Goal: Task Accomplishment & Management: Complete application form

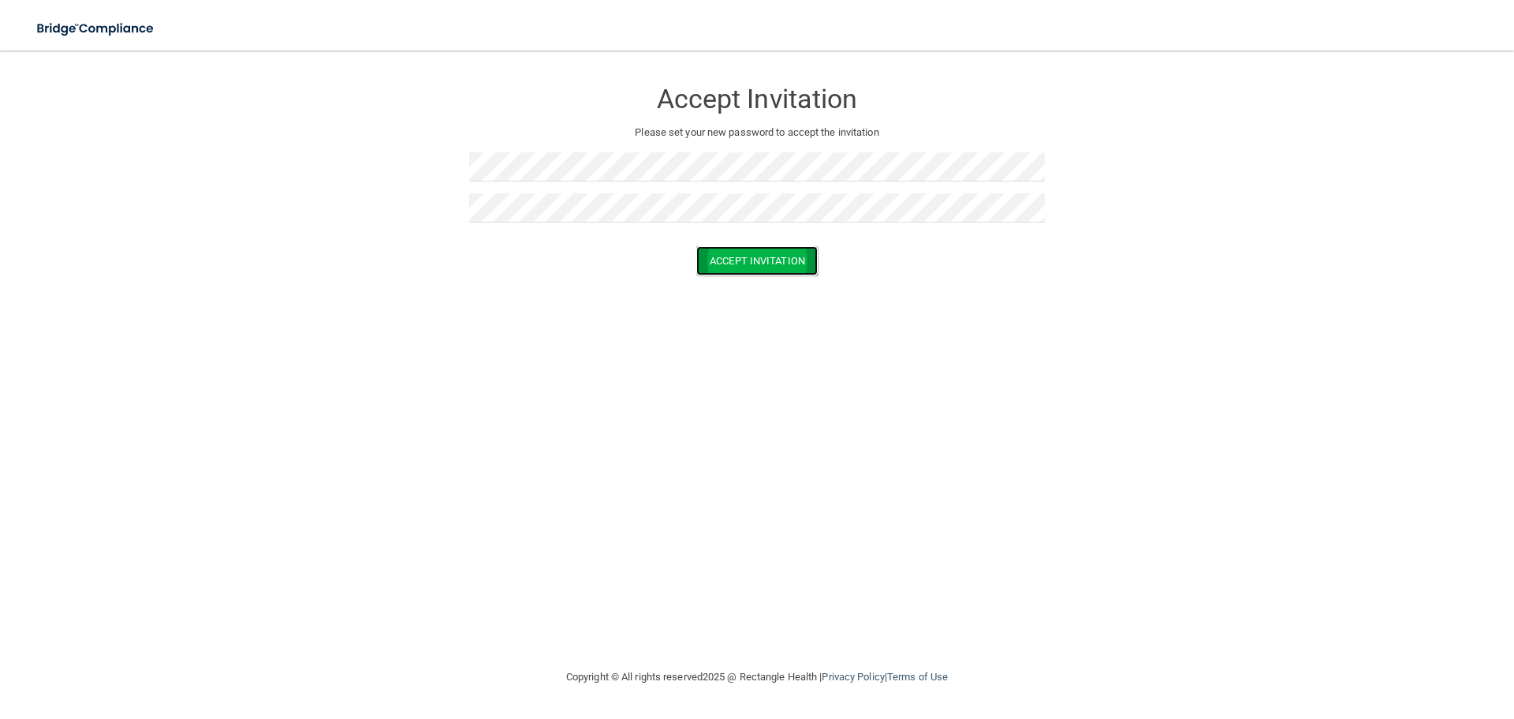
click at [730, 257] on button "Accept Invitation" at bounding box center [756, 260] width 121 height 29
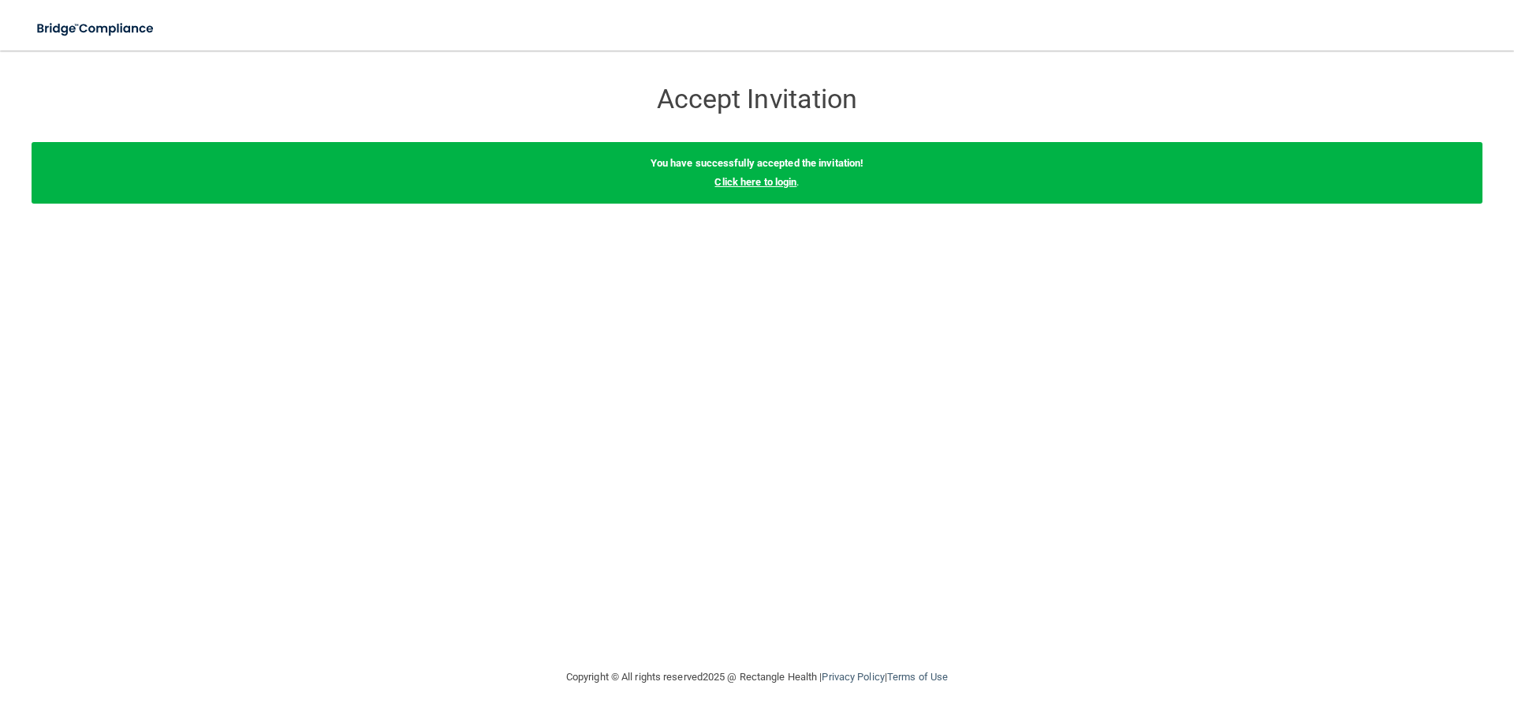
click at [770, 180] on link "Click here to login" at bounding box center [756, 182] width 82 height 12
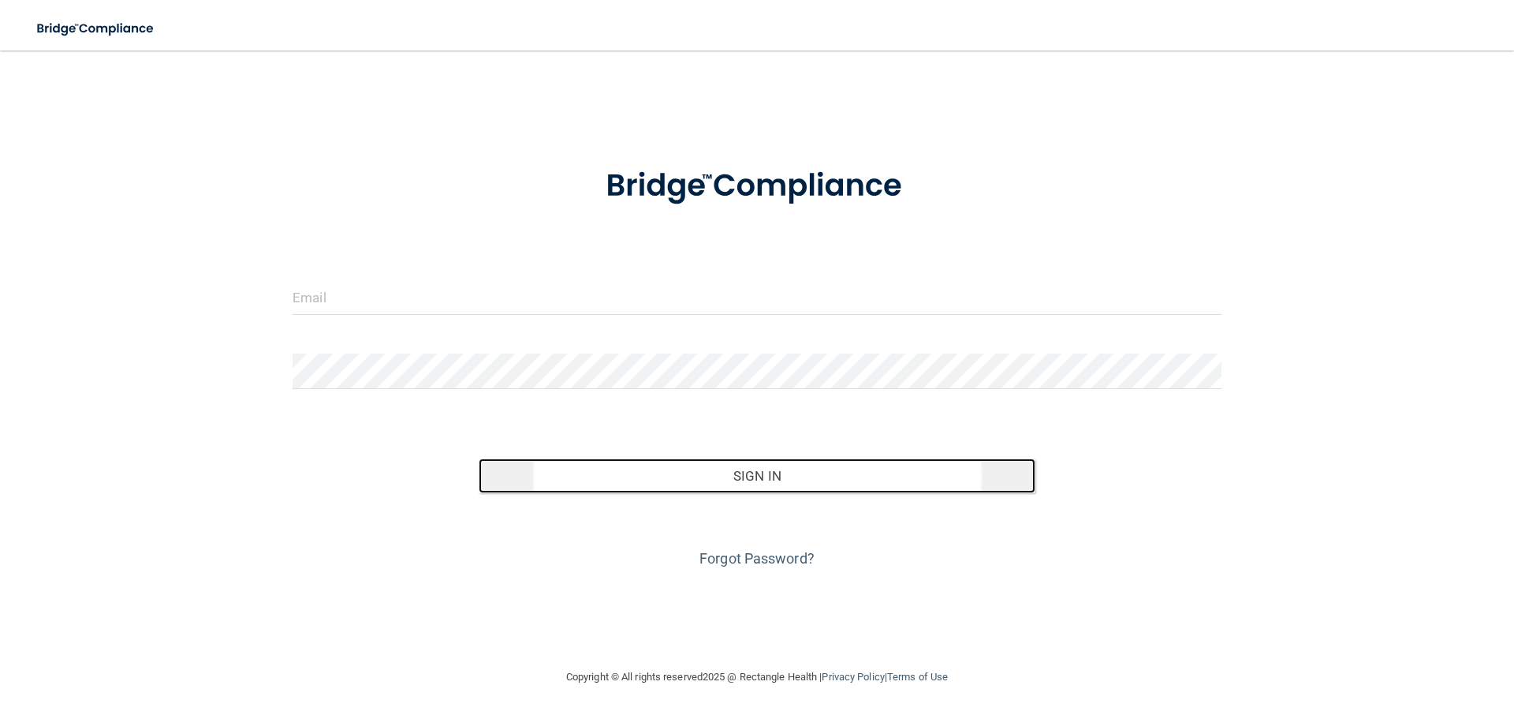
click at [780, 468] on button "Sign In" at bounding box center [758, 475] width 558 height 35
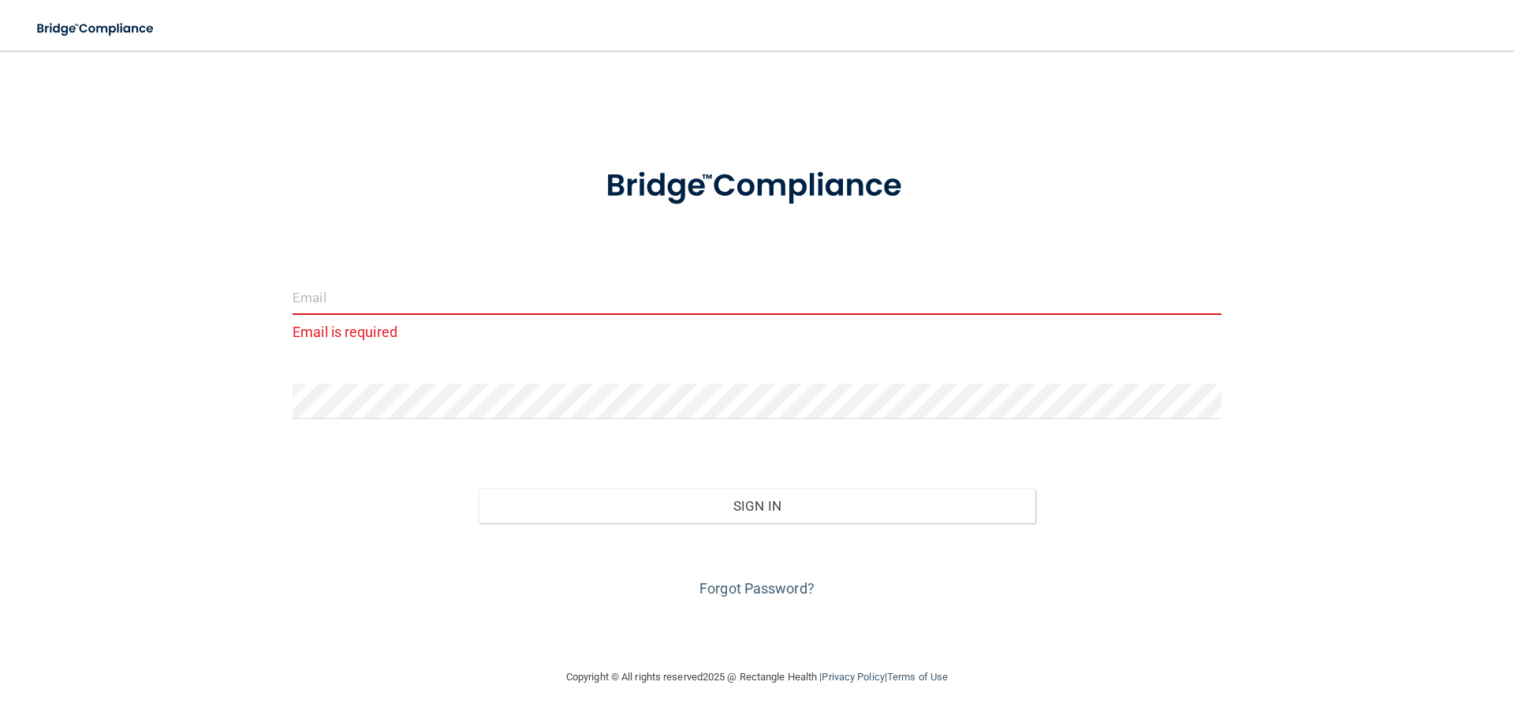
click at [399, 289] on input "email" at bounding box center [757, 296] width 929 height 35
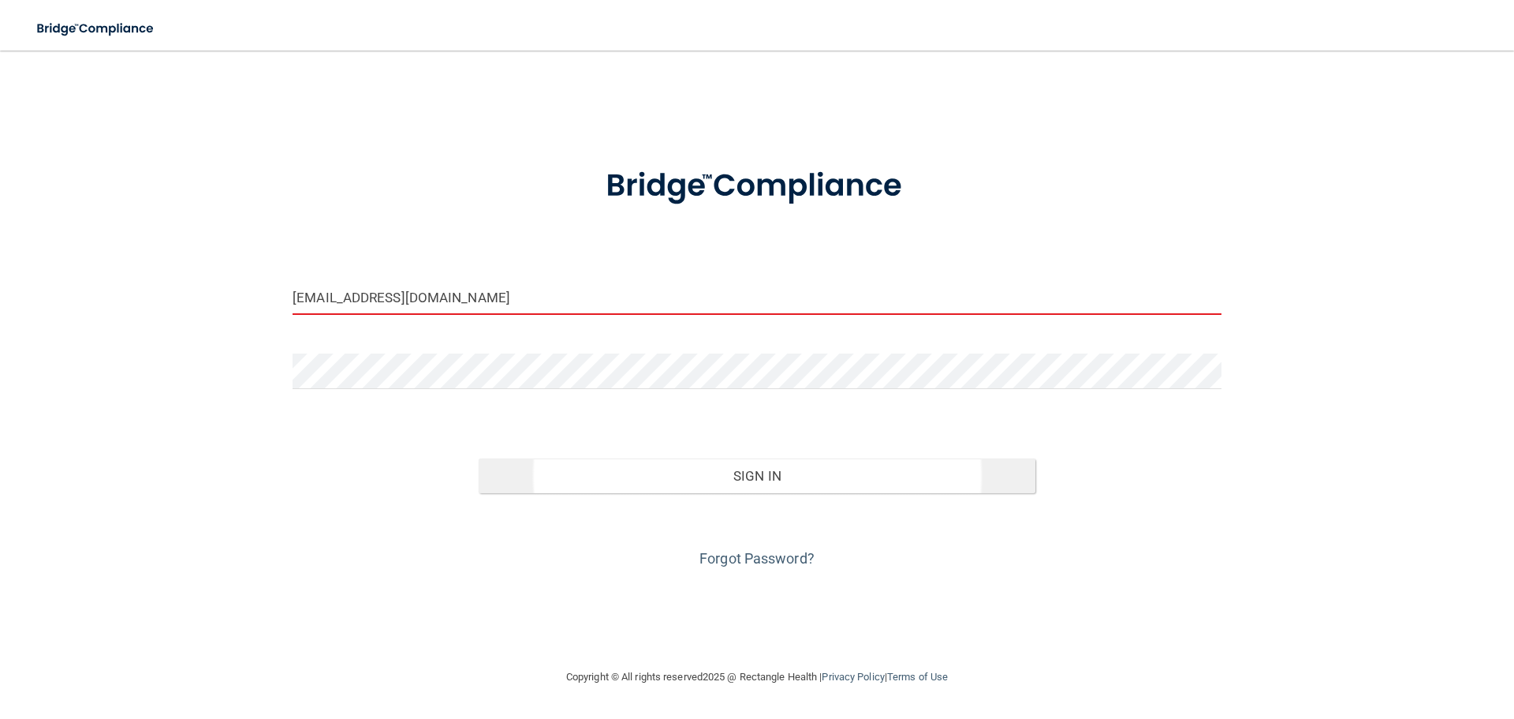
type input "[EMAIL_ADDRESS][DOMAIN_NAME]"
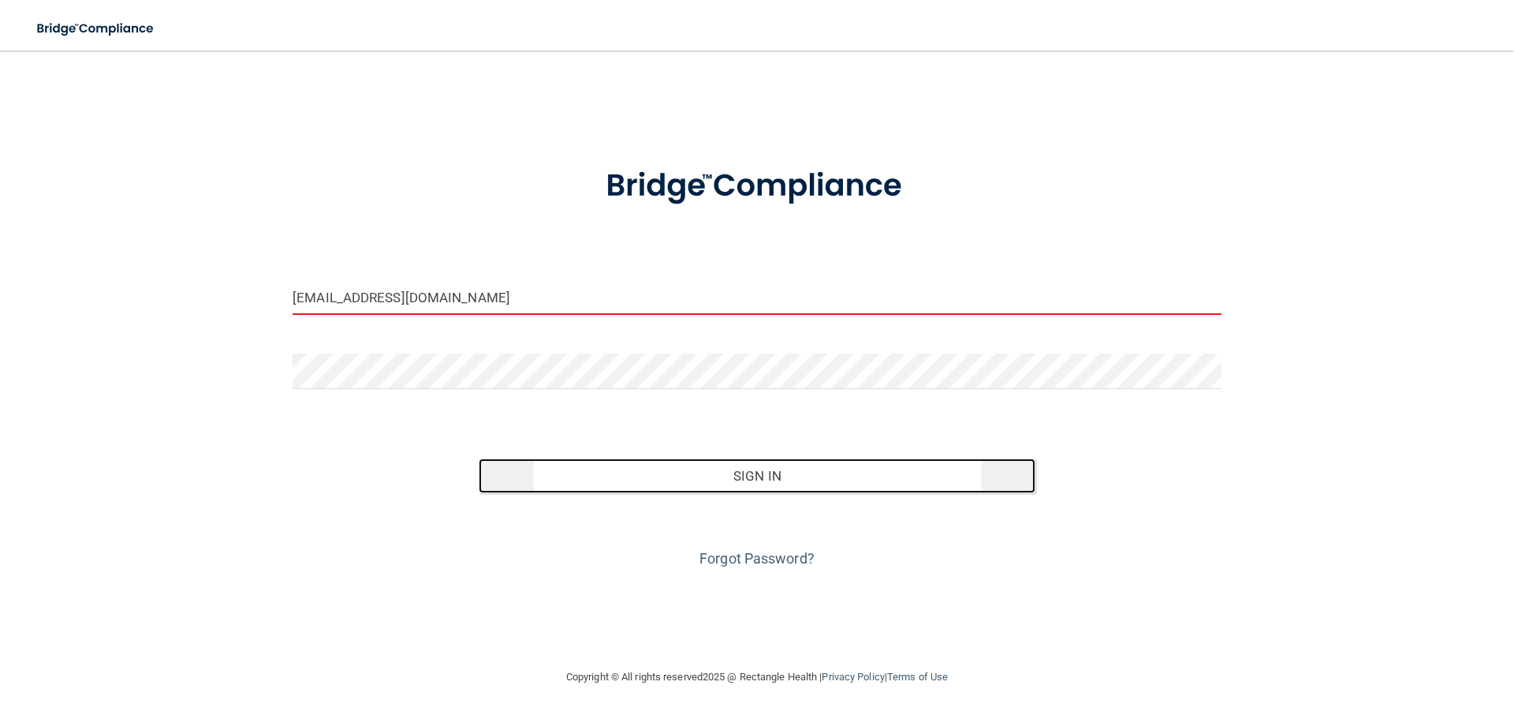
click at [699, 475] on button "Sign In" at bounding box center [758, 475] width 558 height 35
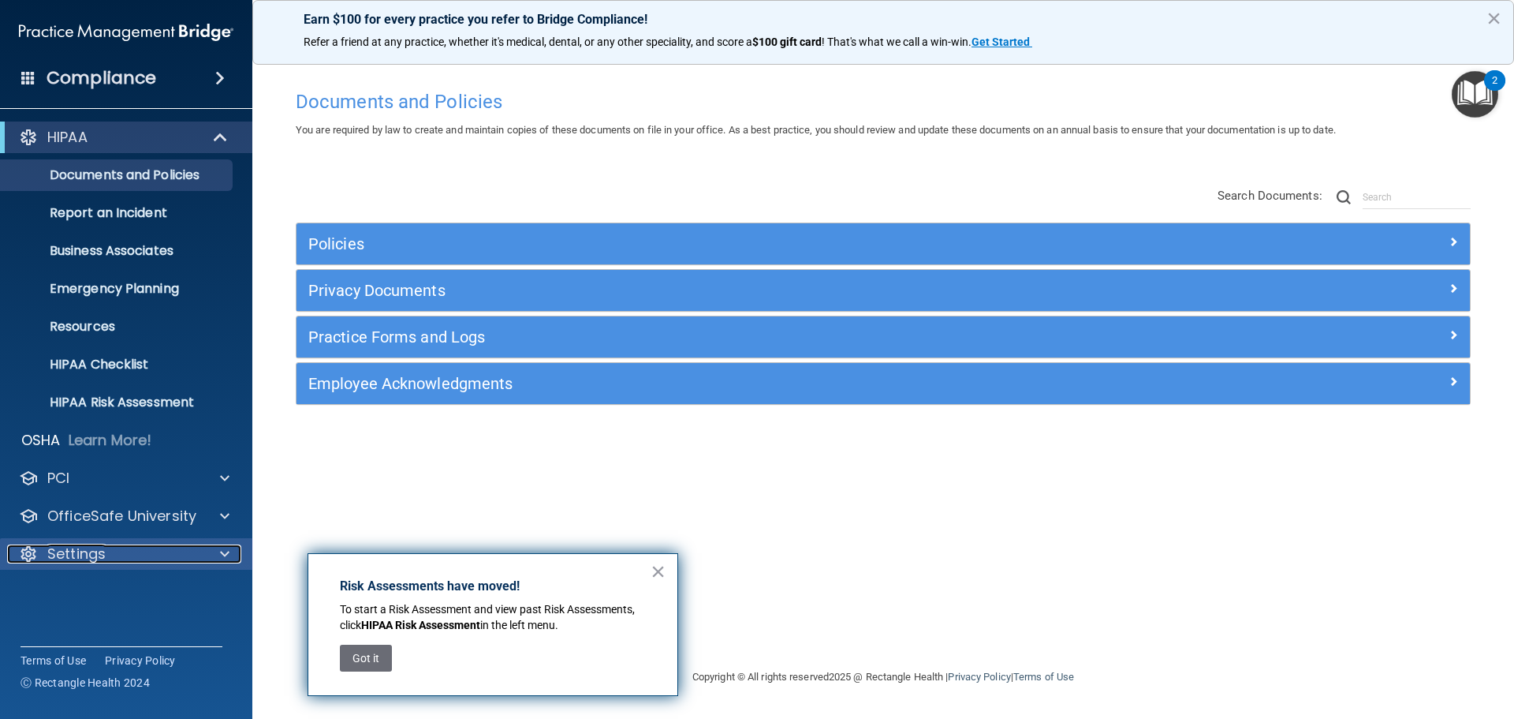
click at [83, 552] on p "Settings" at bounding box center [76, 553] width 58 height 19
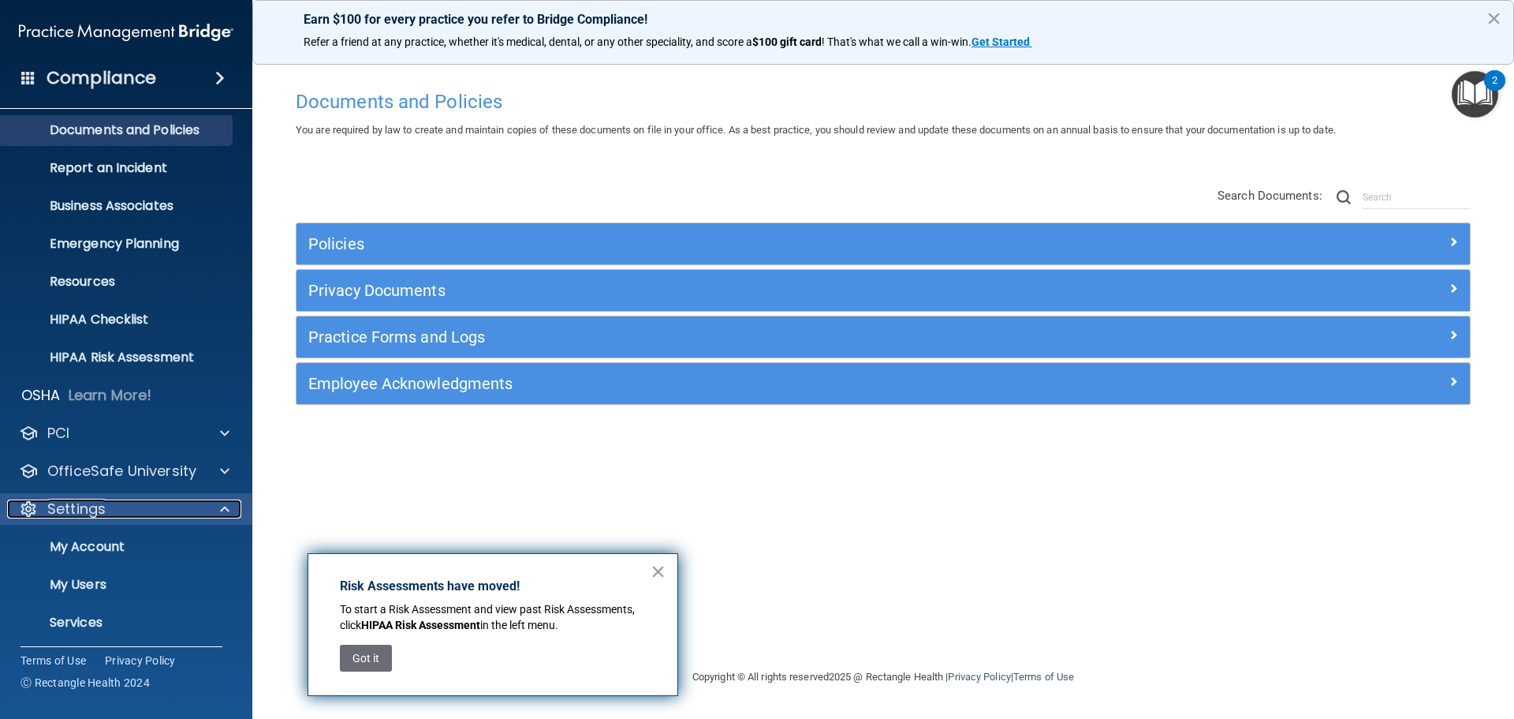
scroll to position [88, 0]
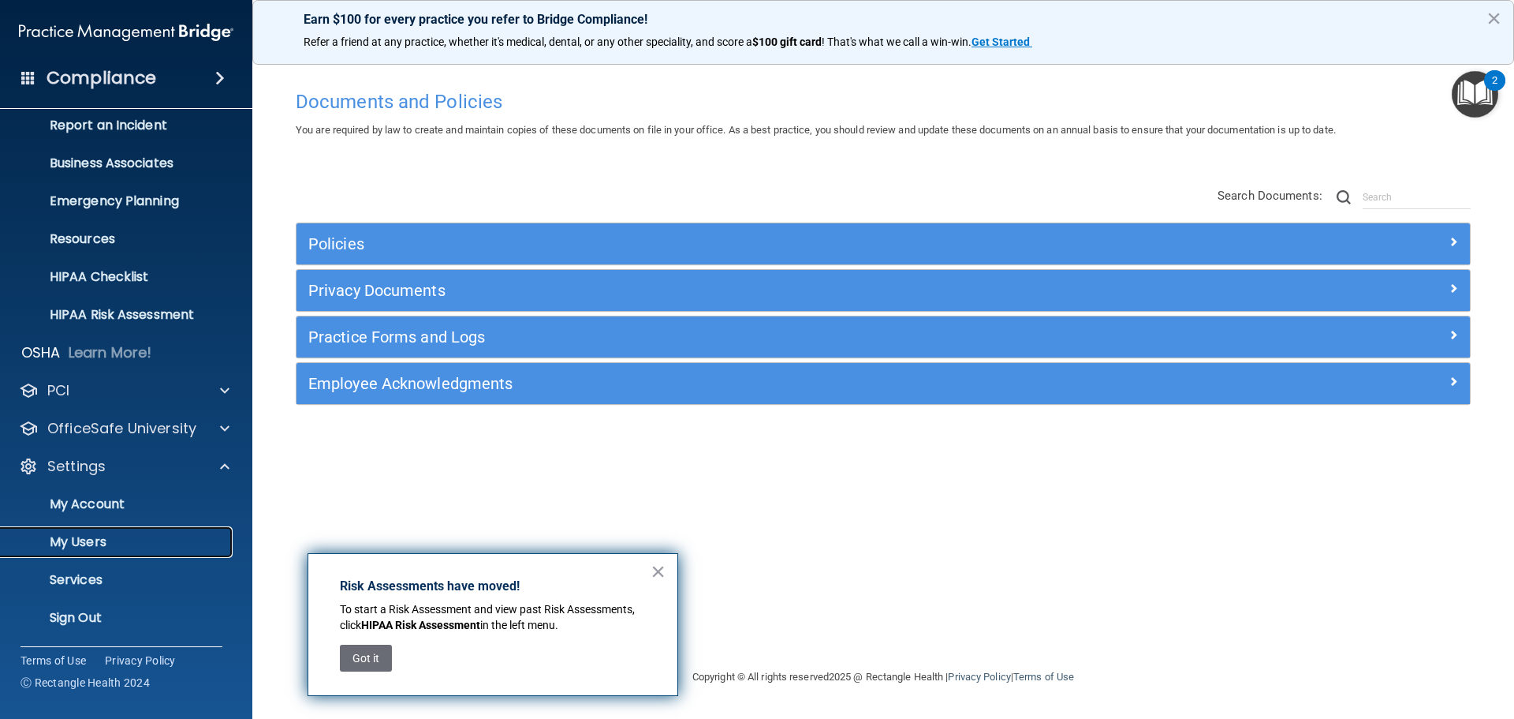
click at [83, 539] on p "My Users" at bounding box center [117, 542] width 215 height 16
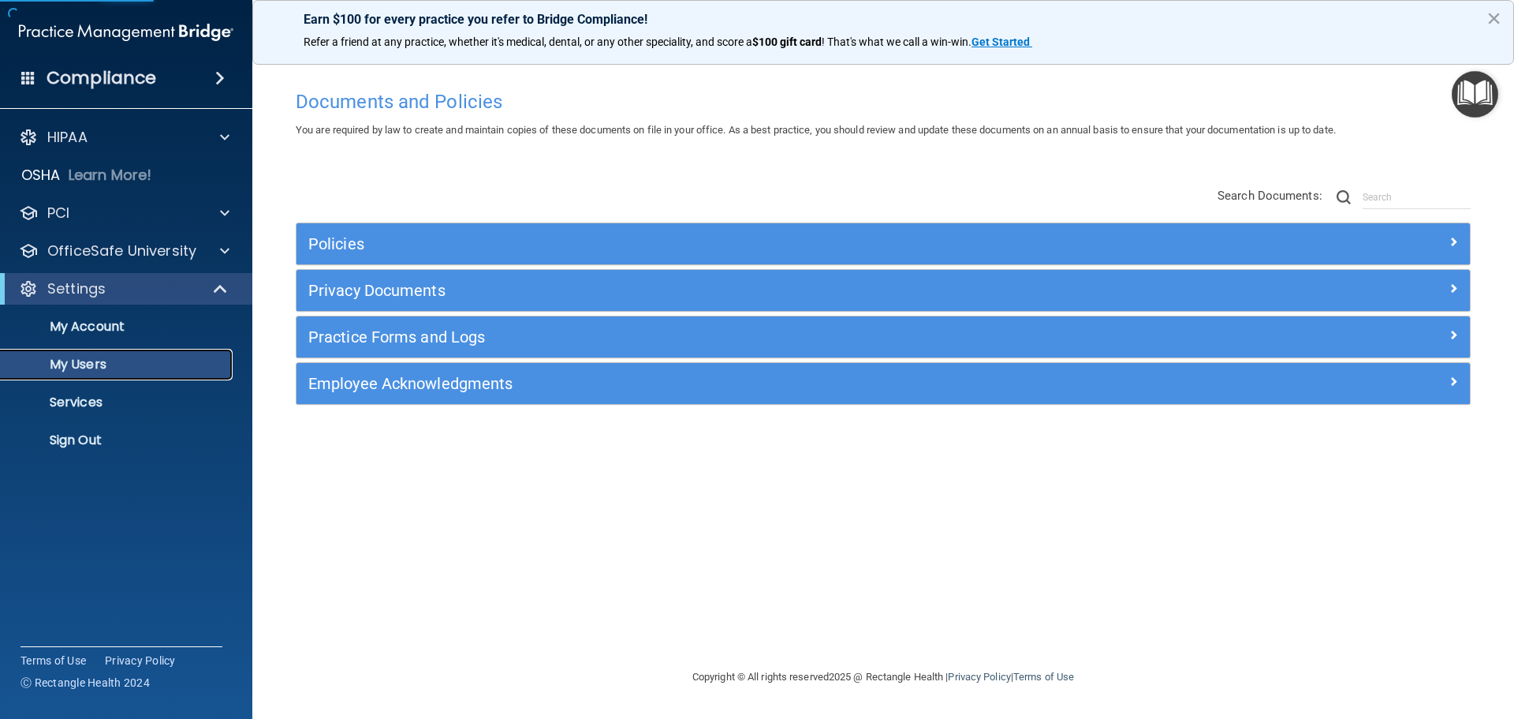
select select "20"
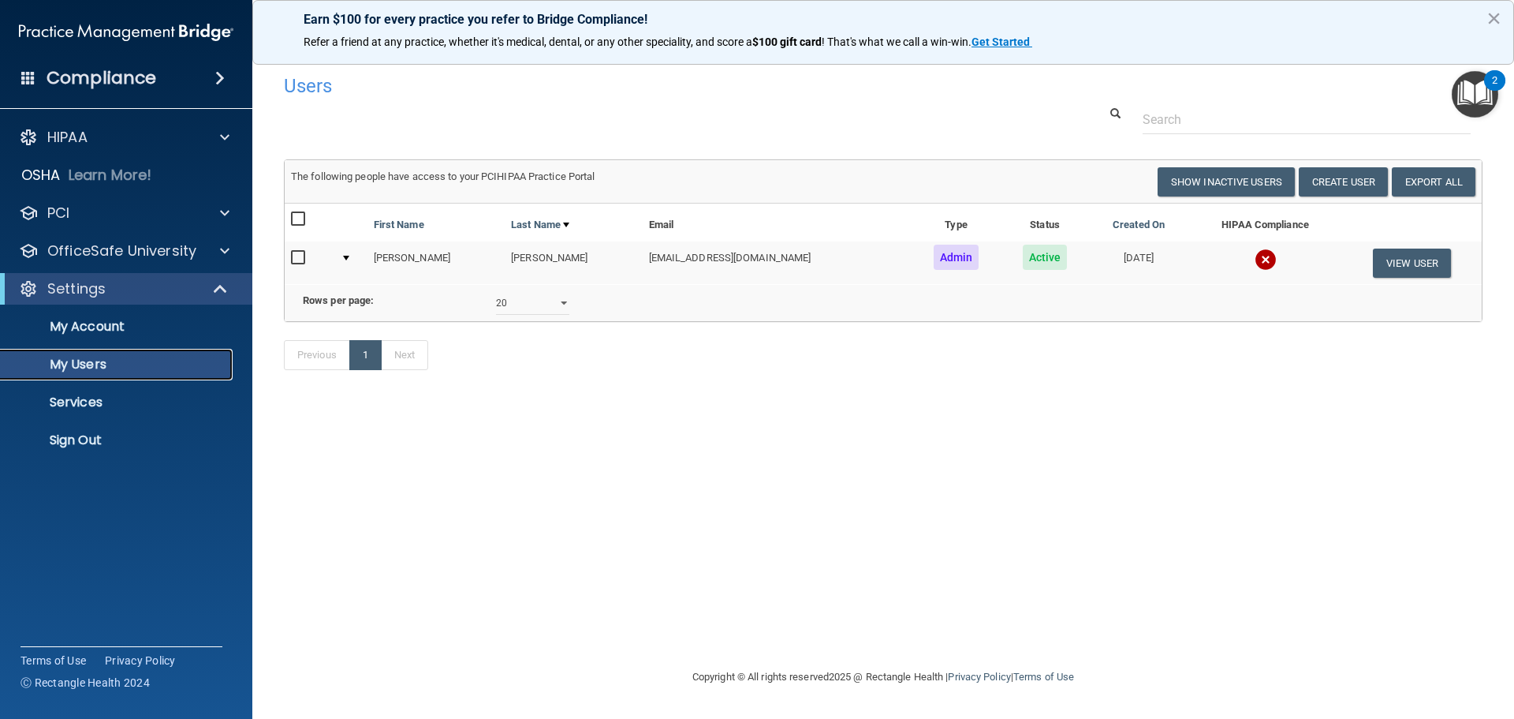
click at [1255, 263] on img at bounding box center [1266, 259] width 22 height 22
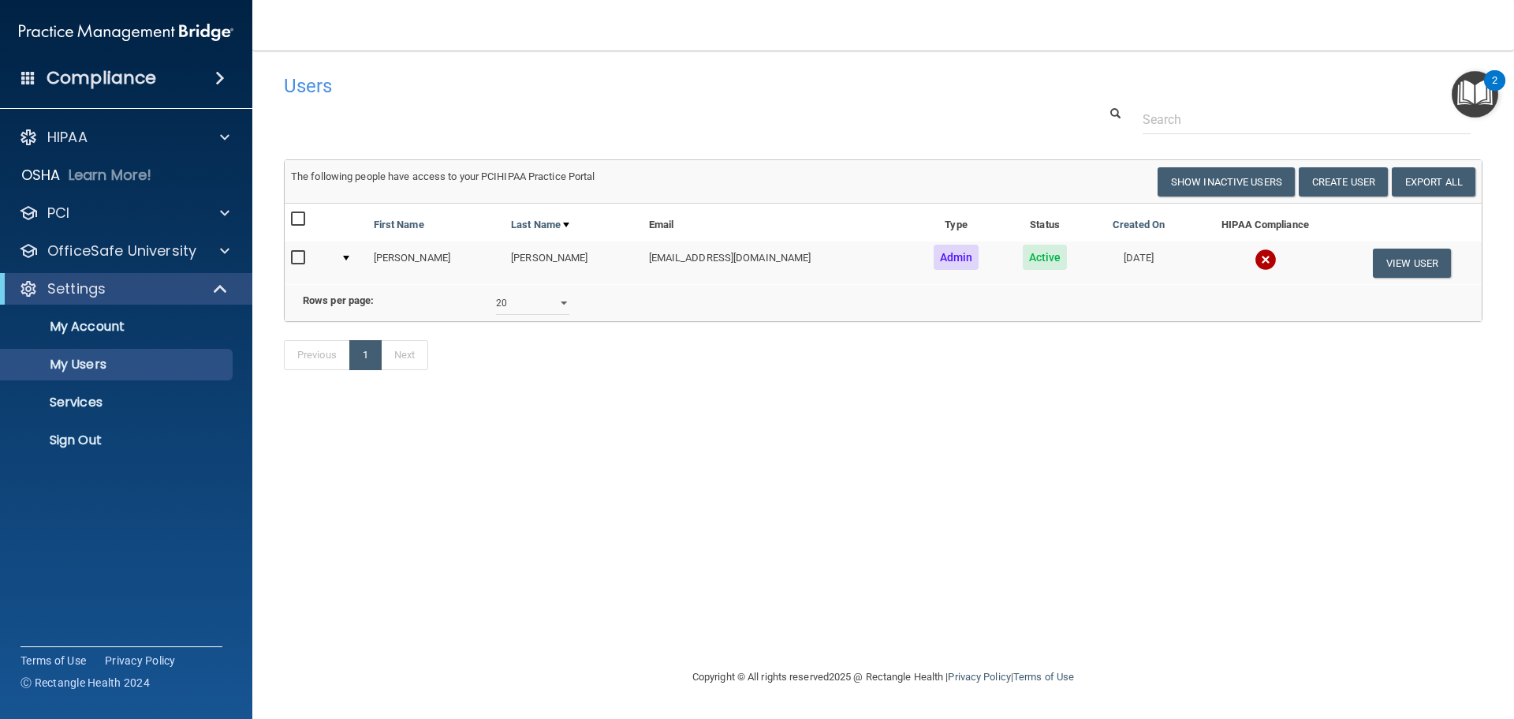
click at [1255, 260] on img at bounding box center [1266, 259] width 22 height 22
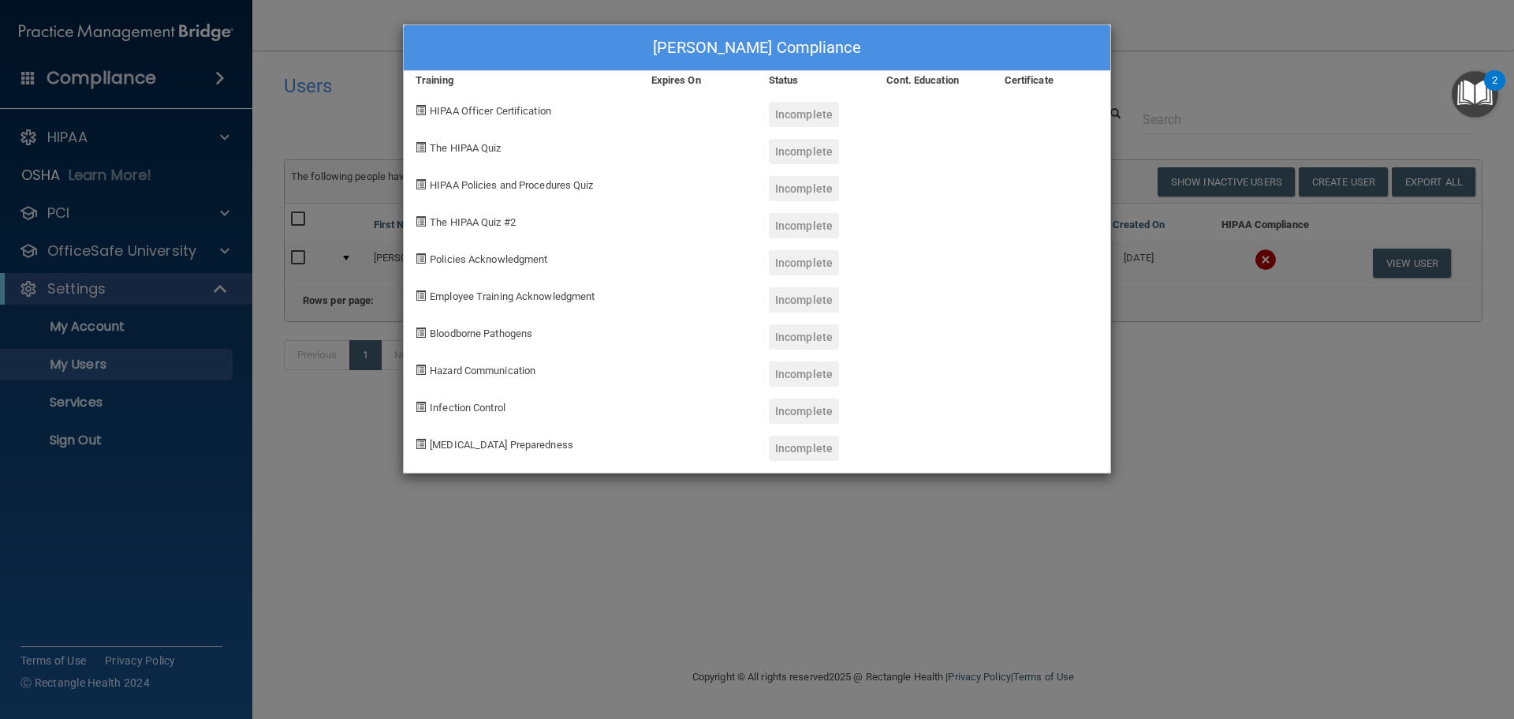
click at [676, 610] on div "Daniel Boyle's Compliance Training Expires On Status Cont. Education Certificat…" at bounding box center [757, 359] width 1514 height 719
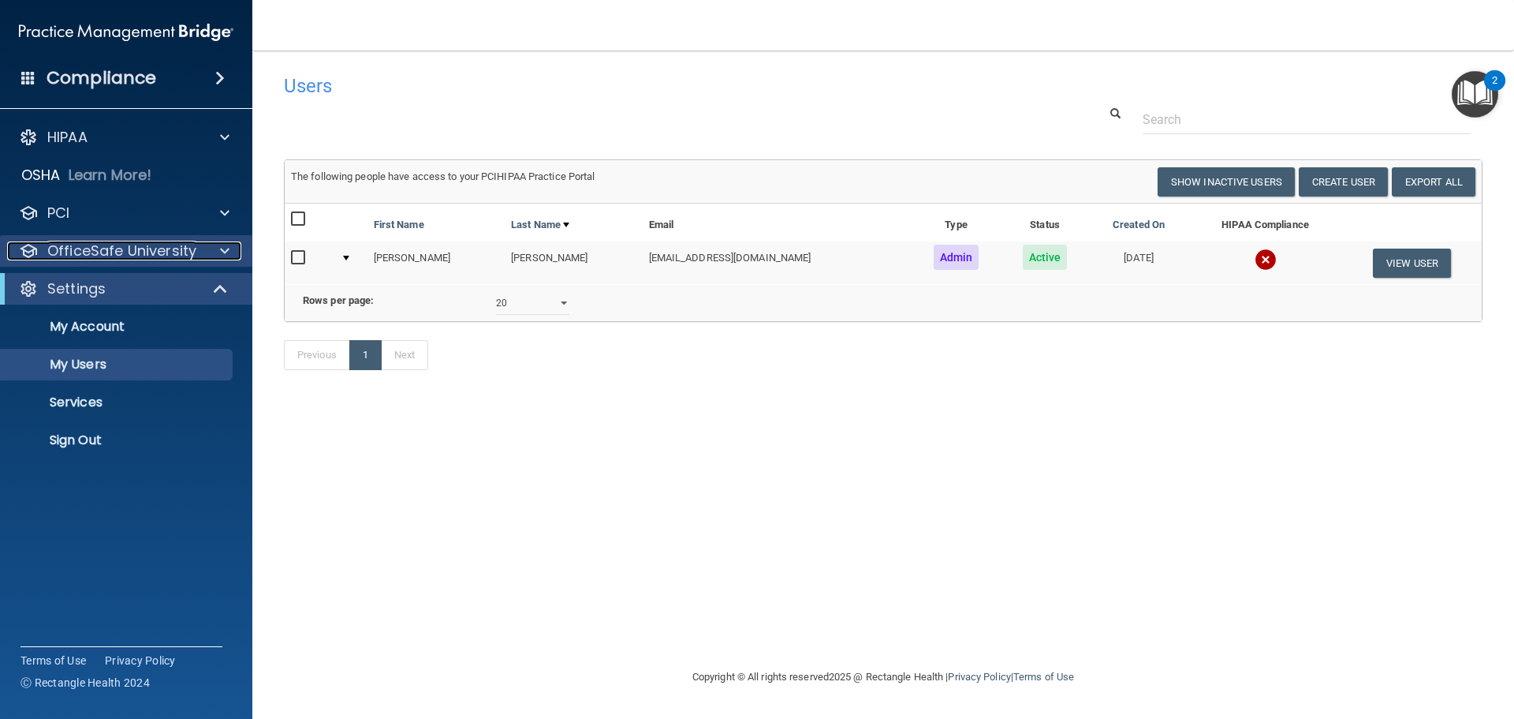
click at [159, 258] on p "OfficeSafe University" at bounding box center [121, 250] width 149 height 19
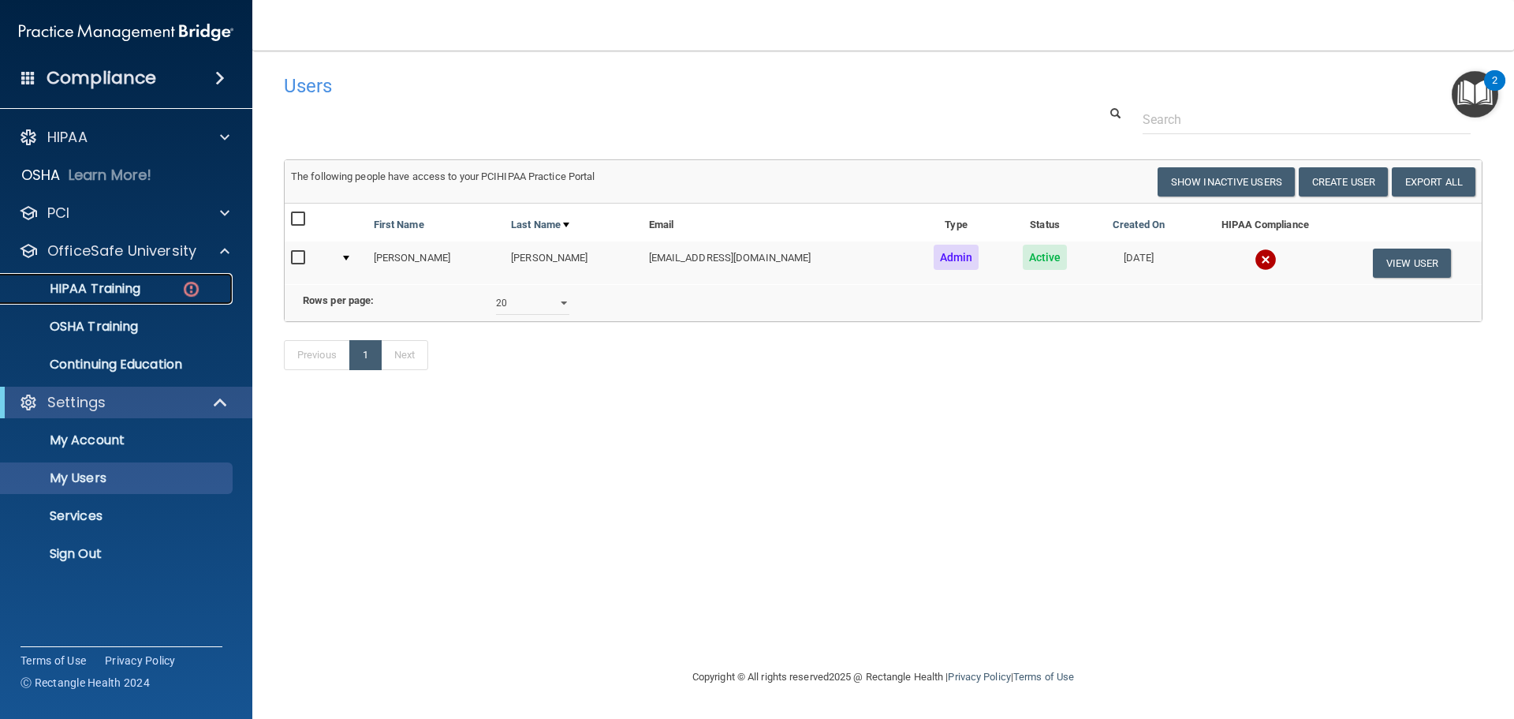
click at [136, 294] on p "HIPAA Training" at bounding box center [75, 289] width 130 height 16
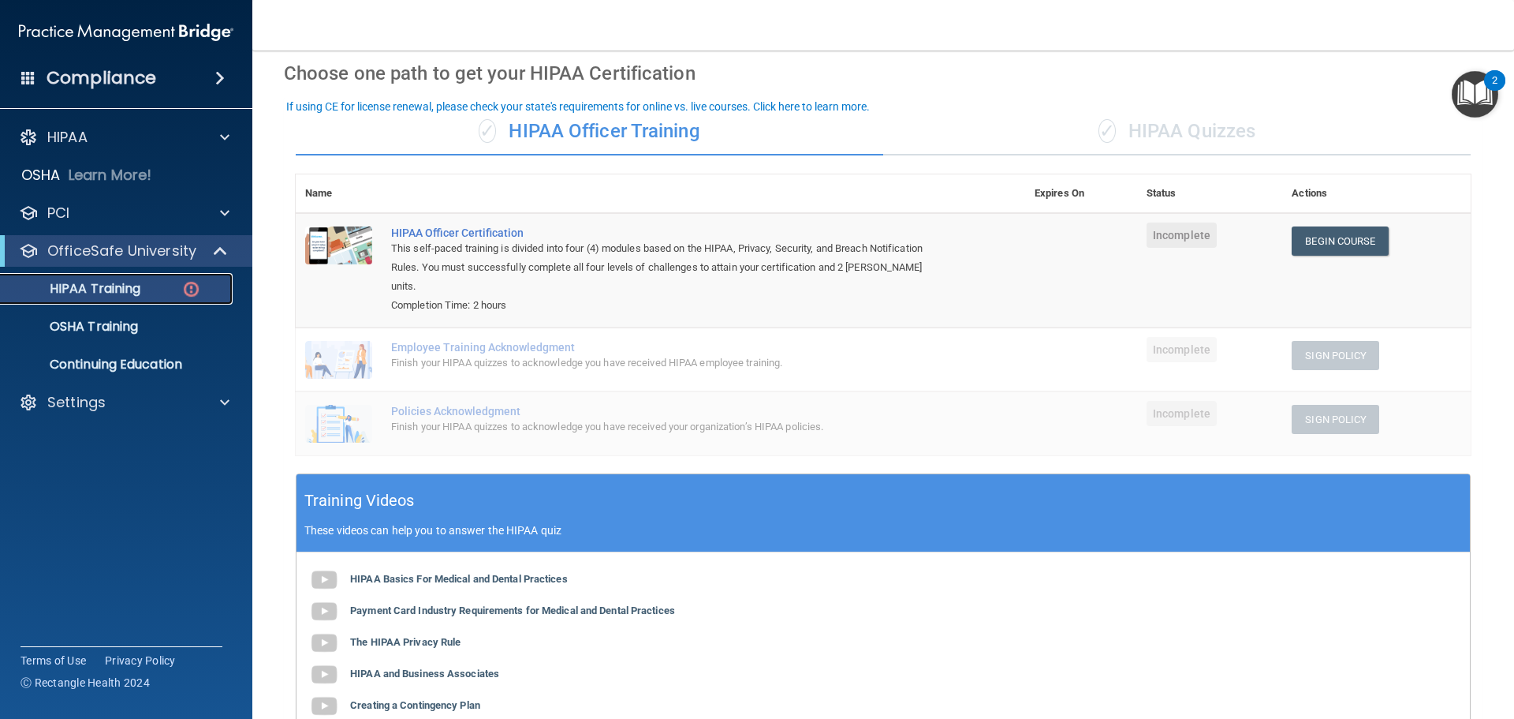
scroll to position [54, 0]
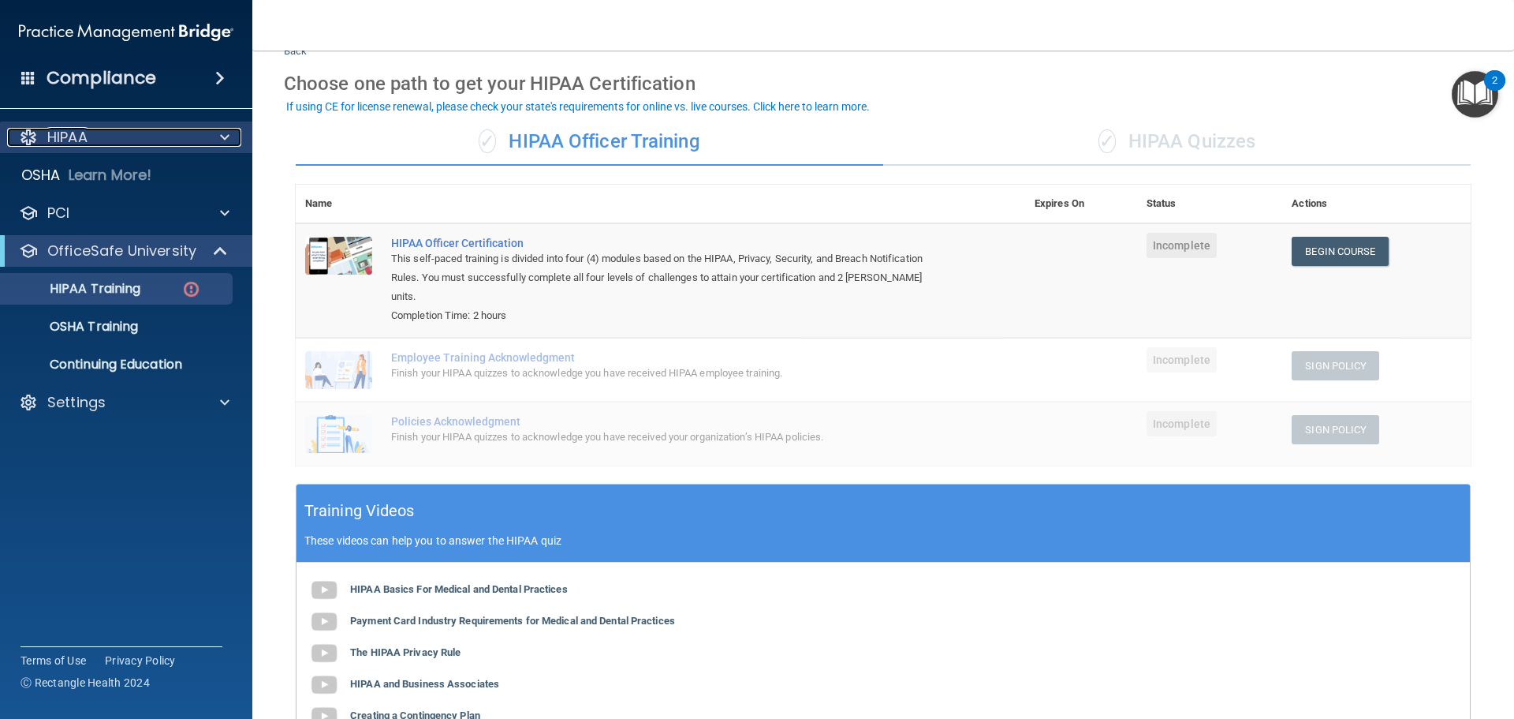
click at [128, 133] on div "HIPAA" at bounding box center [105, 137] width 196 height 19
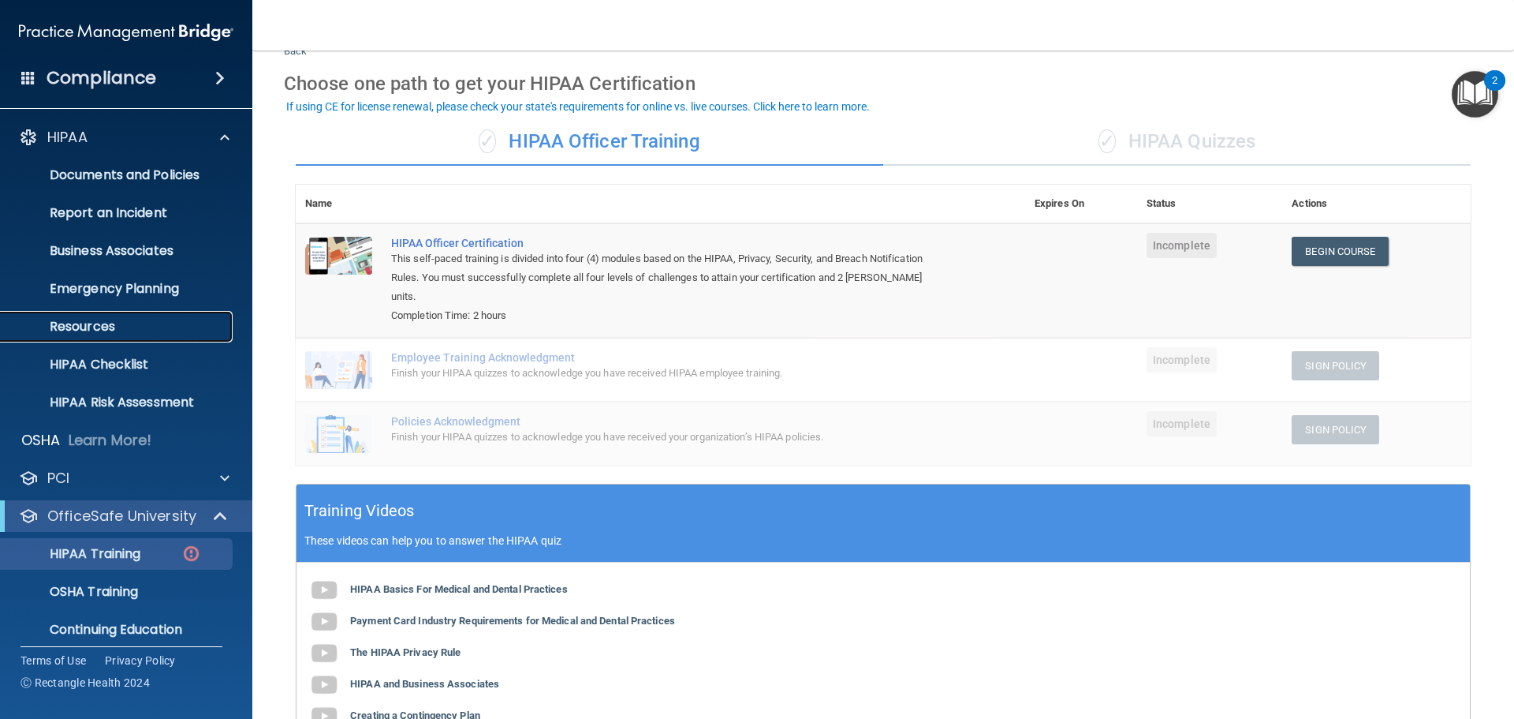
click at [84, 332] on p "Resources" at bounding box center [117, 327] width 215 height 16
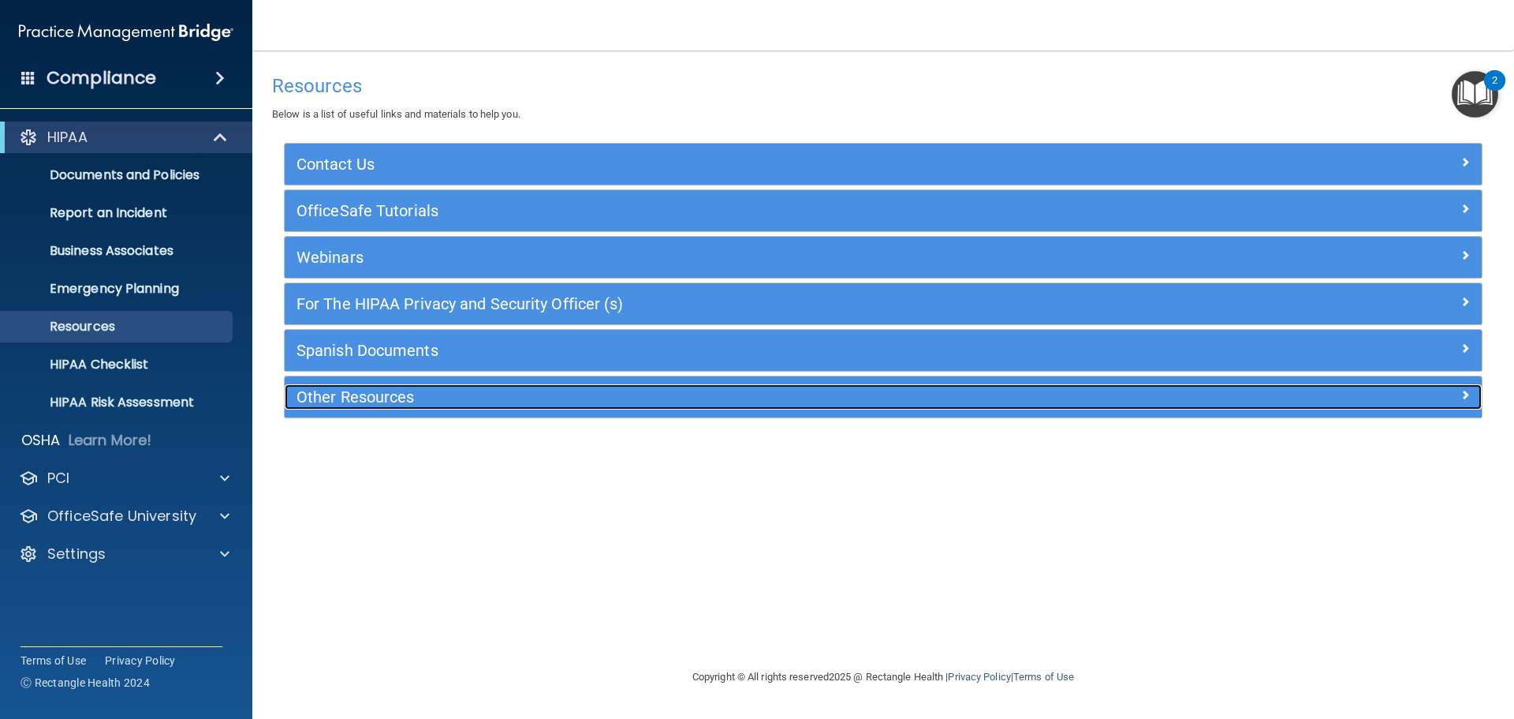
click at [350, 409] on div "Other Resources" at bounding box center [734, 396] width 898 height 25
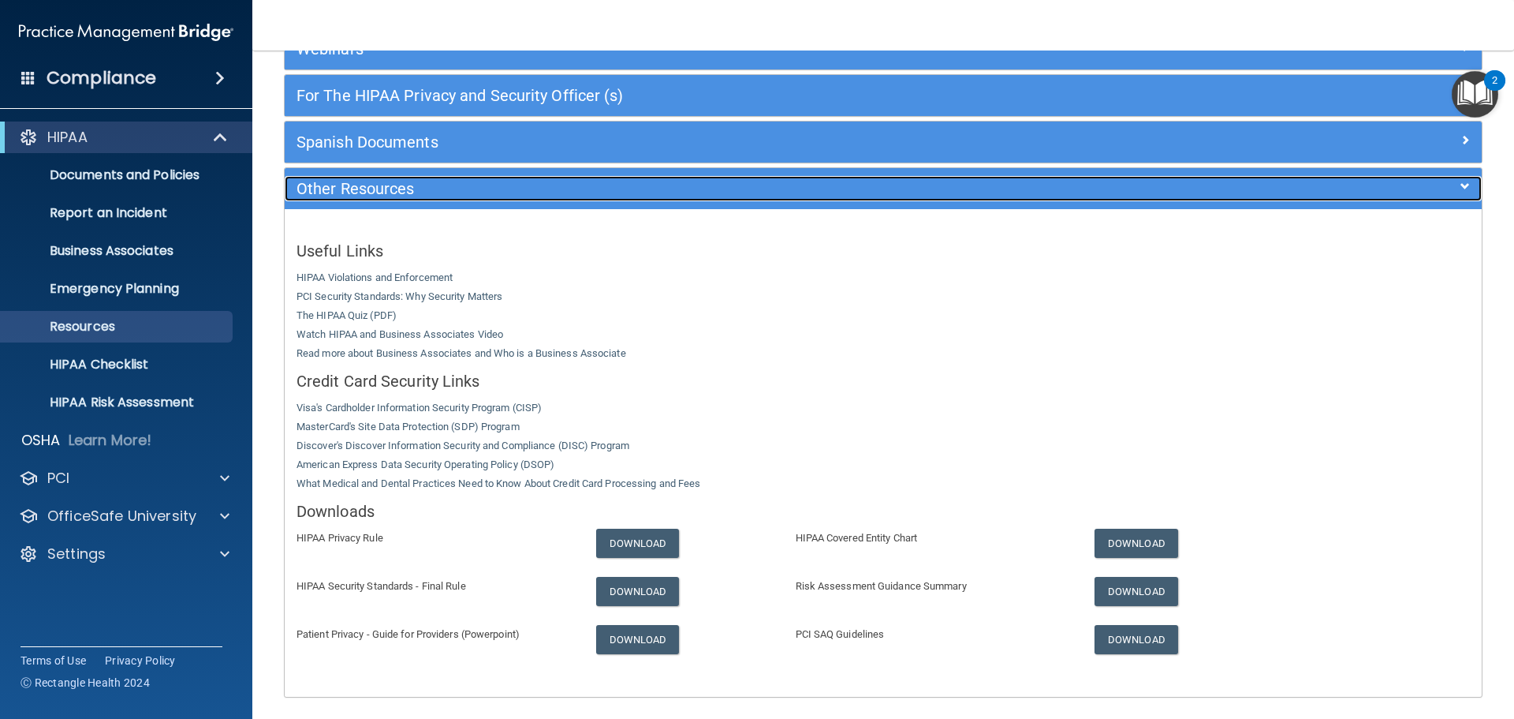
scroll to position [268, 0]
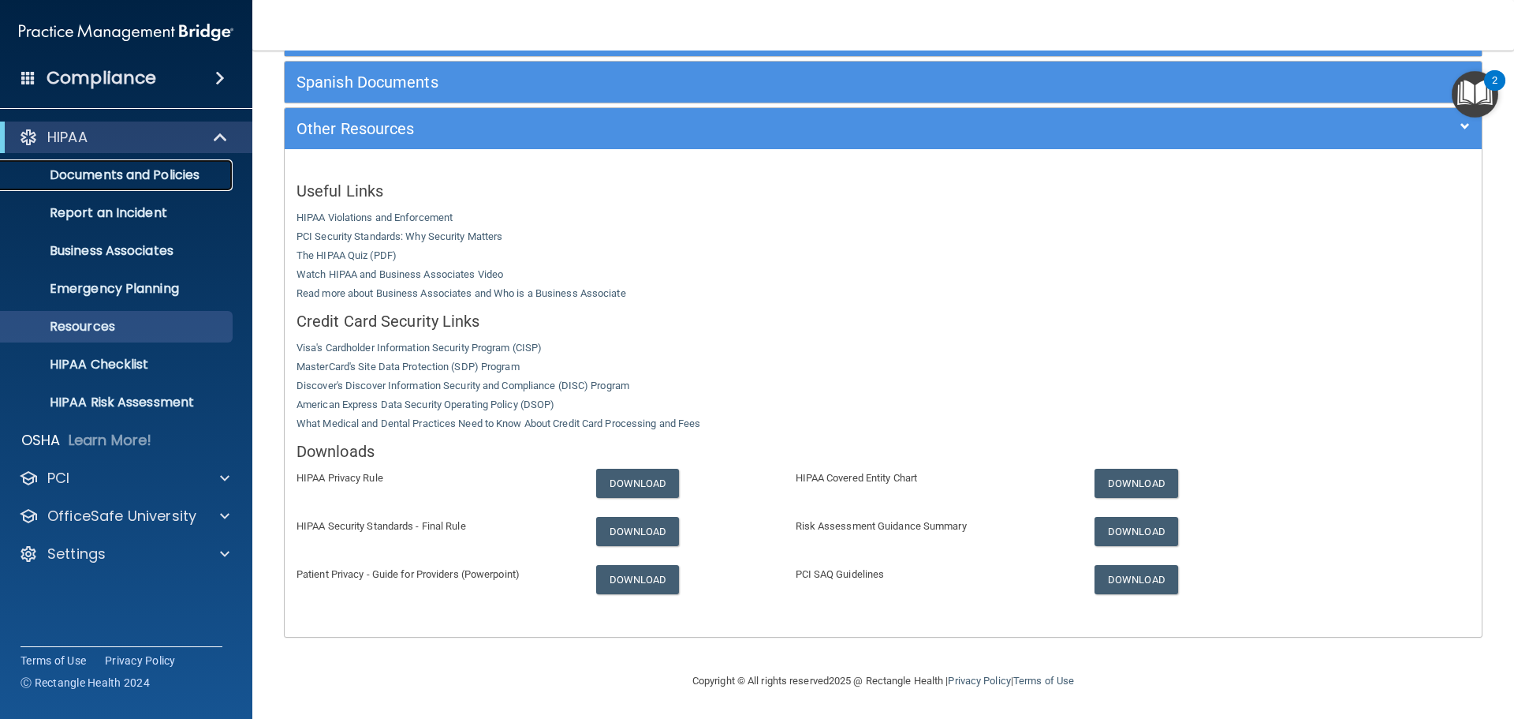
click at [102, 175] on p "Documents and Policies" at bounding box center [117, 175] width 215 height 16
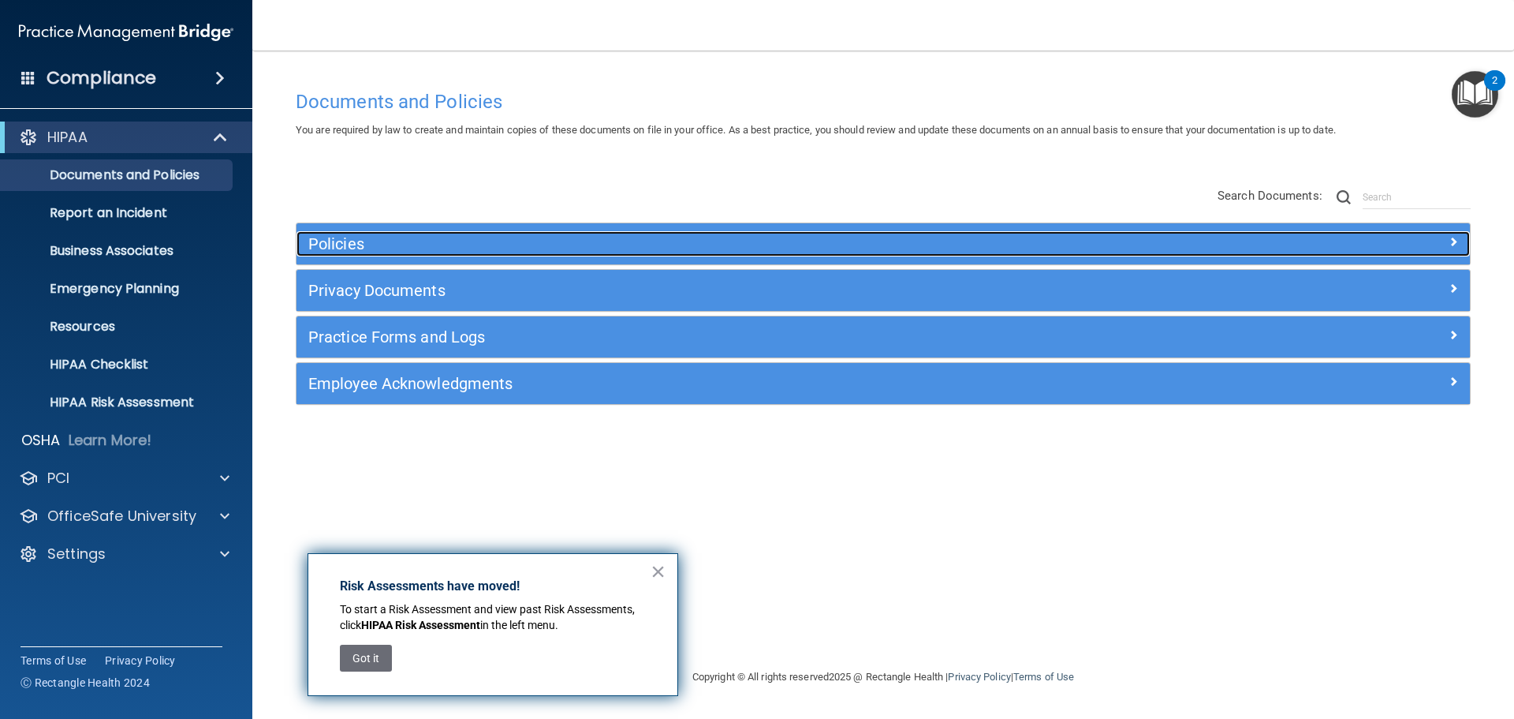
click at [422, 245] on h5 "Policies" at bounding box center [736, 243] width 857 height 17
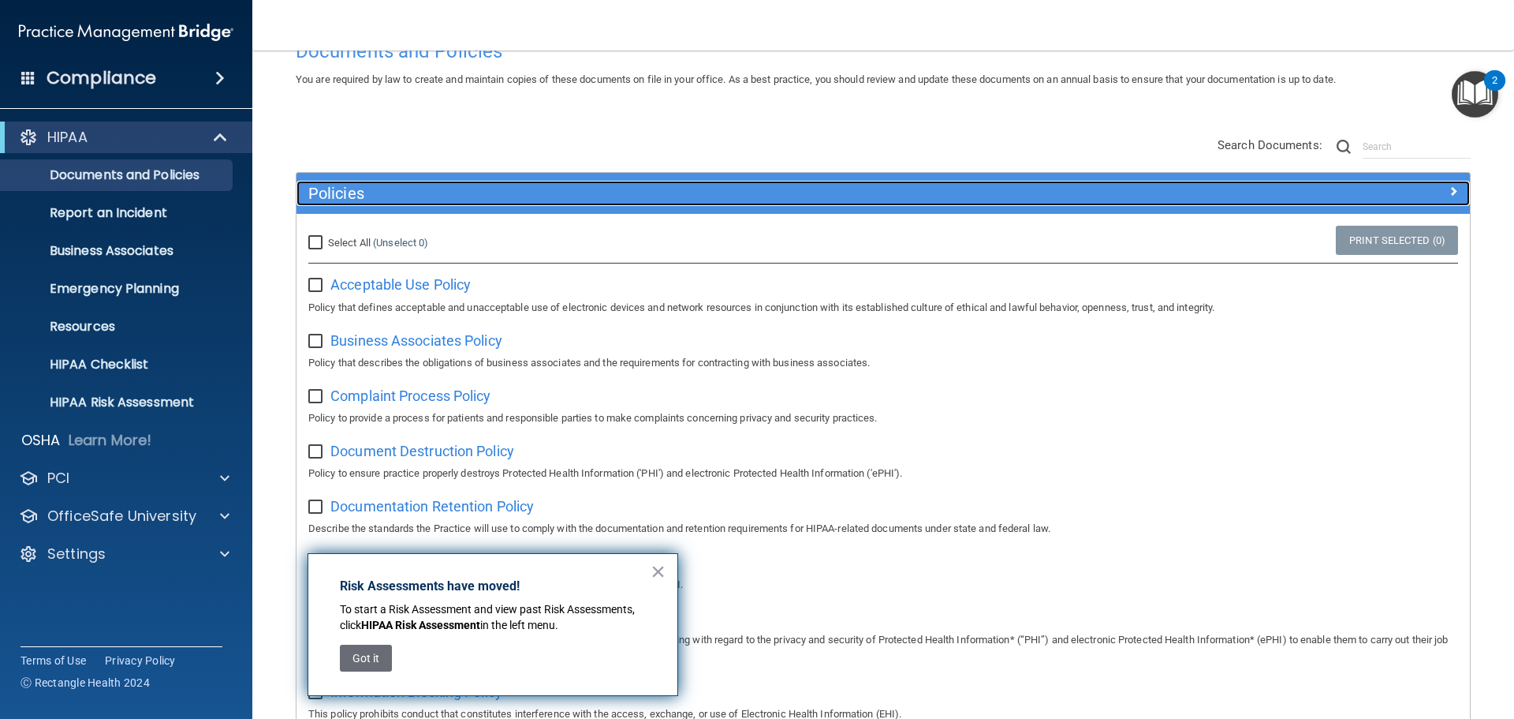
scroll to position [79, 0]
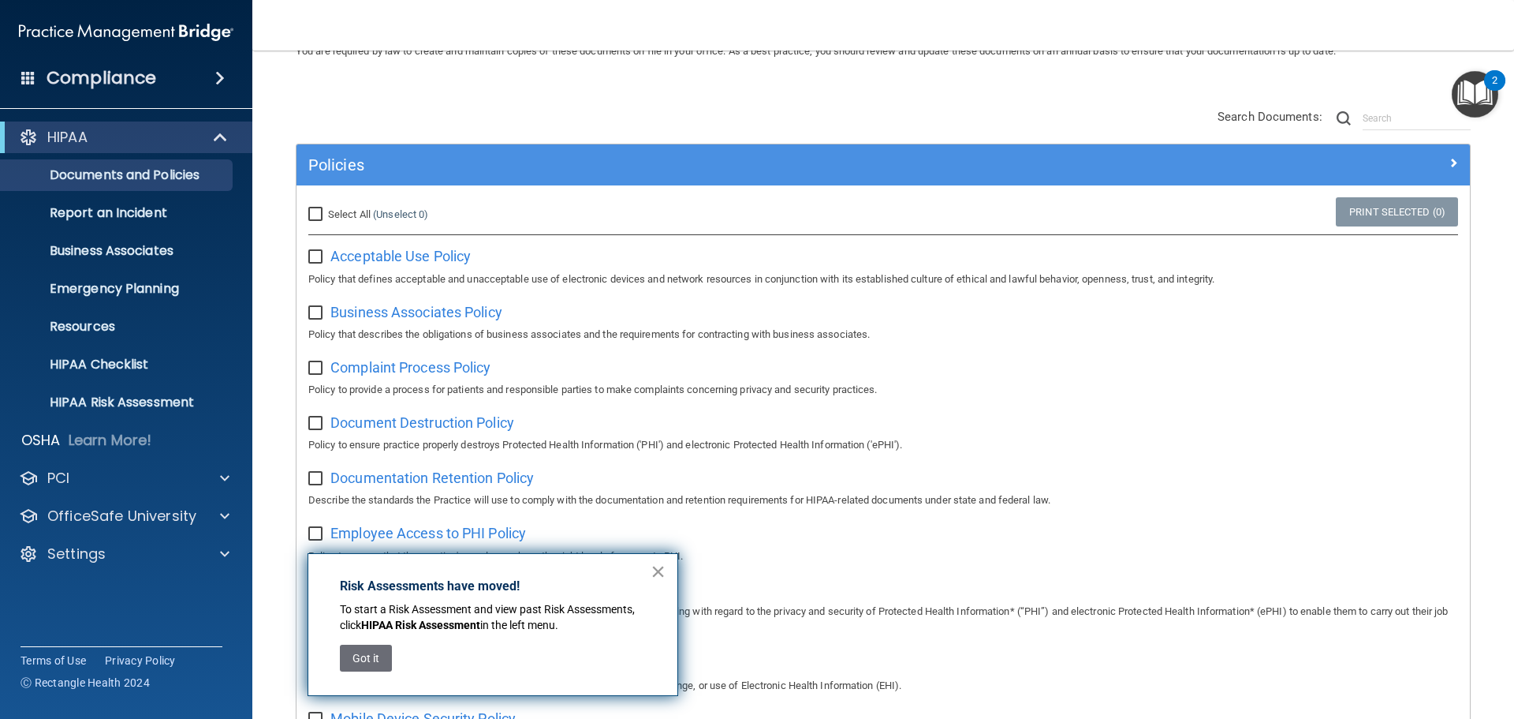
click at [657, 575] on button "×" at bounding box center [658, 570] width 15 height 25
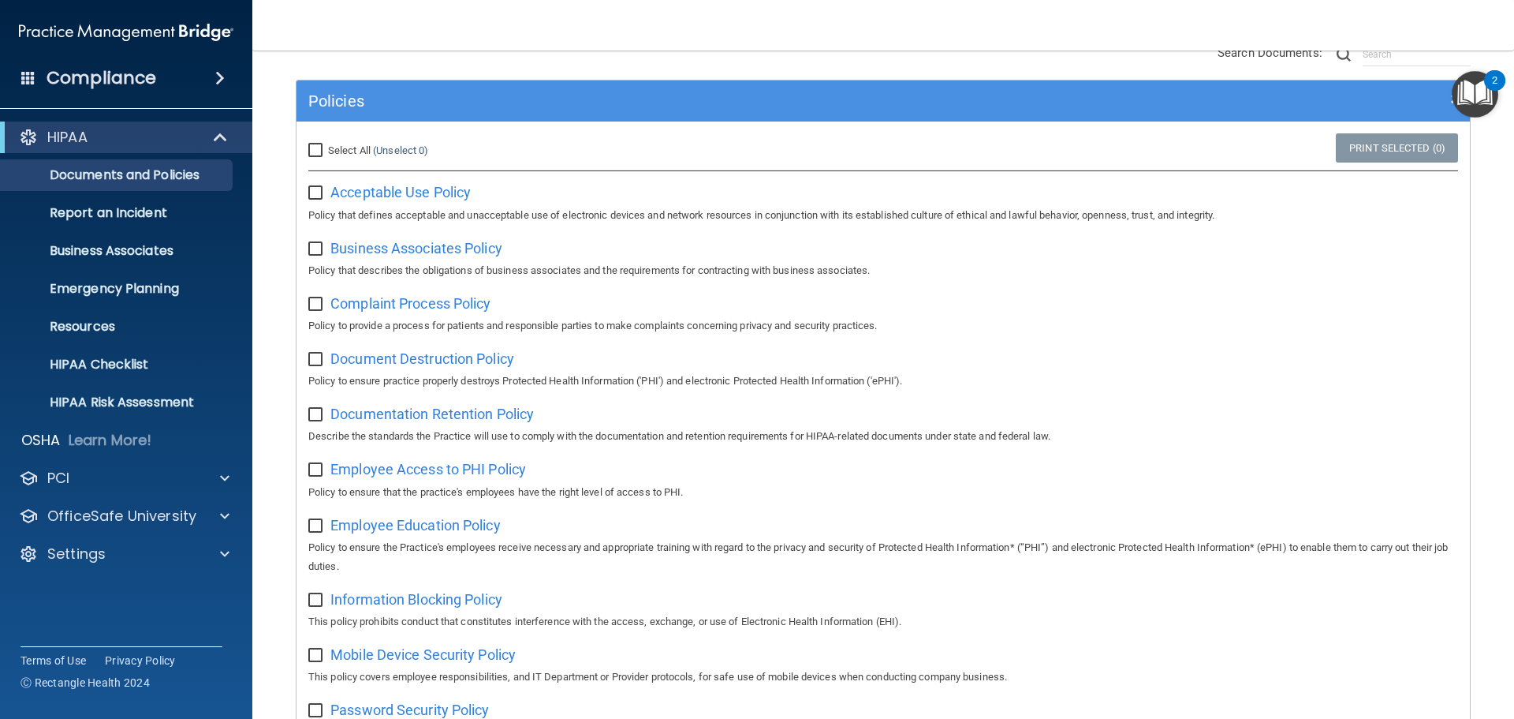
scroll to position [108, 0]
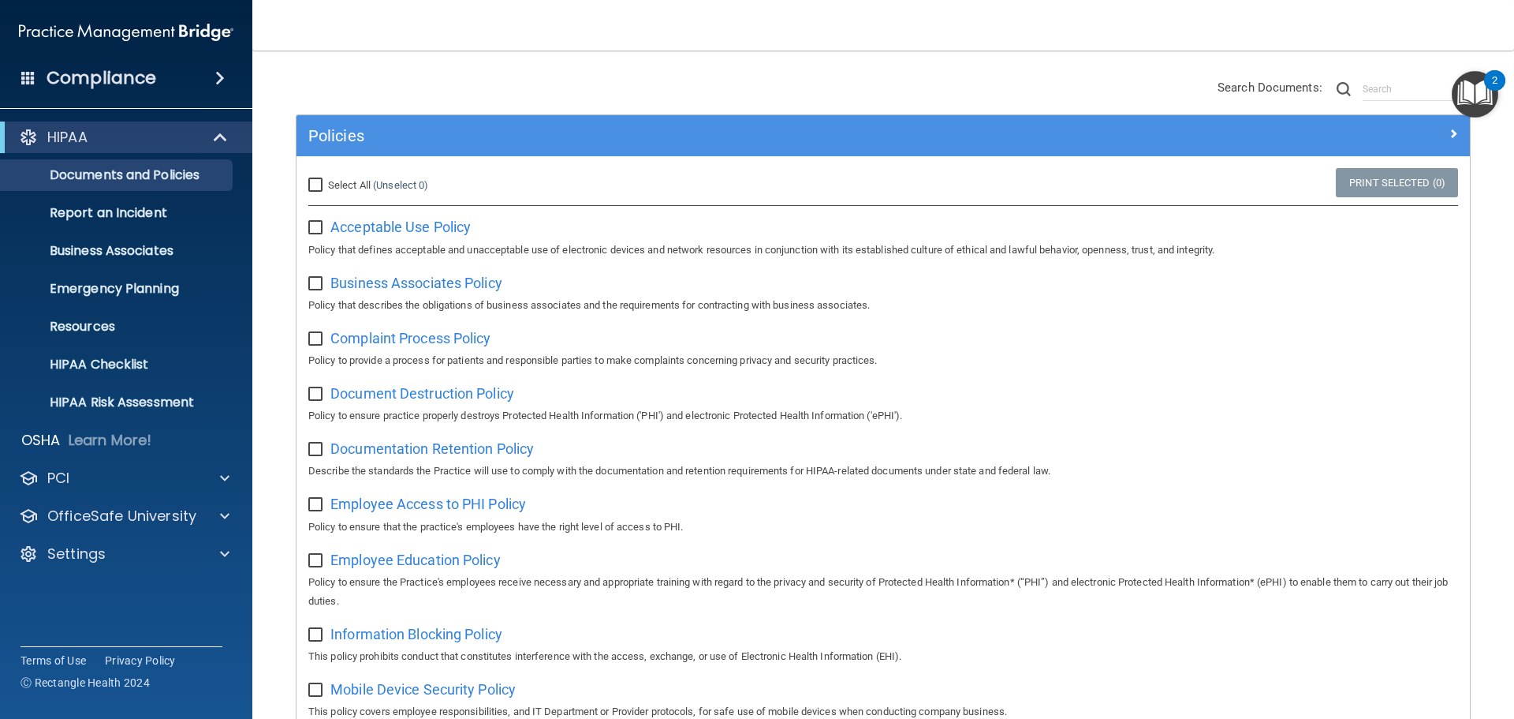
click at [315, 187] on input "Select All (Unselect 0) Unselect All" at bounding box center [317, 185] width 18 height 13
checkbox input "true"
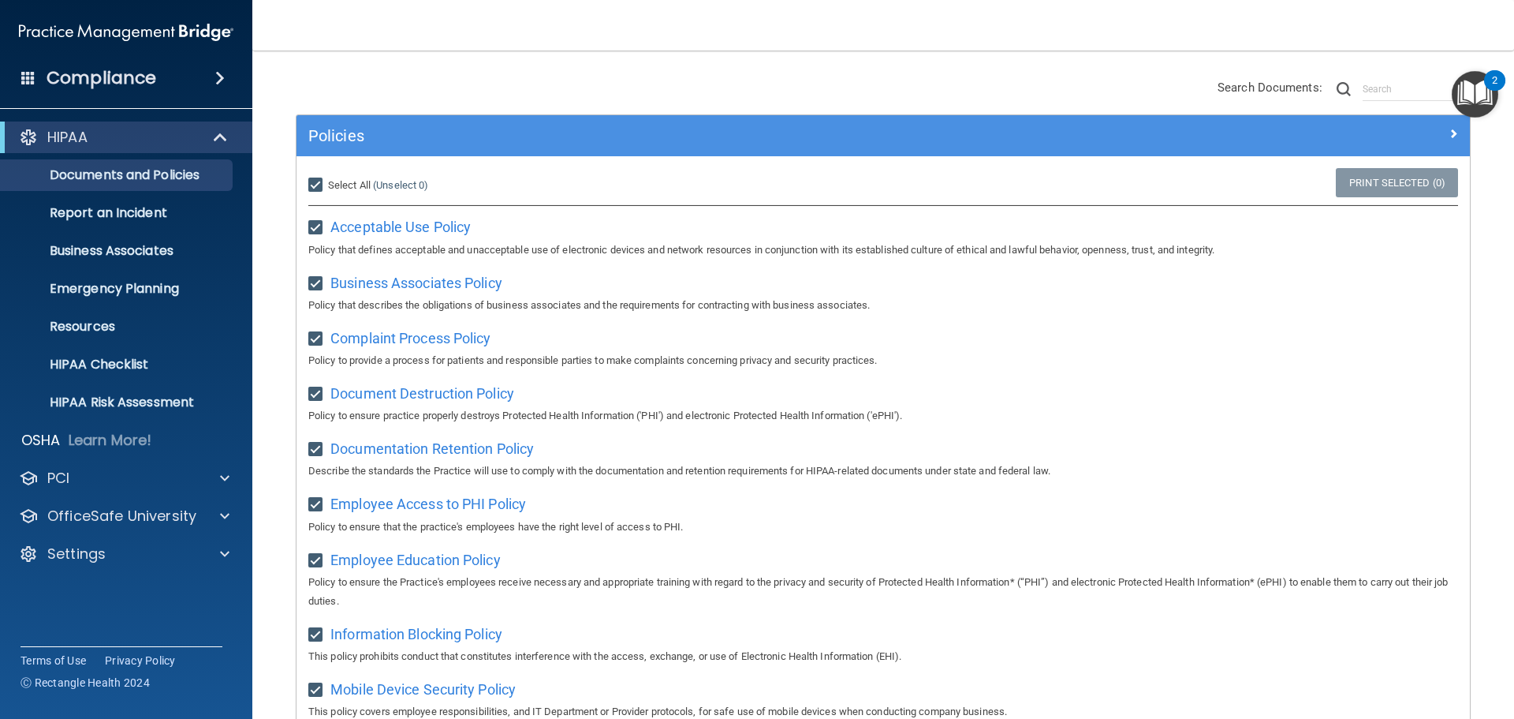
checkbox input "true"
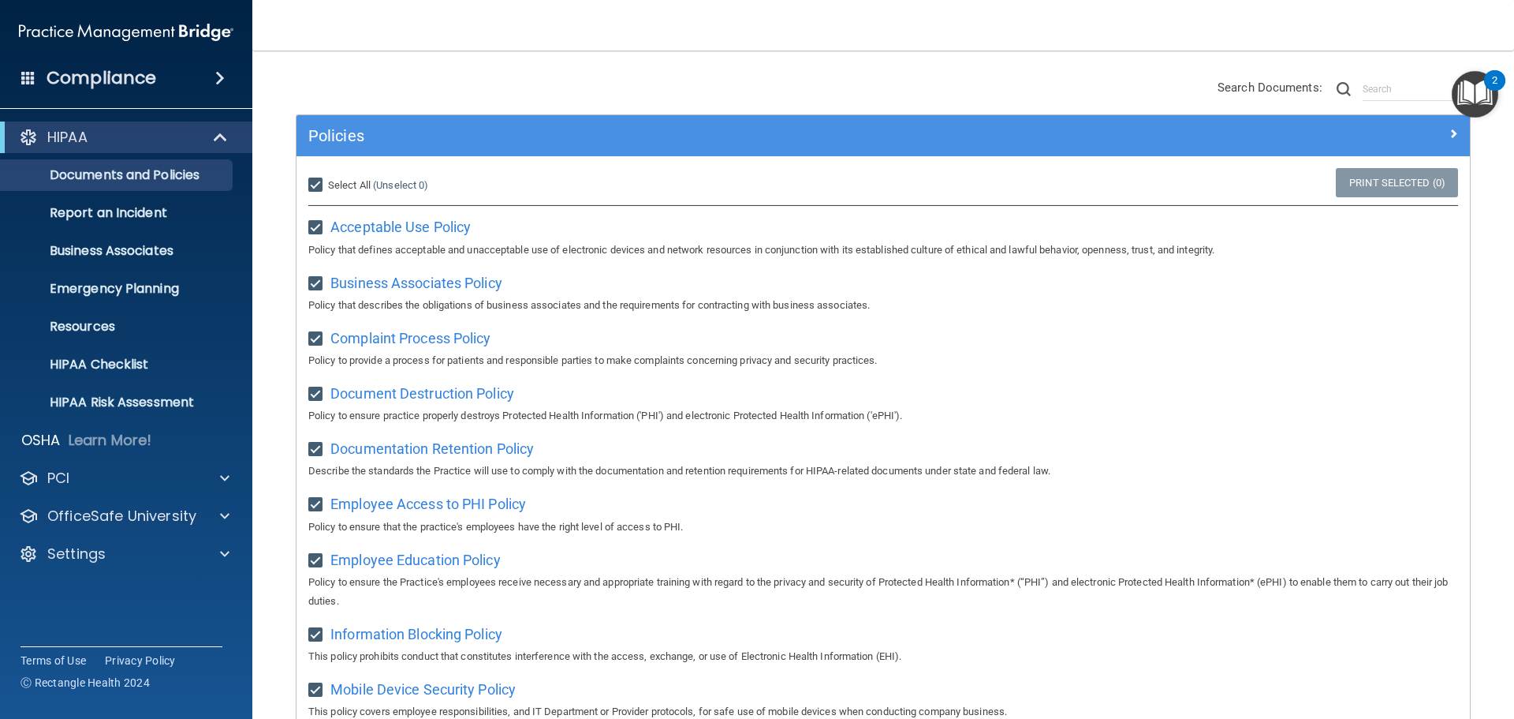
checkbox input "true"
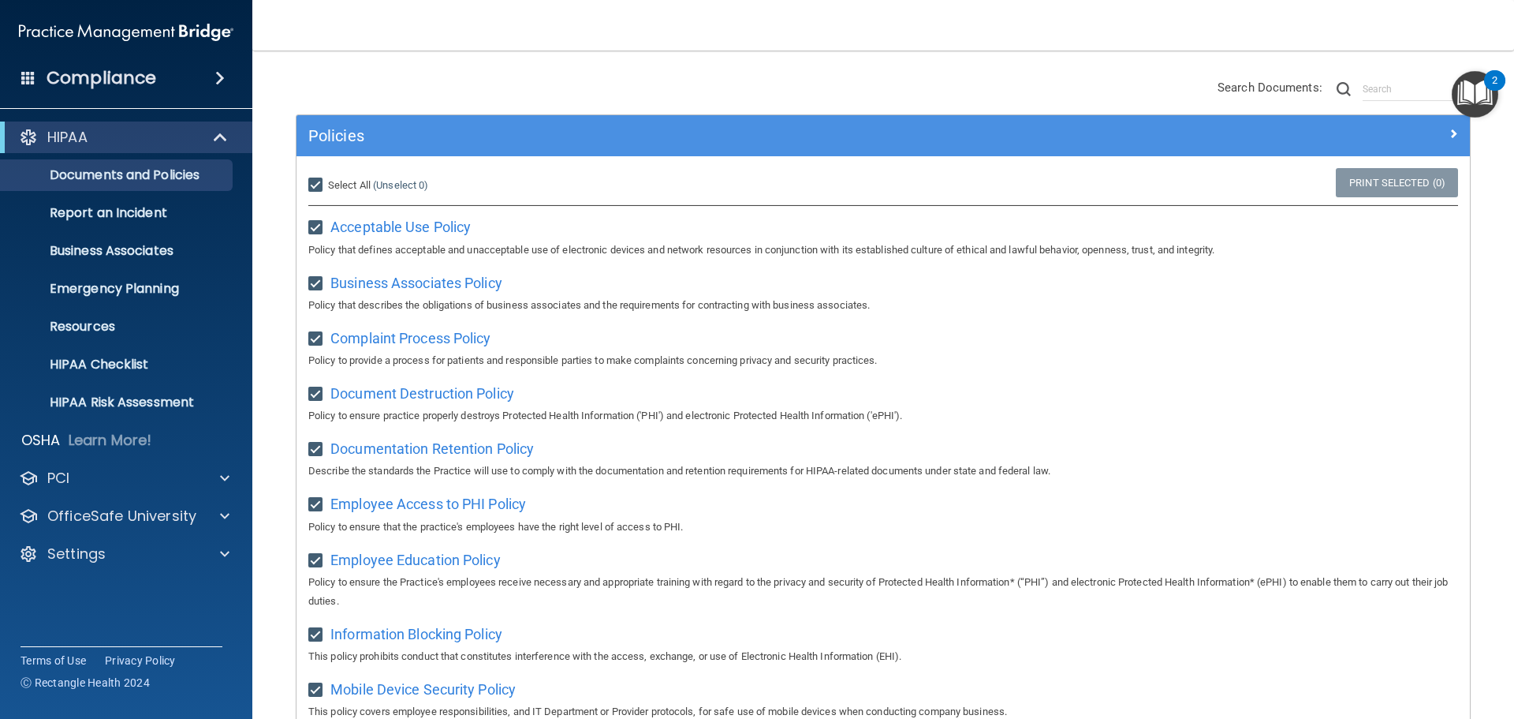
checkbox input "true"
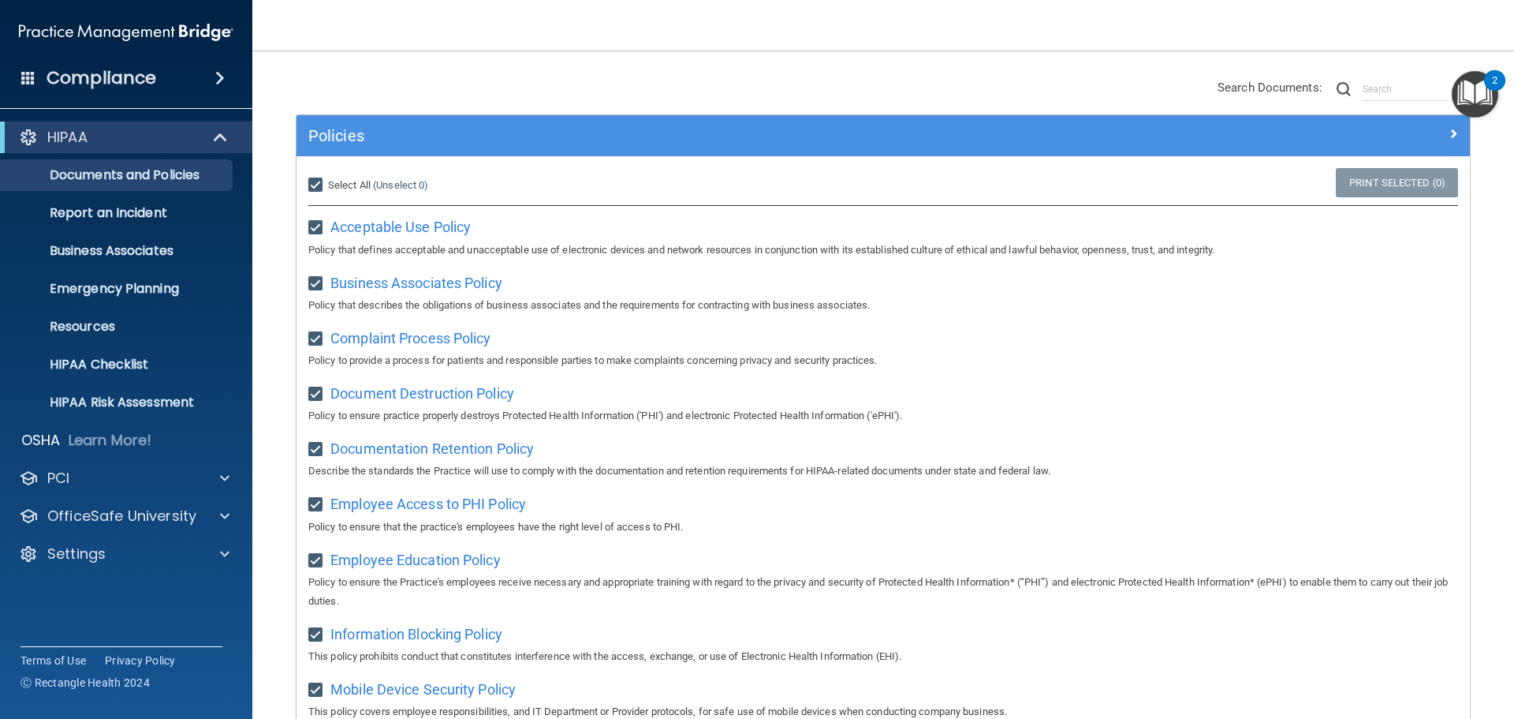
checkbox input "true"
click at [1369, 180] on link "Print Selected (21)" at bounding box center [1395, 182] width 128 height 29
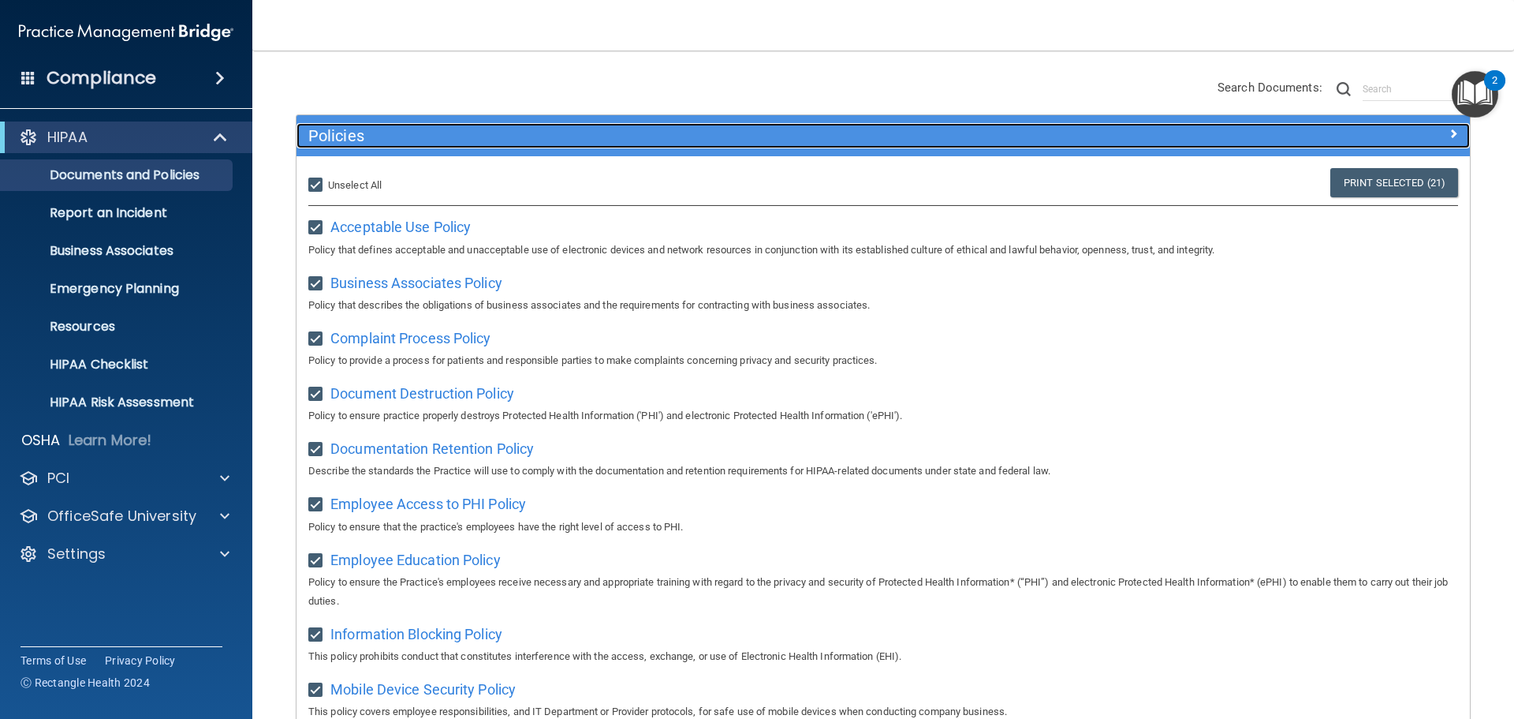
click at [429, 132] on h5 "Policies" at bounding box center [736, 135] width 857 height 17
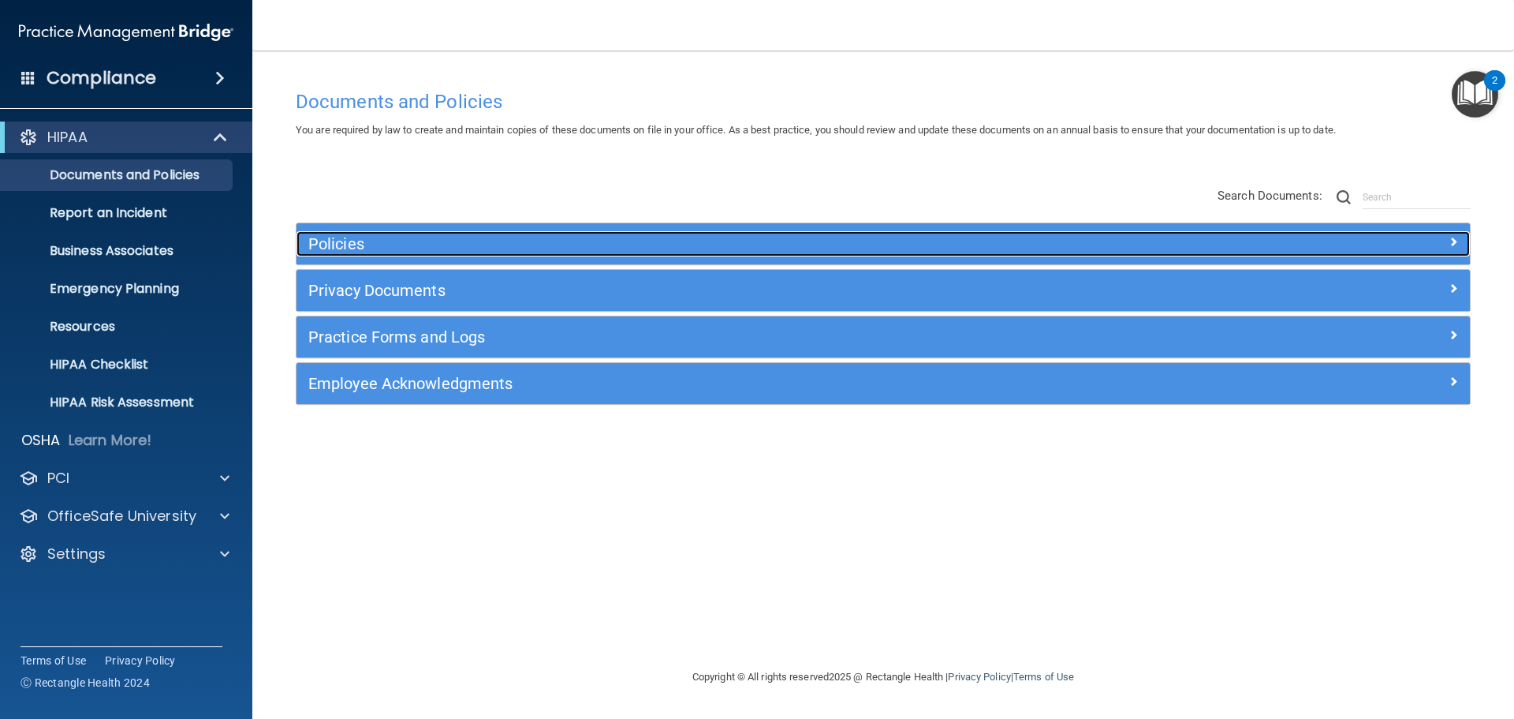
scroll to position [0, 0]
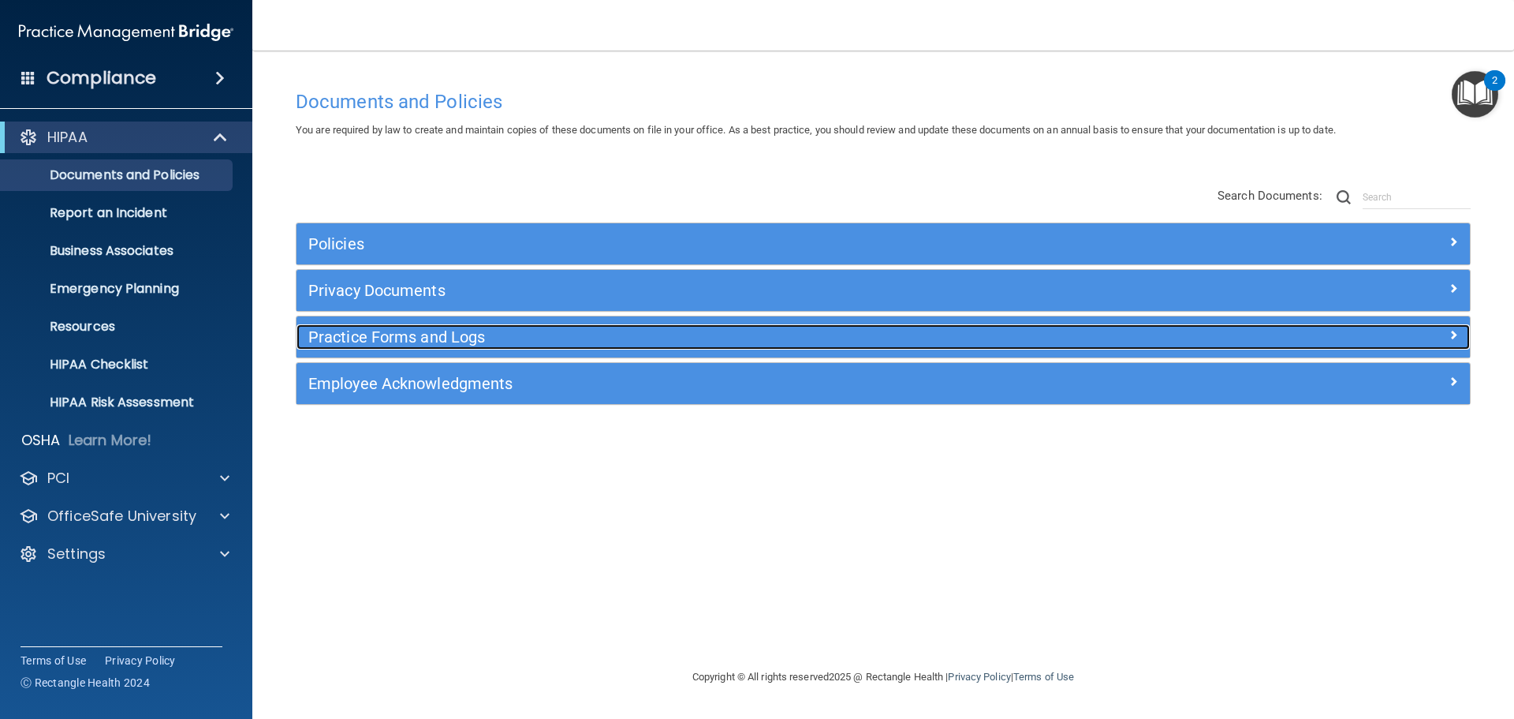
click at [331, 338] on h5 "Practice Forms and Logs" at bounding box center [736, 336] width 857 height 17
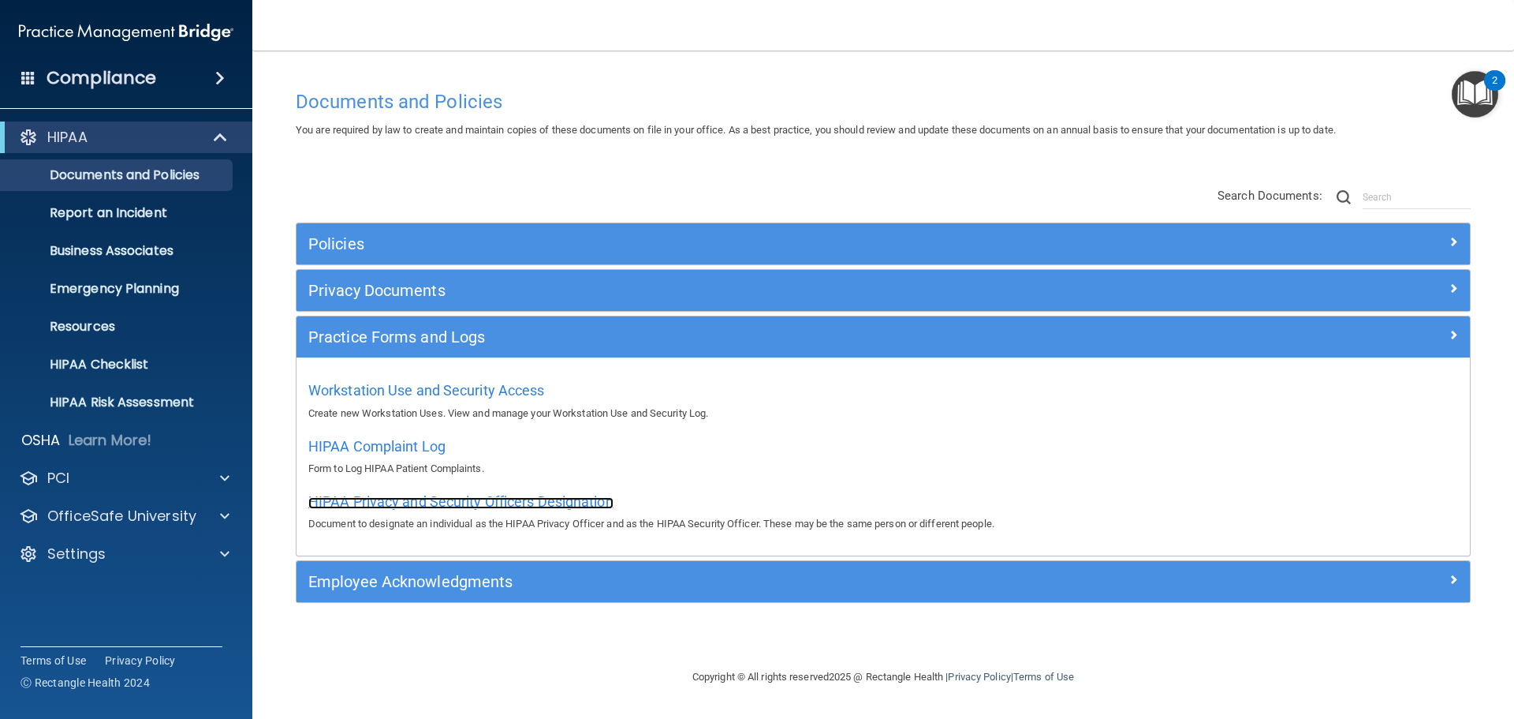
click at [408, 506] on span "HIPAA Privacy and Security Officers Designation" at bounding box center [460, 501] width 305 height 17
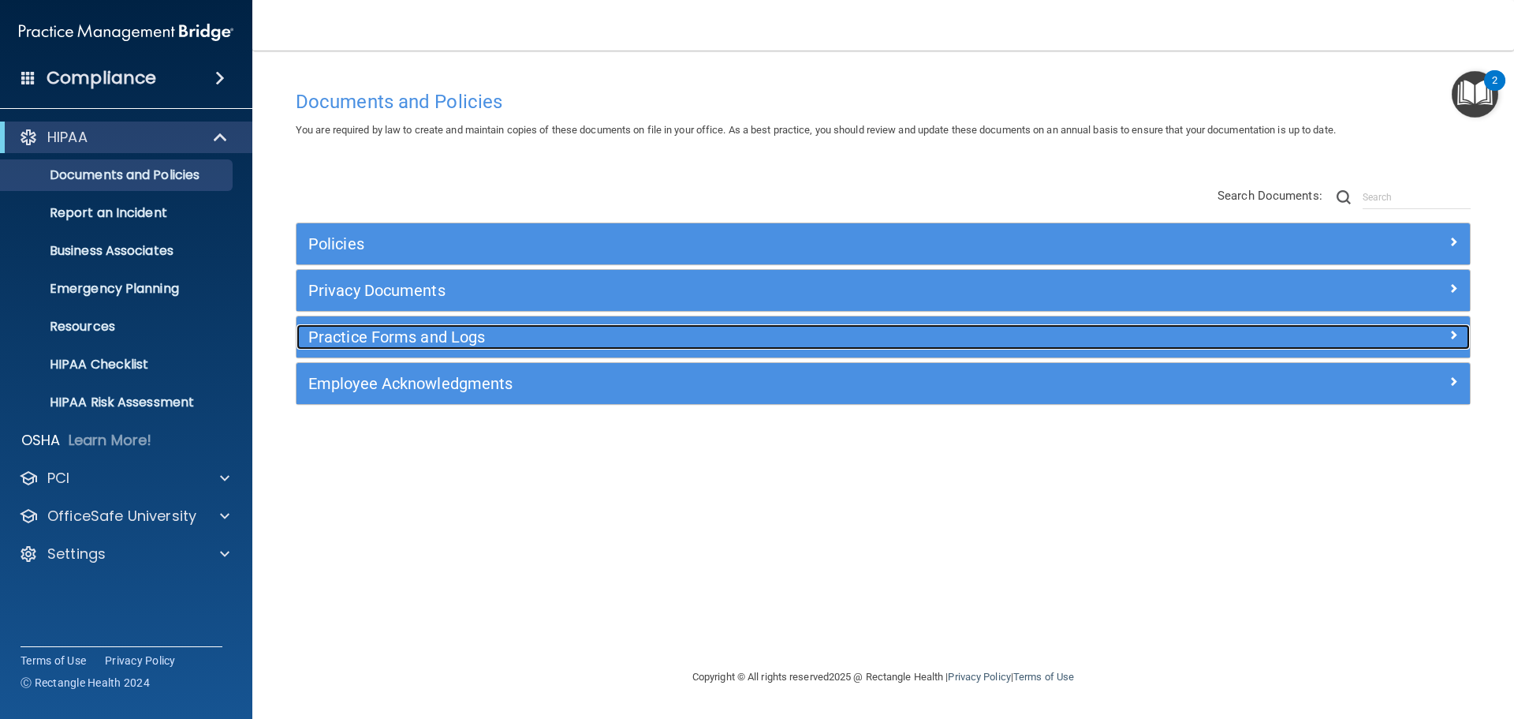
click at [334, 338] on h5 "Practice Forms and Logs" at bounding box center [736, 336] width 857 height 17
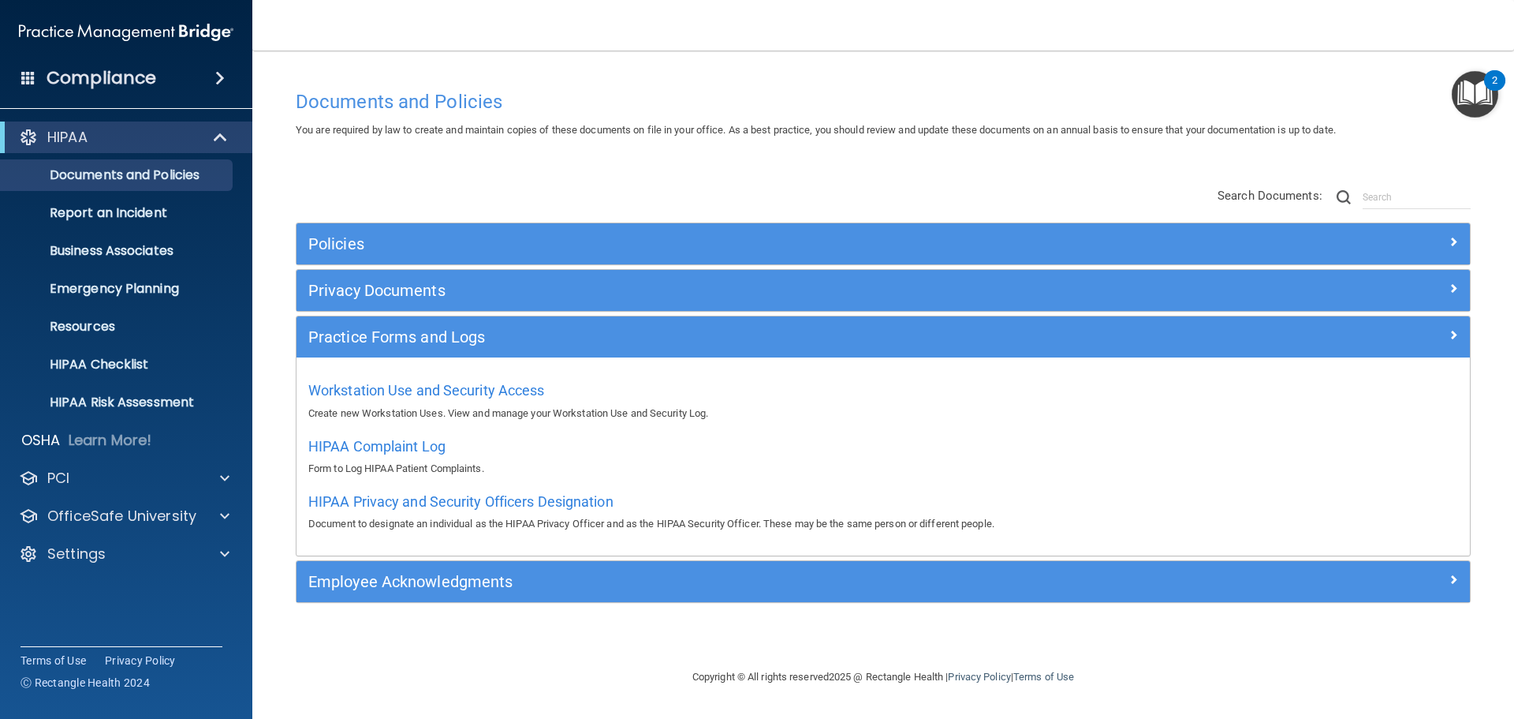
click at [274, 377] on main "Documents and Policies You are required by law to create and maintain copies of…" at bounding box center [883, 384] width 1262 height 668
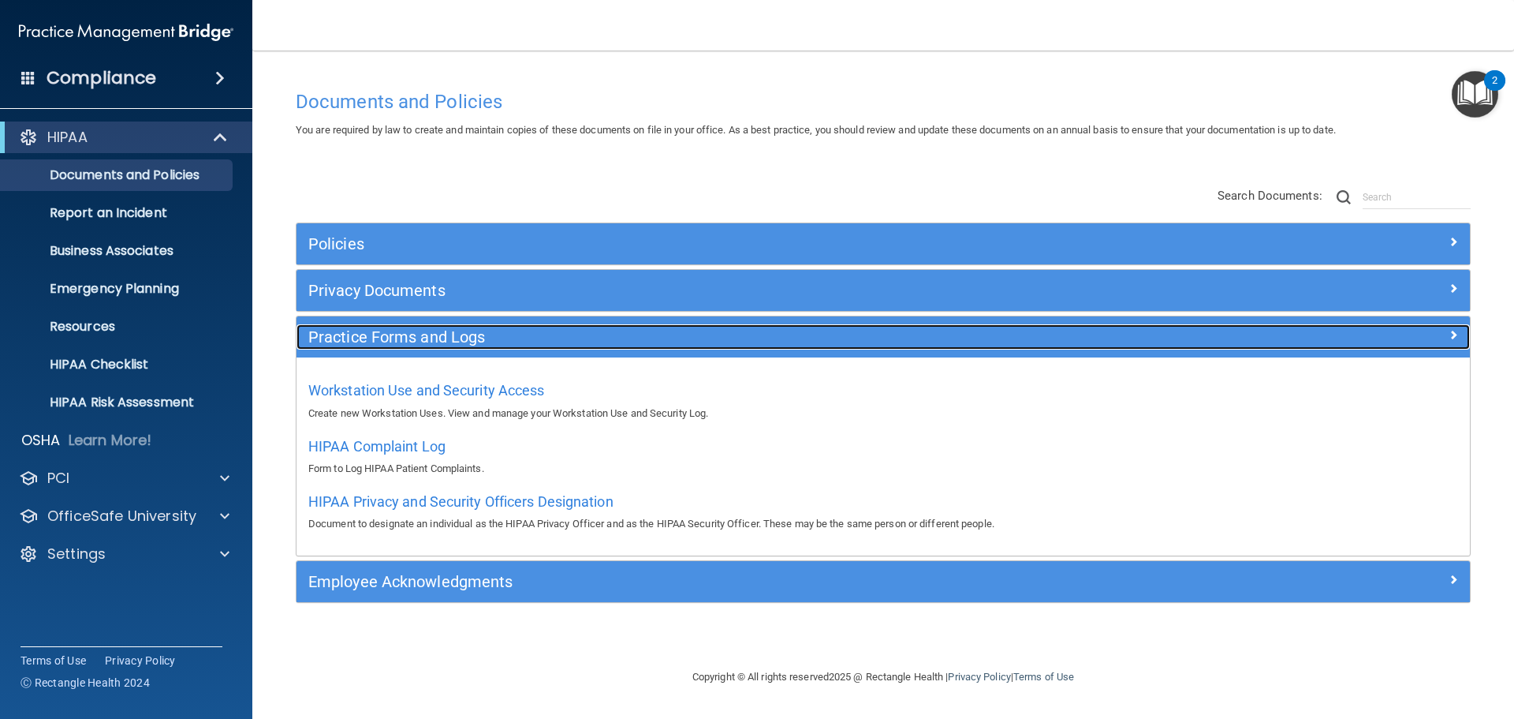
click at [330, 336] on h5 "Practice Forms and Logs" at bounding box center [736, 336] width 857 height 17
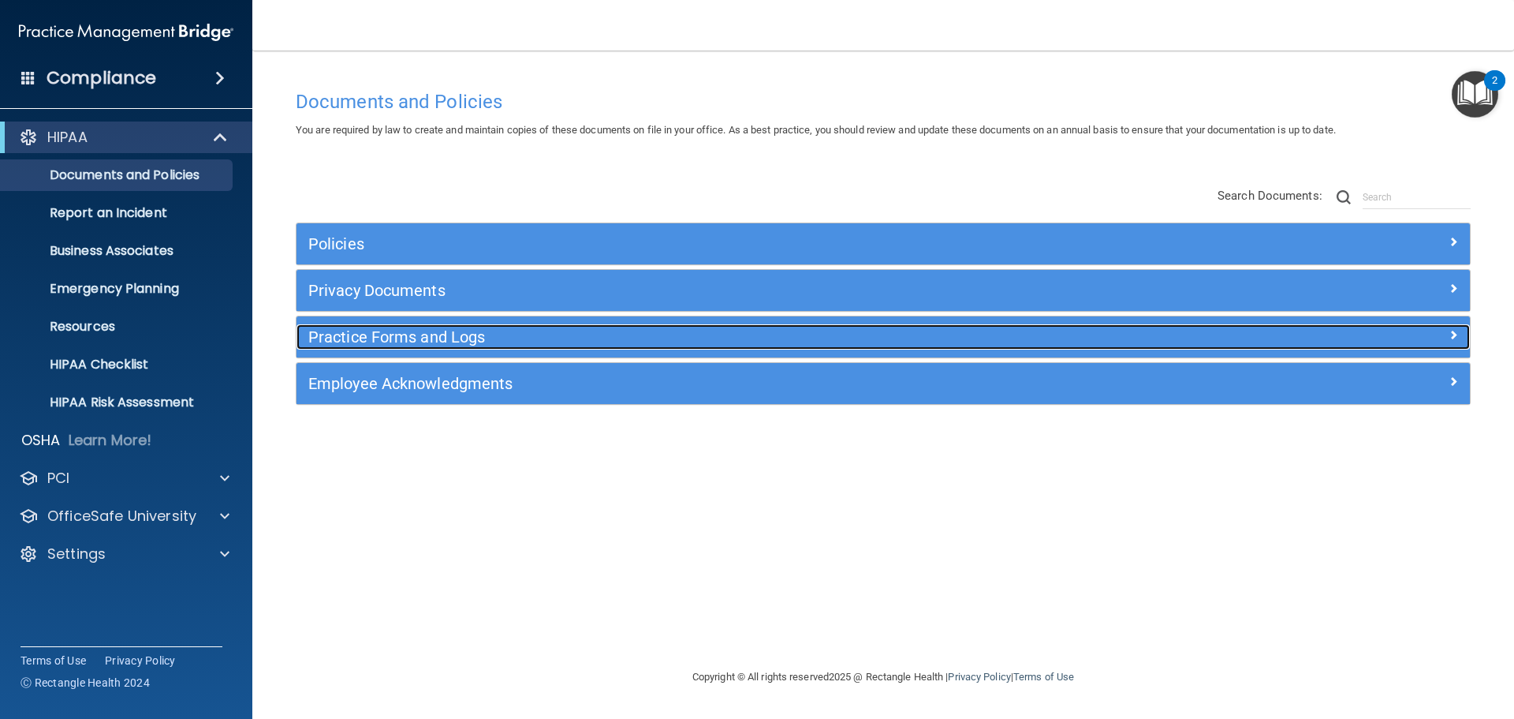
click at [322, 347] on div "Practice Forms and Logs" at bounding box center [737, 336] width 880 height 25
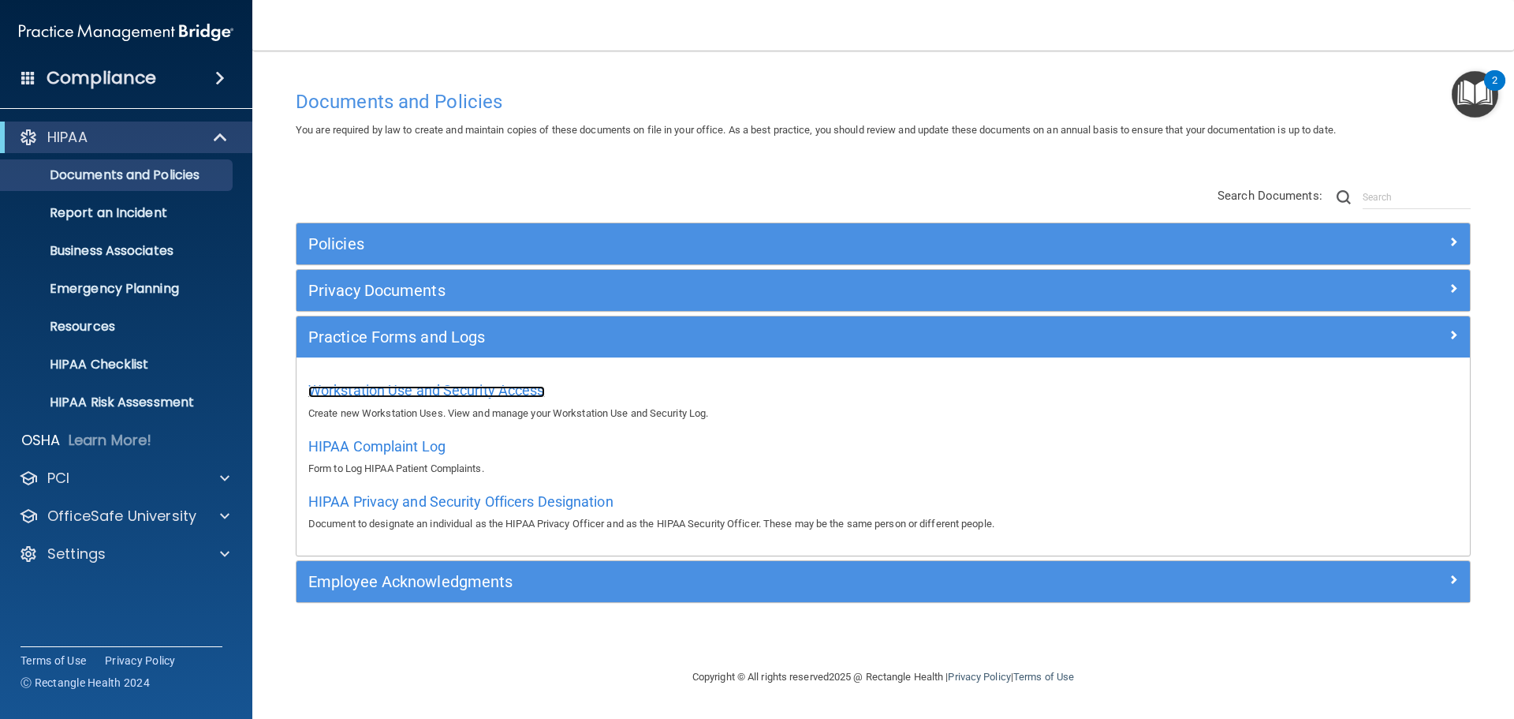
click at [525, 387] on span "Workstation Use and Security Access" at bounding box center [426, 390] width 237 height 17
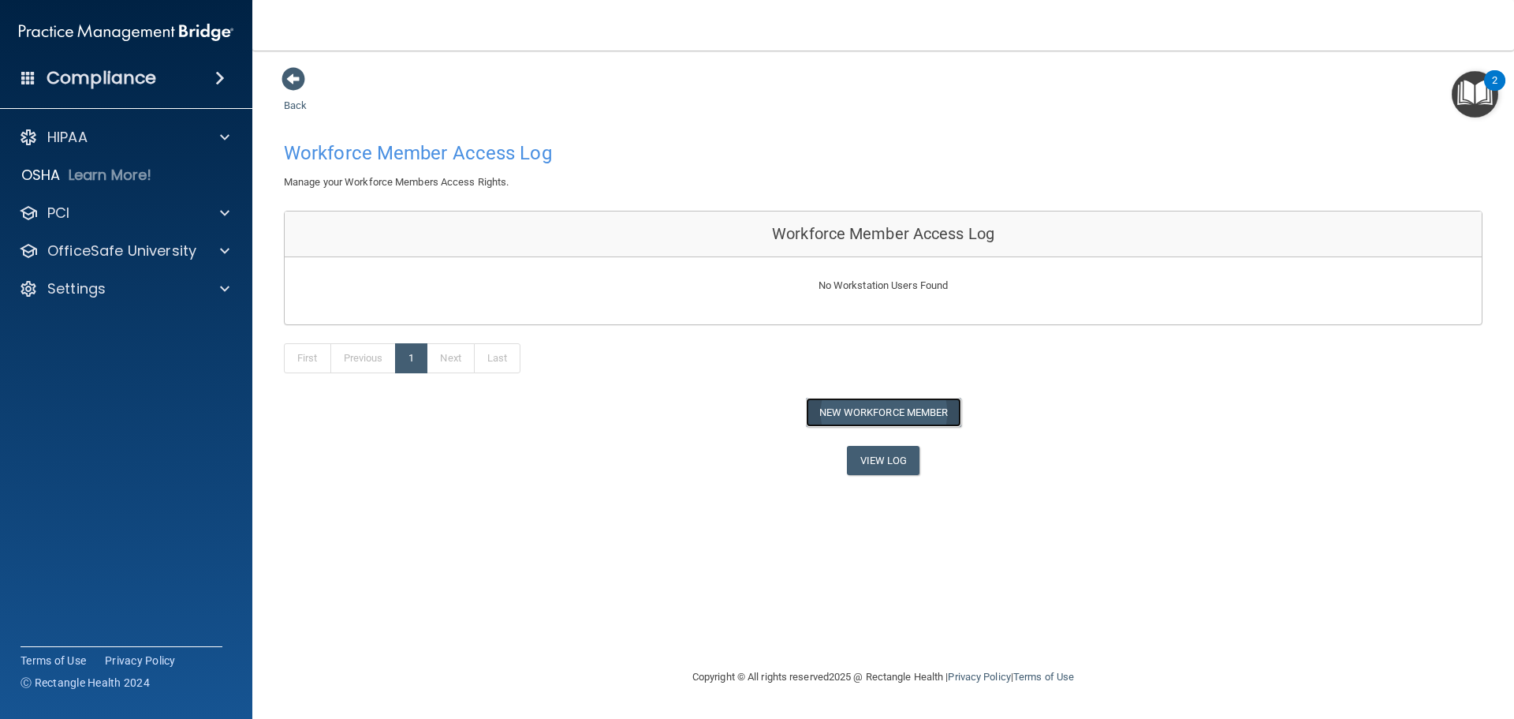
click at [904, 413] on button "New Workforce Member" at bounding box center [883, 412] width 155 height 29
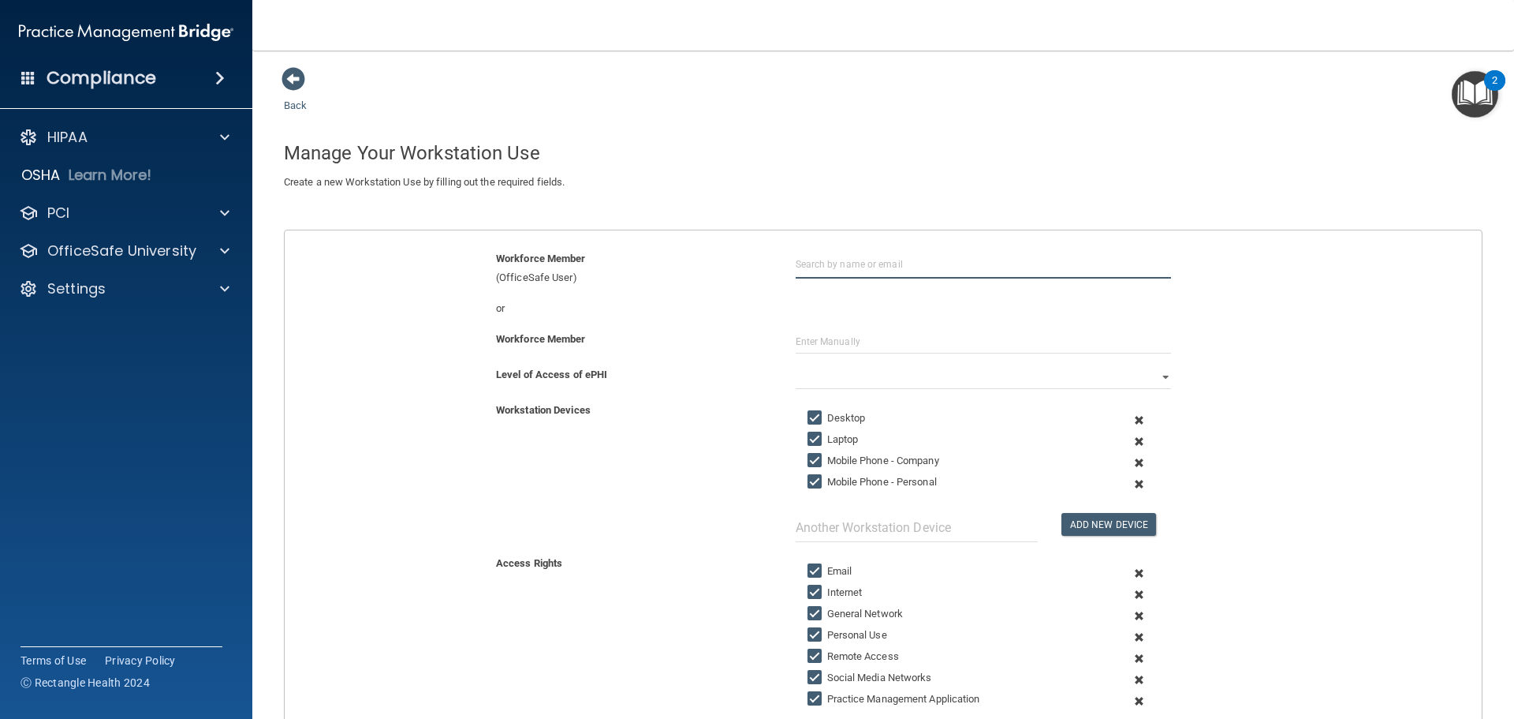
click at [866, 273] on input "text" at bounding box center [983, 263] width 375 height 29
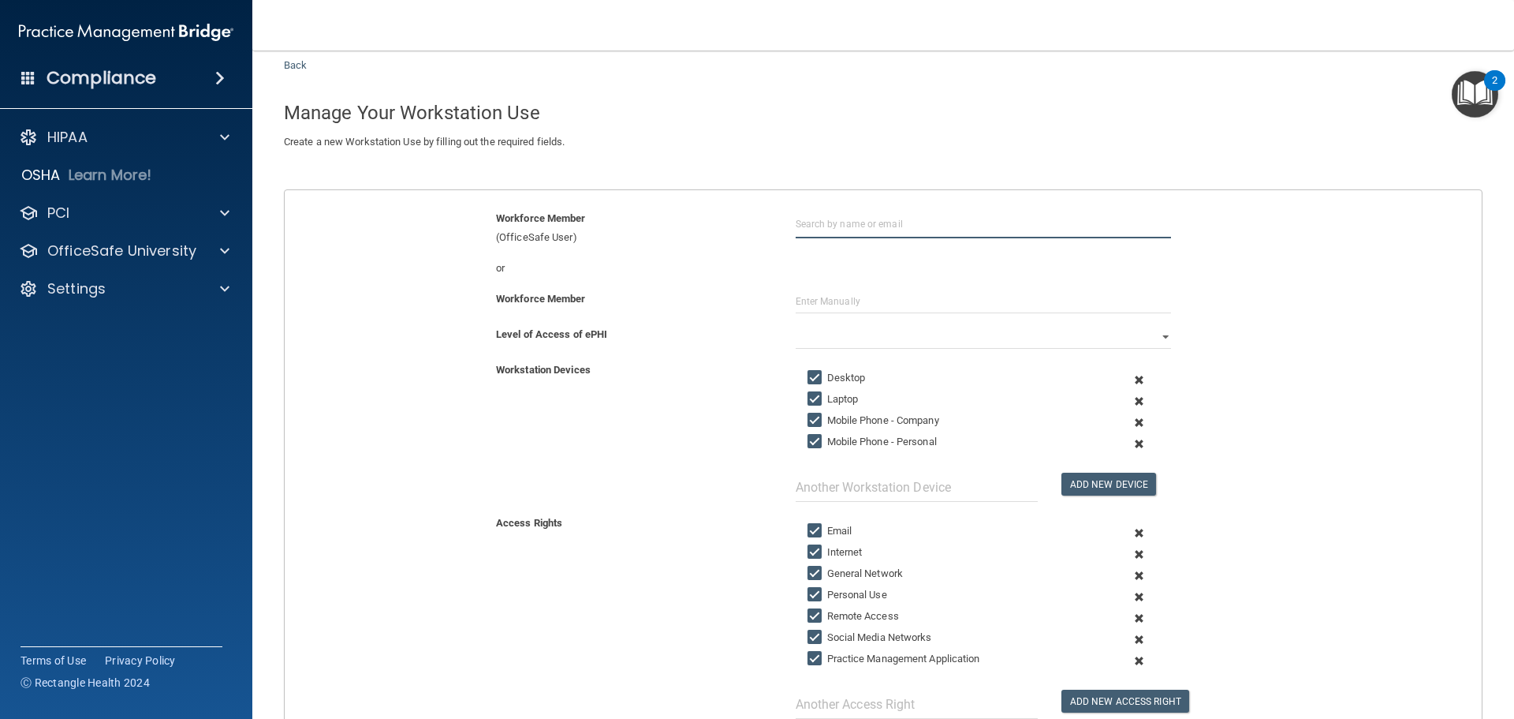
scroll to position [79, 0]
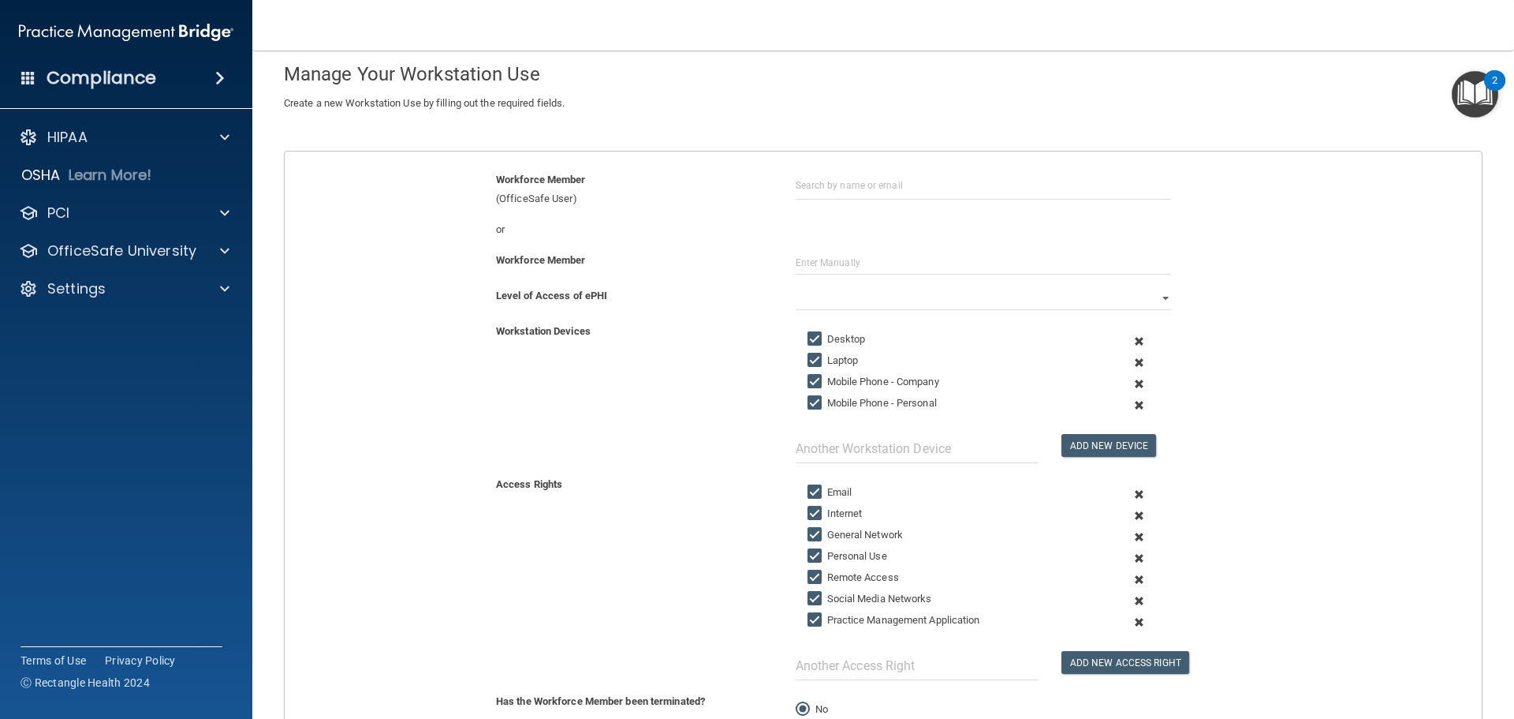
click at [723, 377] on div "Workstation Devices Desktop Laptop Mobile Phone - Company Mobile Phone - Person…" at bounding box center [883, 392] width 1221 height 141
click at [954, 303] on select "Full Limited None" at bounding box center [983, 298] width 375 height 24
click at [610, 454] on div "Workstation Devices Desktop Laptop Mobile Phone - Company Mobile Phone - Person…" at bounding box center [883, 392] width 1221 height 141
click at [808, 387] on input "Mobile Phone - Company" at bounding box center [817, 381] width 18 height 13
checkbox input "false"
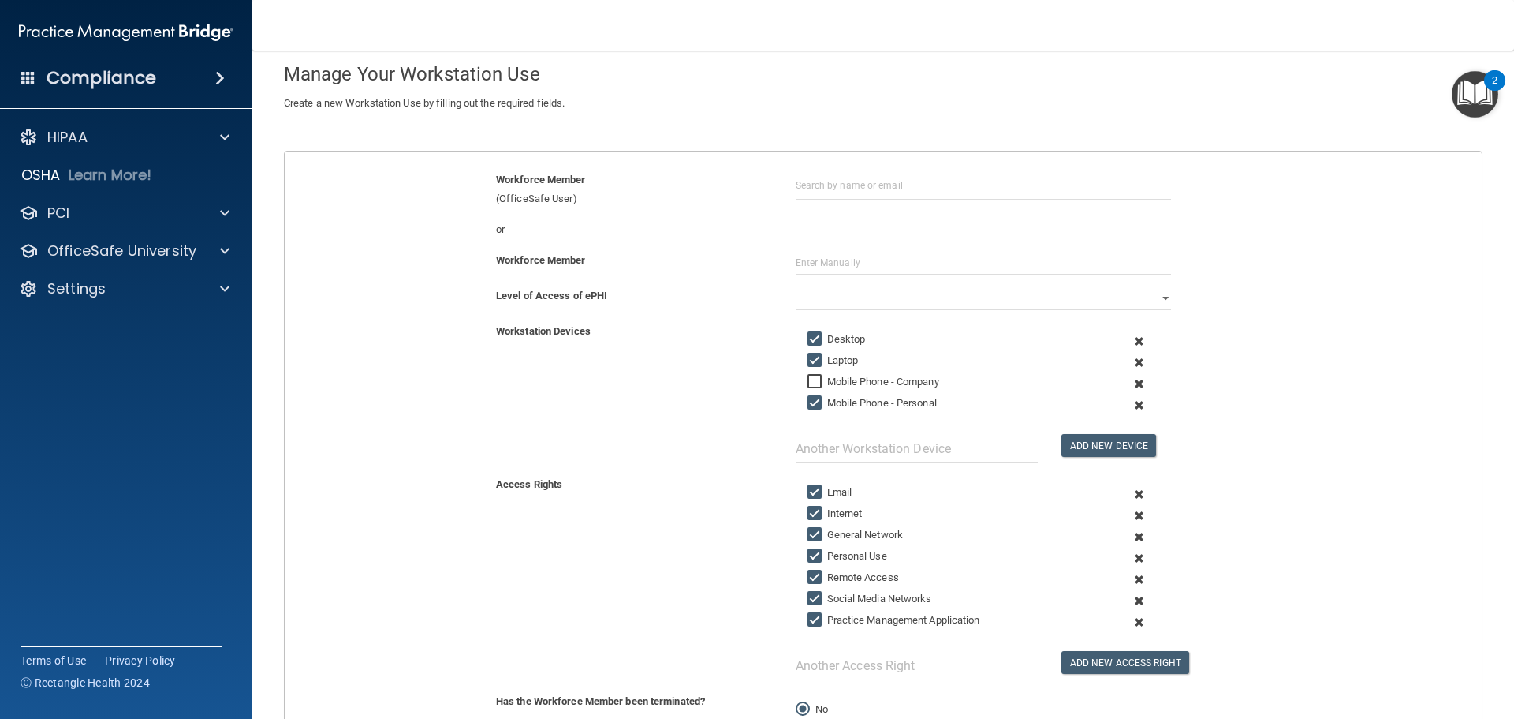
click at [808, 405] on input "Mobile Phone - Personal" at bounding box center [817, 403] width 18 height 13
checkbox input "false"
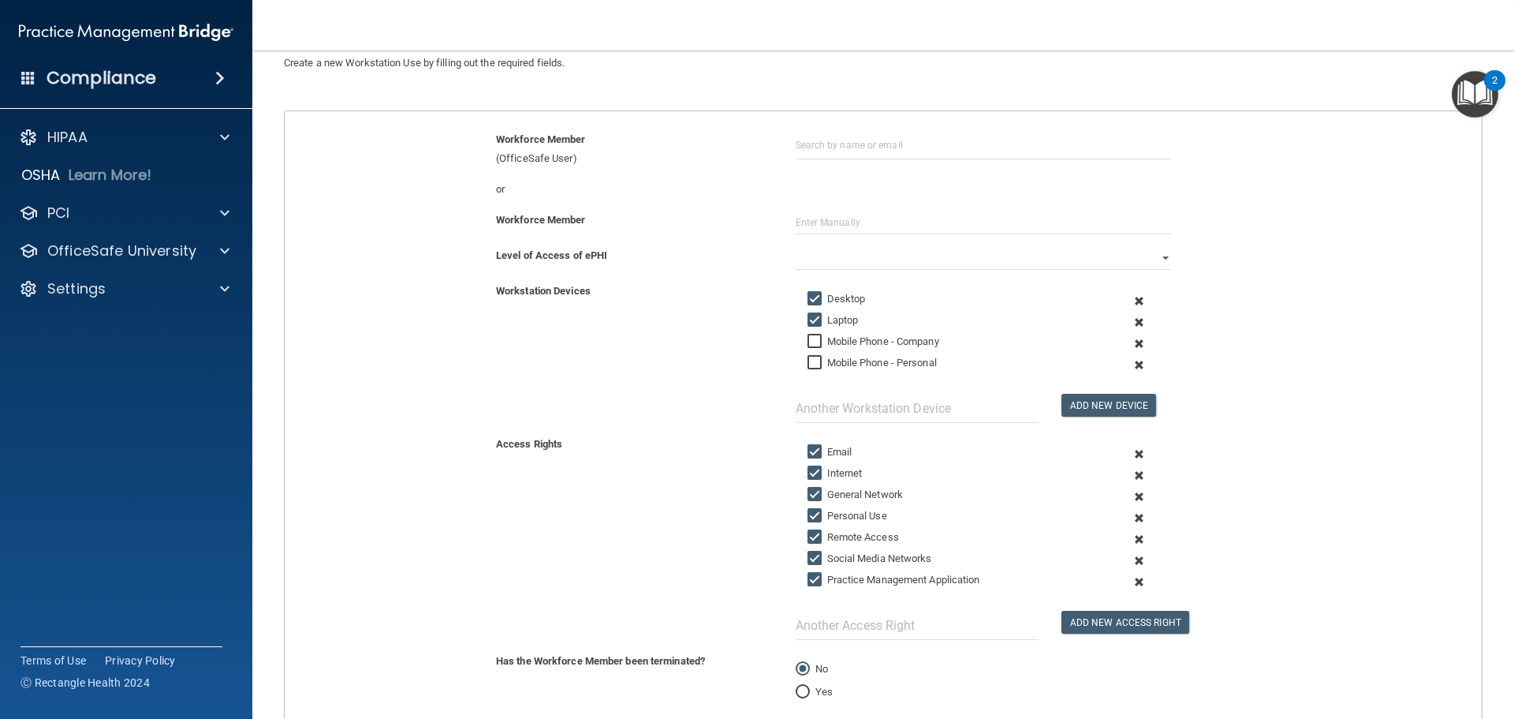
scroll to position [158, 0]
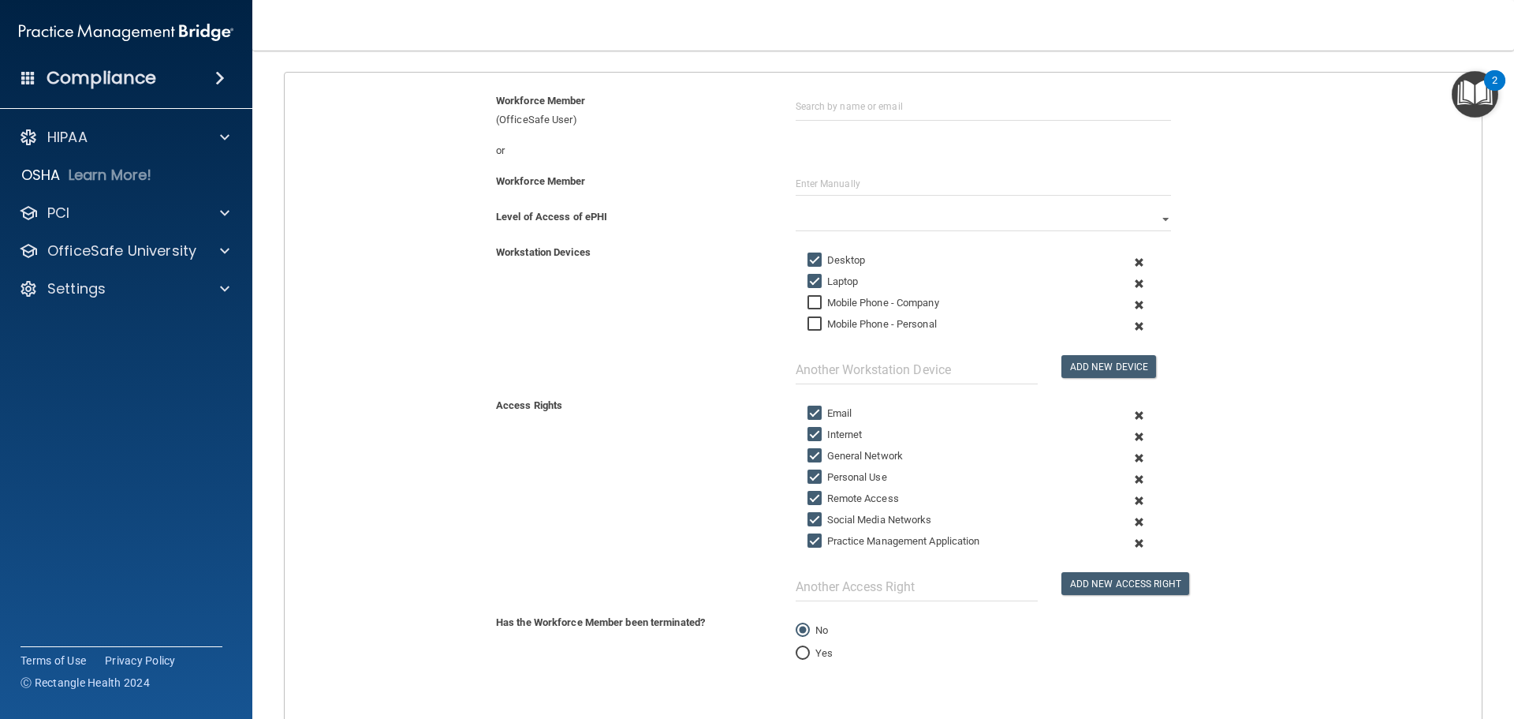
click at [809, 479] on input "Personal Use" at bounding box center [817, 477] width 18 height 13
checkbox input "false"
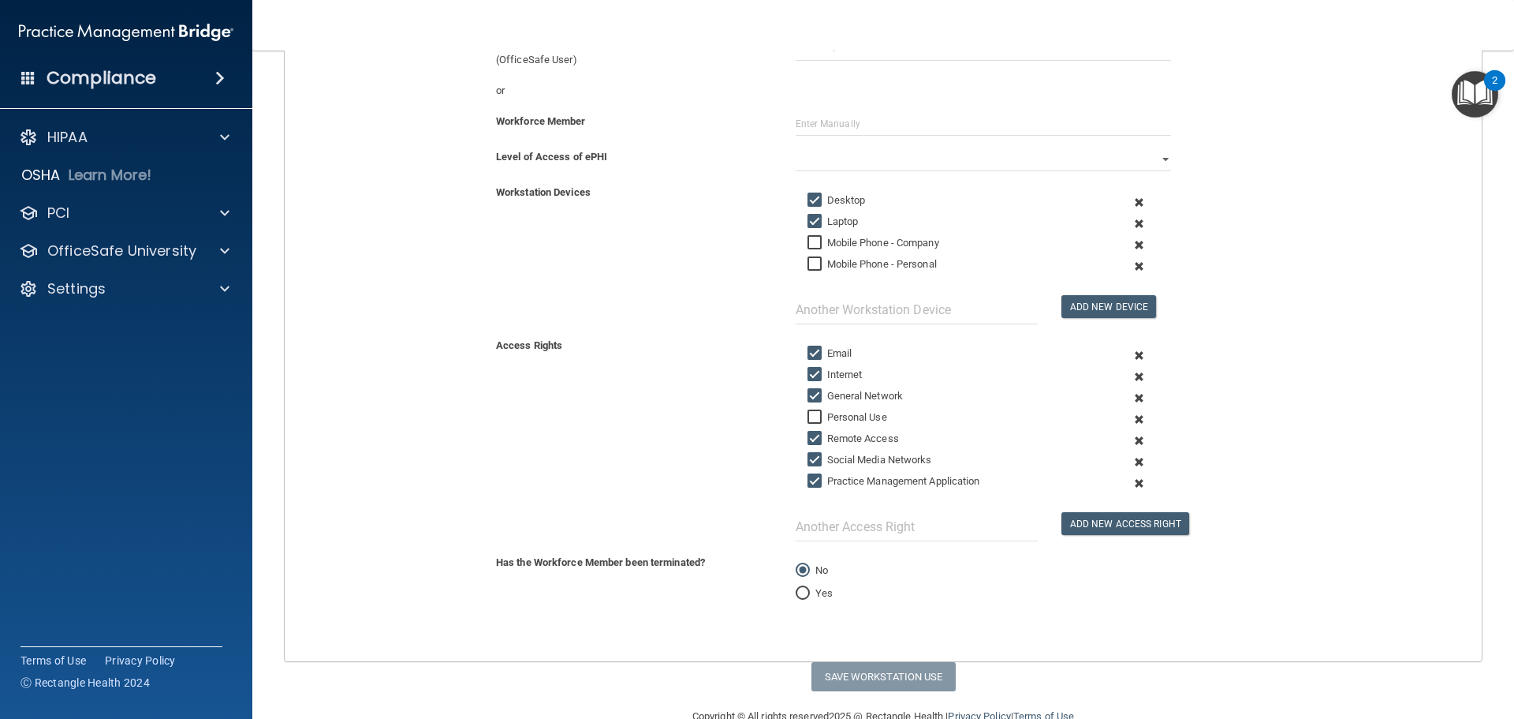
scroll to position [253, 0]
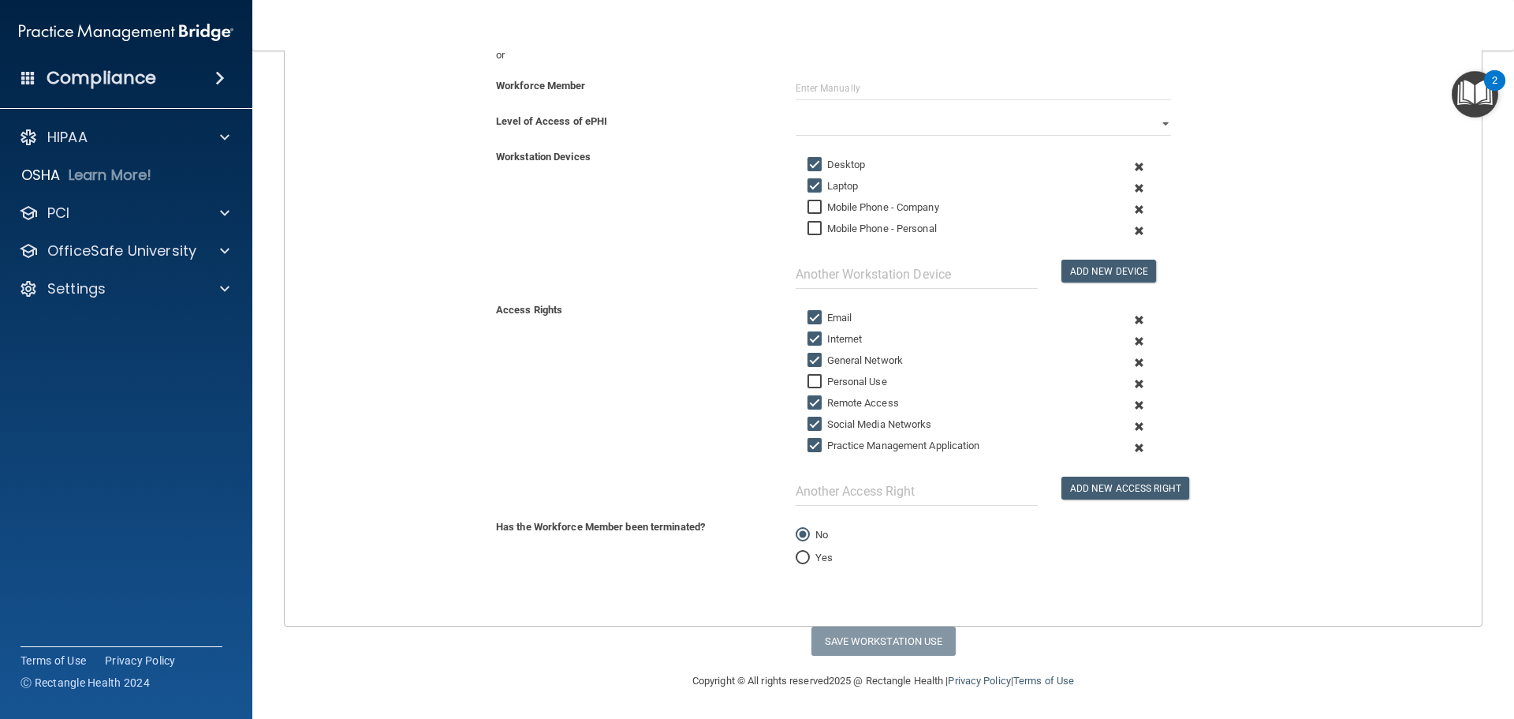
click at [808, 401] on input "Remote Access" at bounding box center [817, 403] width 18 height 13
checkbox input "false"
click at [1127, 363] on span at bounding box center [1139, 362] width 39 height 21
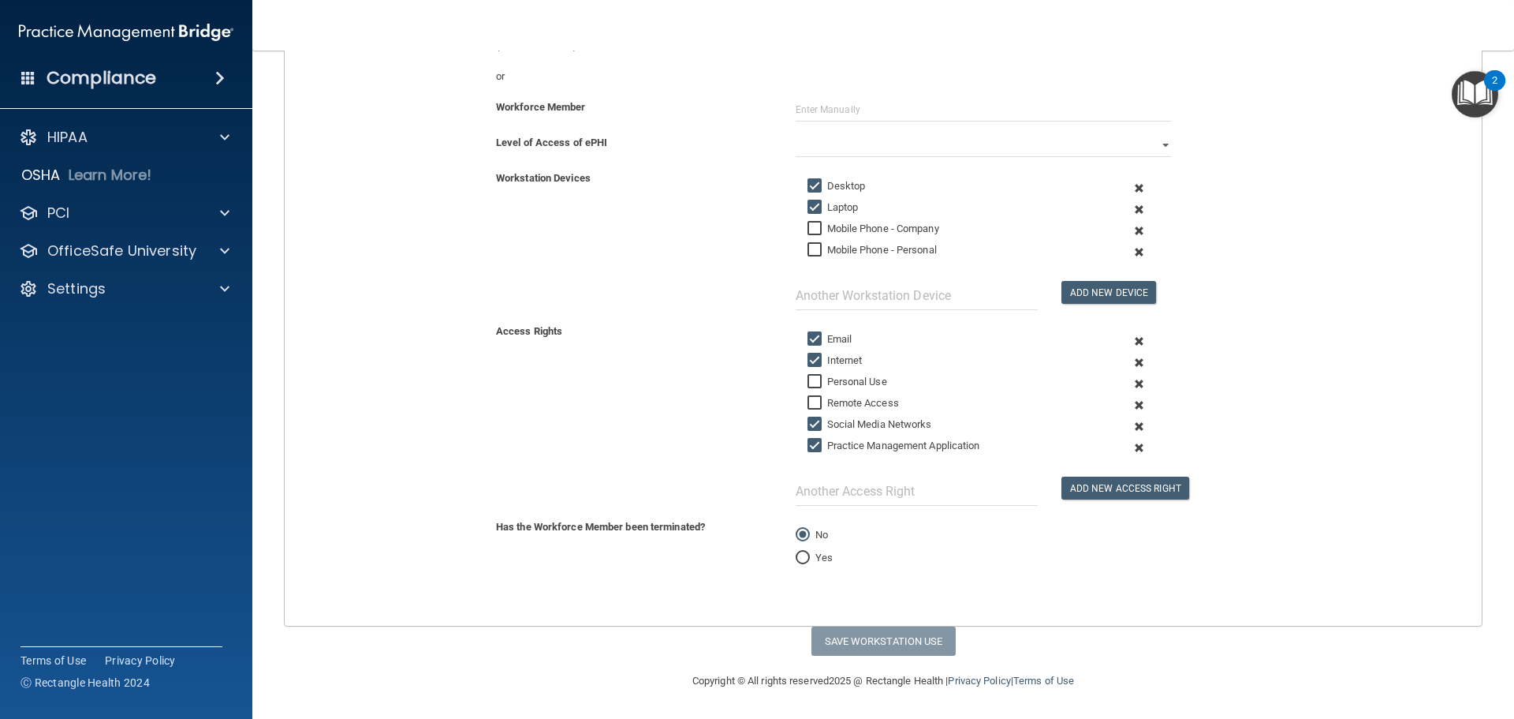
click at [1129, 425] on span at bounding box center [1139, 426] width 39 height 21
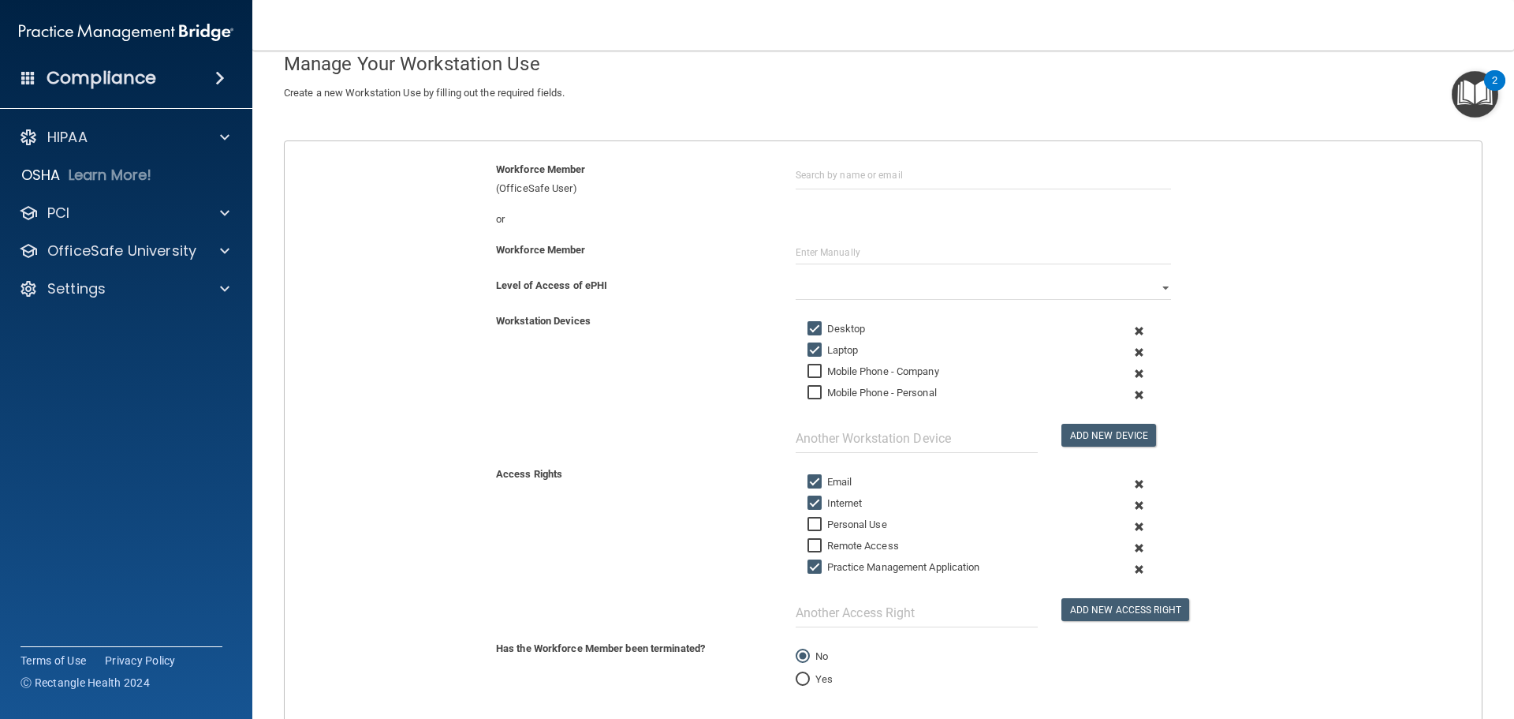
scroll to position [53, 0]
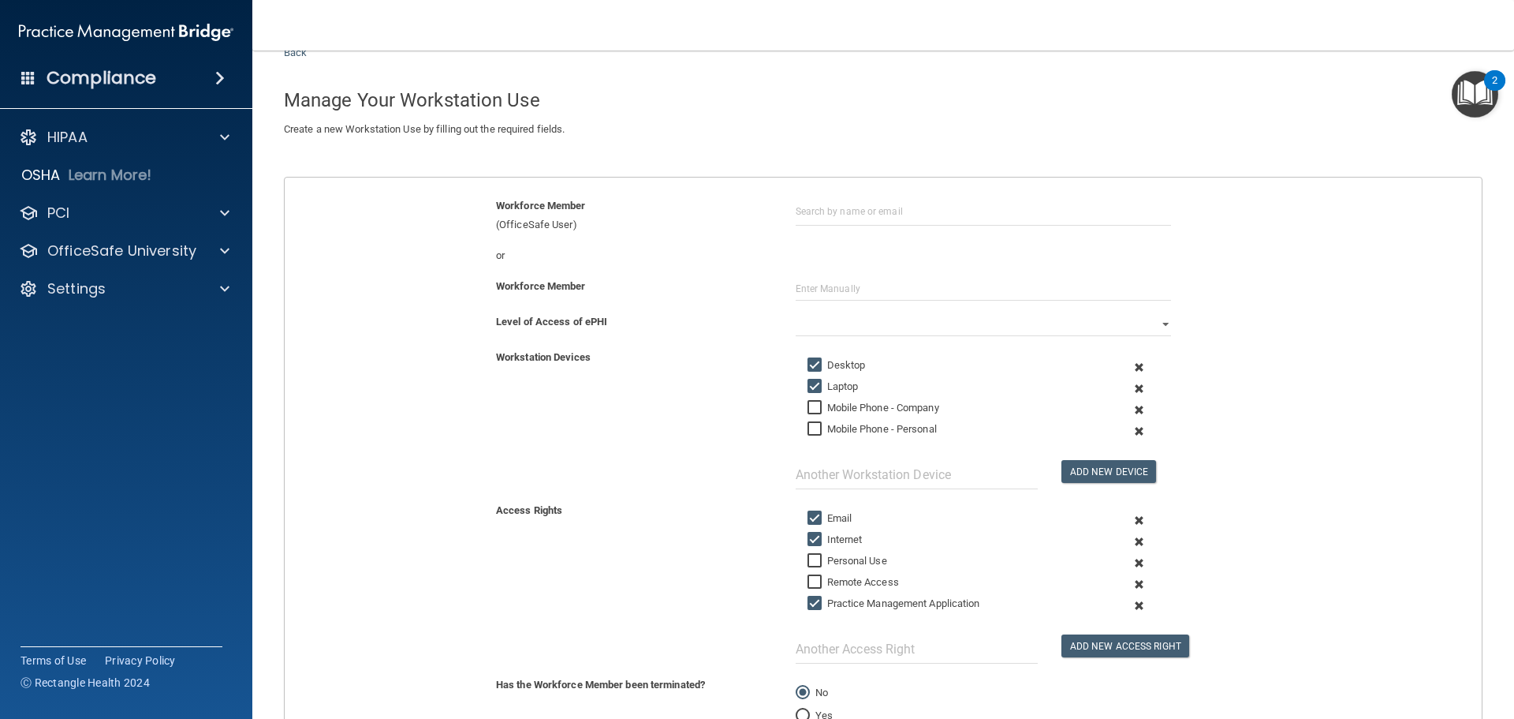
click at [808, 408] on input "Mobile Phone - Company" at bounding box center [817, 407] width 18 height 13
checkbox input "true"
click at [1131, 431] on span at bounding box center [1139, 430] width 39 height 21
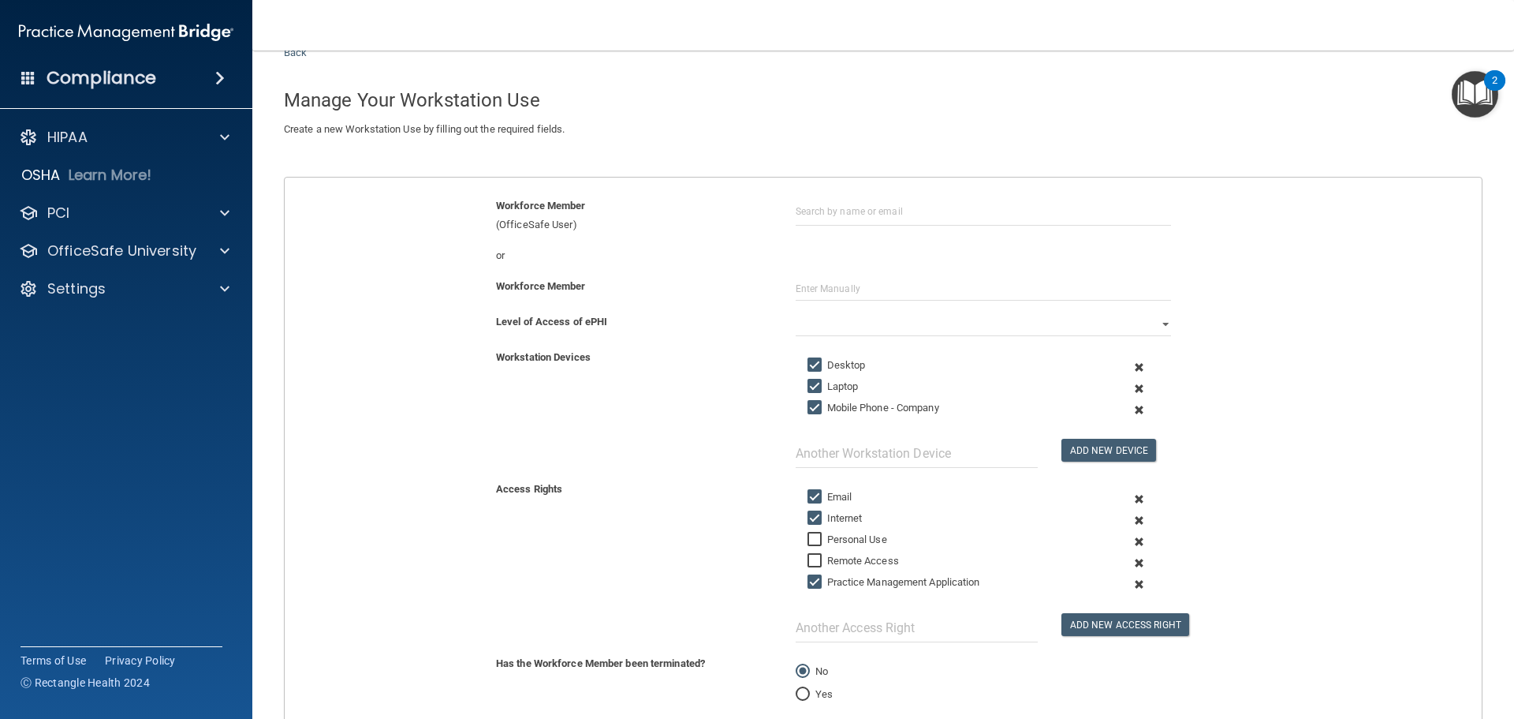
scroll to position [0, 0]
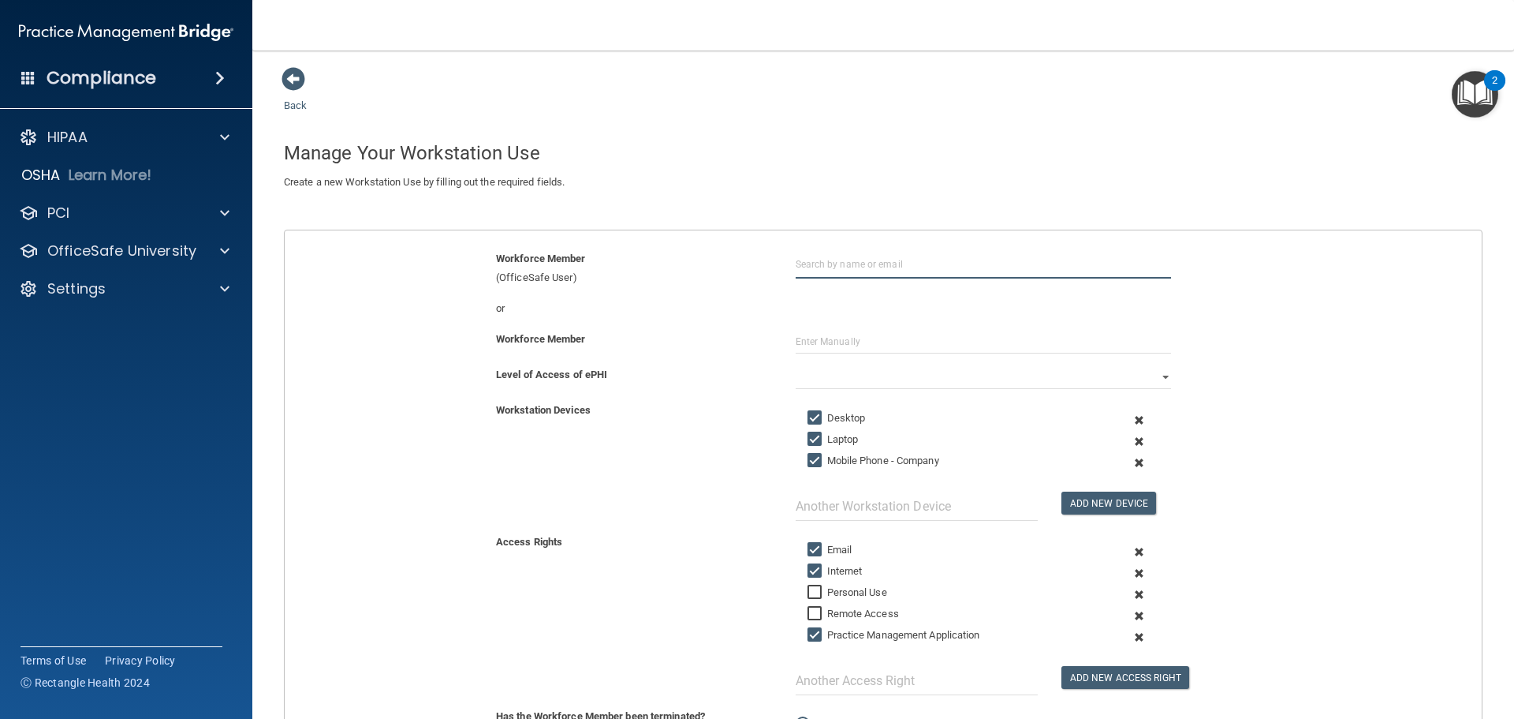
click at [935, 267] on input "text" at bounding box center [983, 263] width 375 height 29
type input "[PERSON_NAME]"
click at [902, 338] on input "text" at bounding box center [983, 342] width 375 height 24
type input "[PERSON_NAME]"
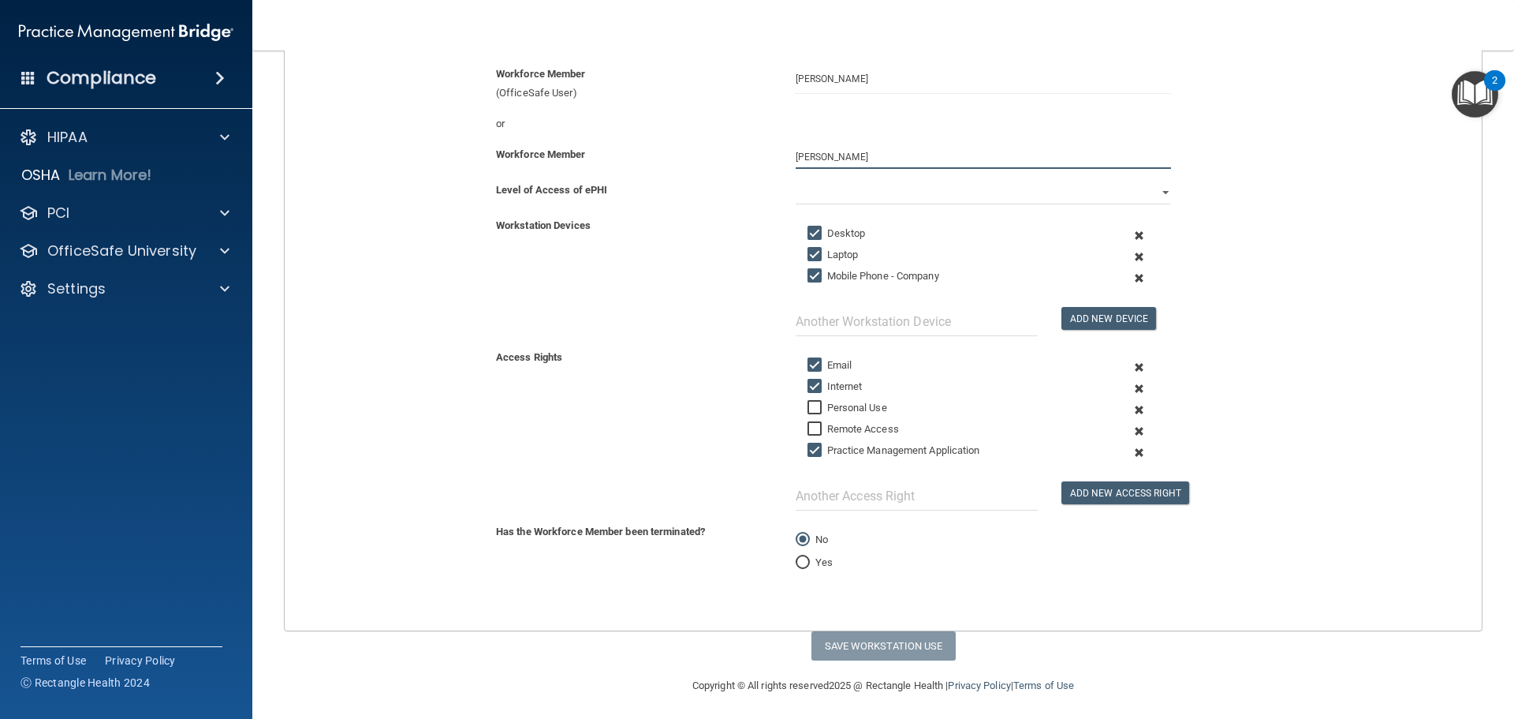
scroll to position [189, 0]
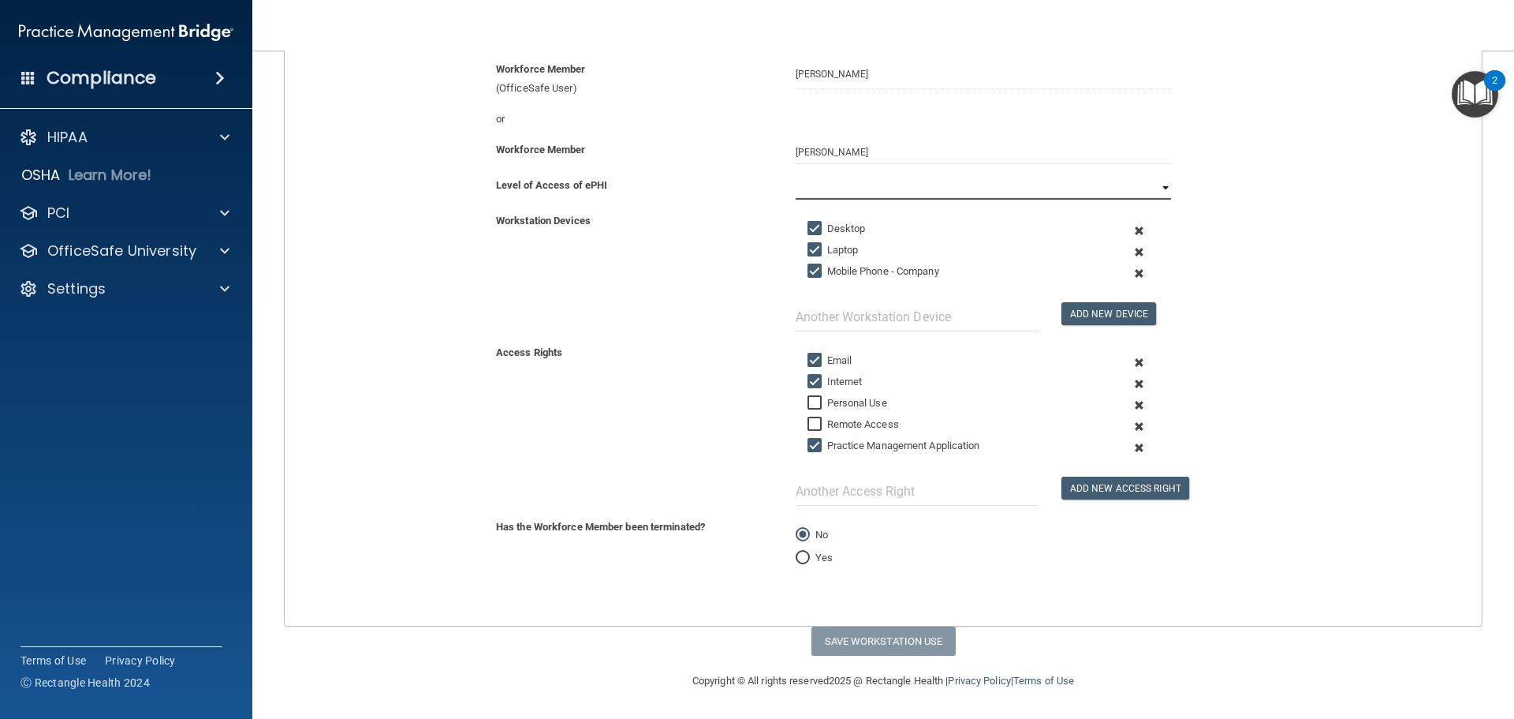
drag, startPoint x: 809, startPoint y: 178, endPoint x: 839, endPoint y: 190, distance: 32.2
click at [823, 185] on select "Full Limited None" at bounding box center [983, 188] width 375 height 24
click at [787, 229] on div "Add New Device" at bounding box center [983, 277] width 399 height 108
click at [836, 190] on select "Full Limited None" at bounding box center [983, 188] width 375 height 24
click at [796, 176] on select "Full Limited None" at bounding box center [983, 188] width 375 height 24
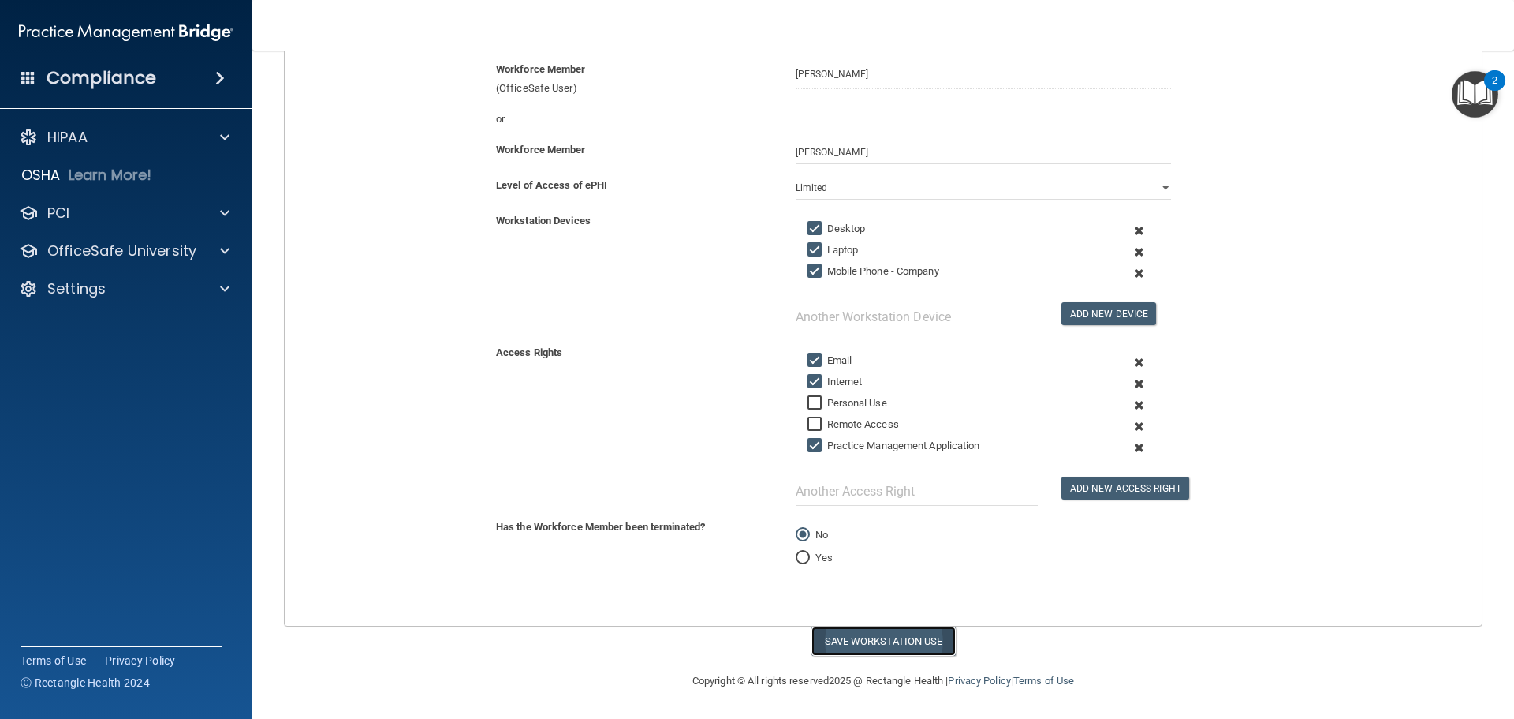
click at [885, 639] on button "Save Workstation Use" at bounding box center [884, 640] width 144 height 29
select select "? string:Full ?"
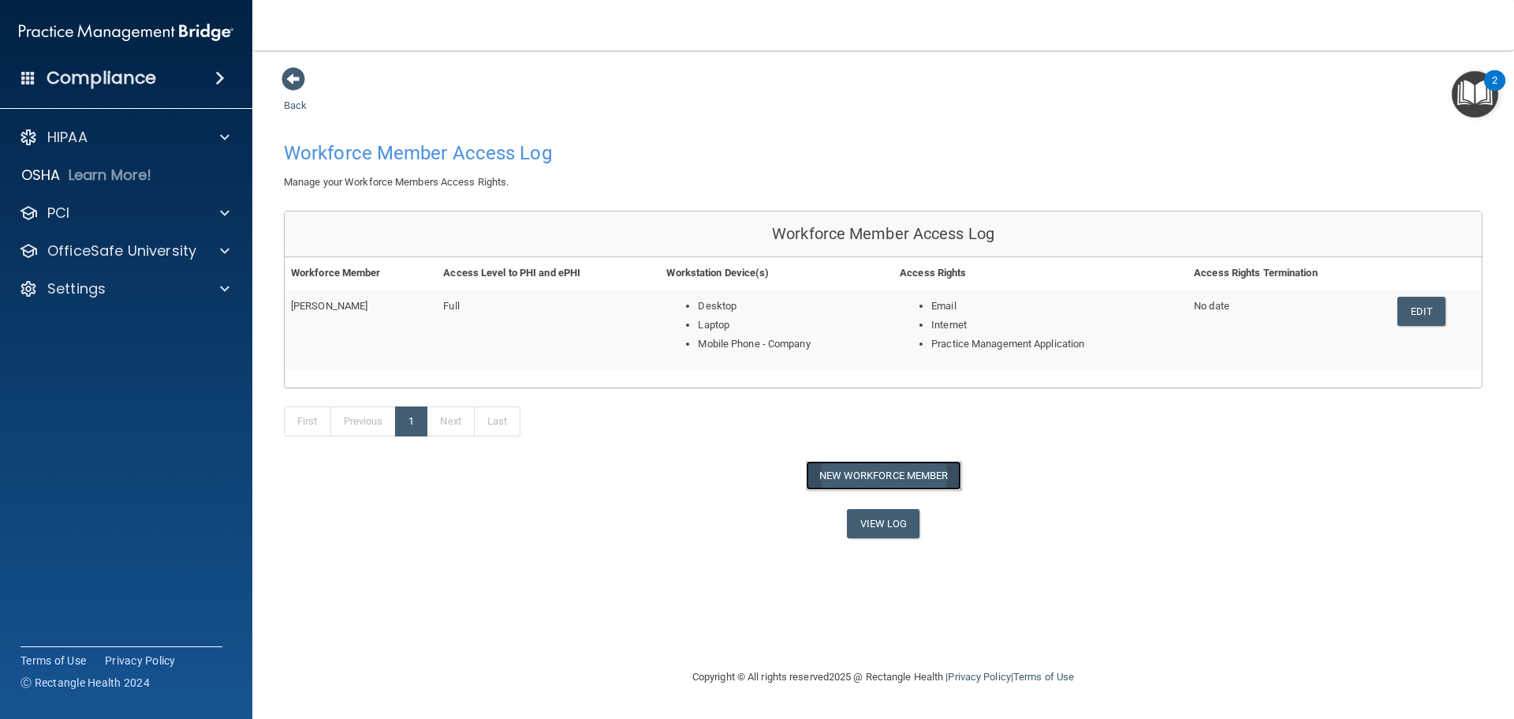
click at [903, 470] on button "New Workforce Member" at bounding box center [883, 475] width 155 height 29
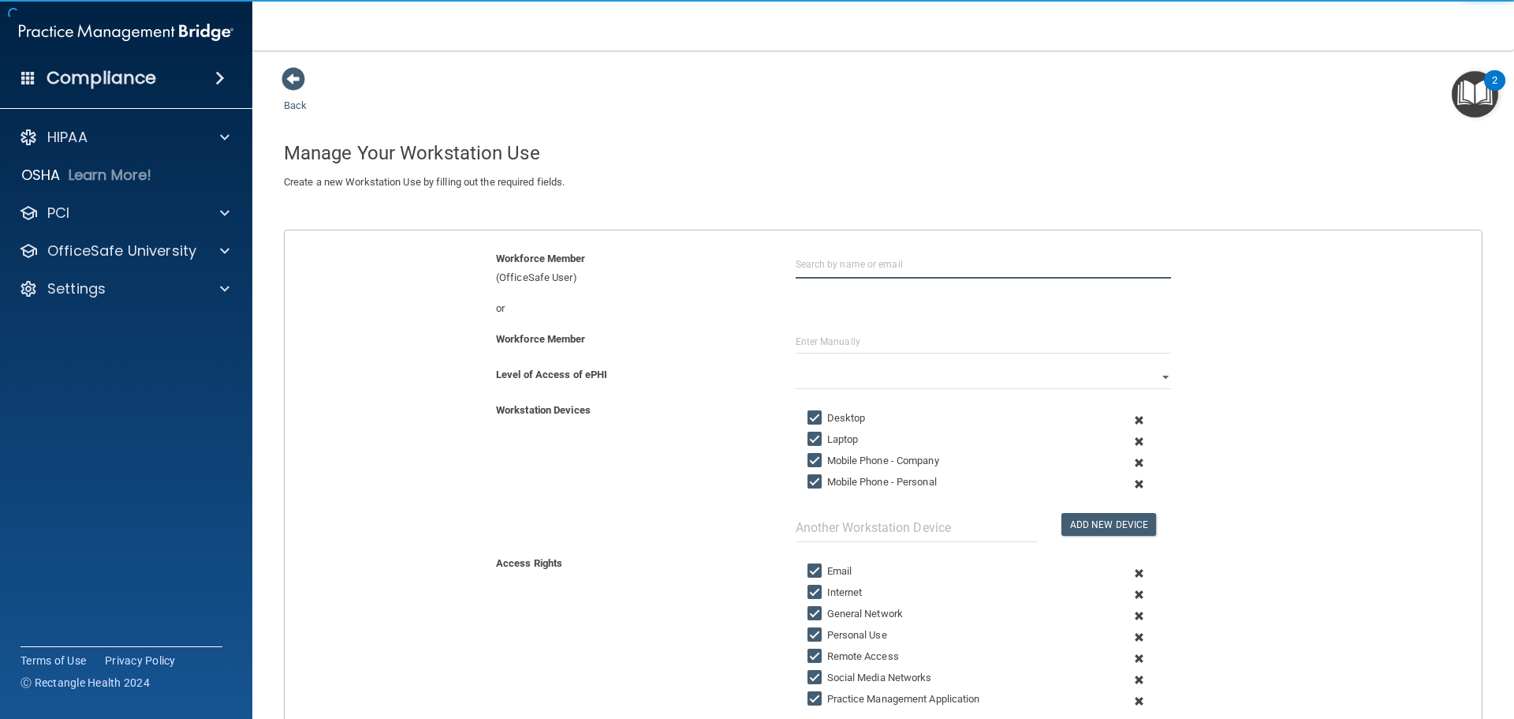
click at [835, 266] on input "text" at bounding box center [983, 263] width 375 height 29
type input "[PERSON_NAME]"
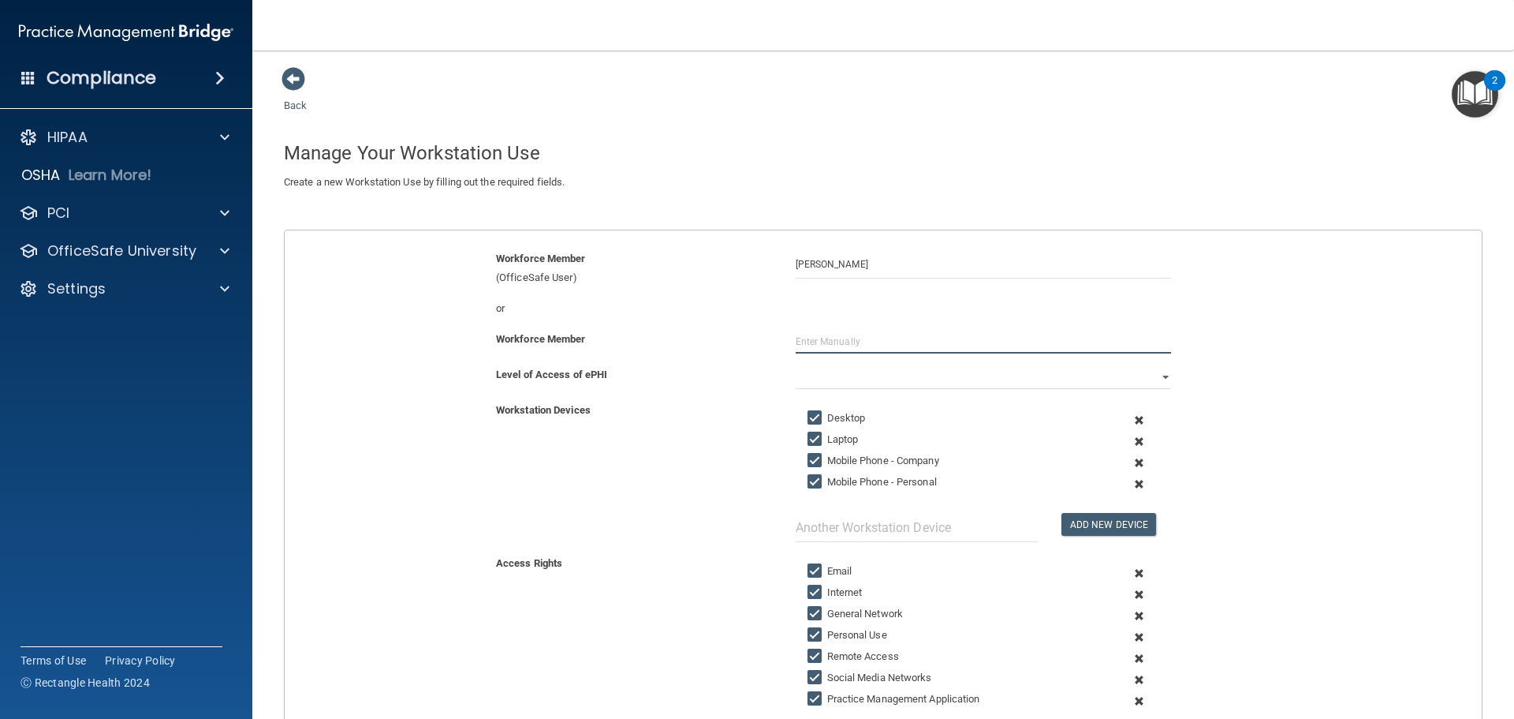
click at [857, 339] on input "text" at bounding box center [983, 342] width 375 height 24
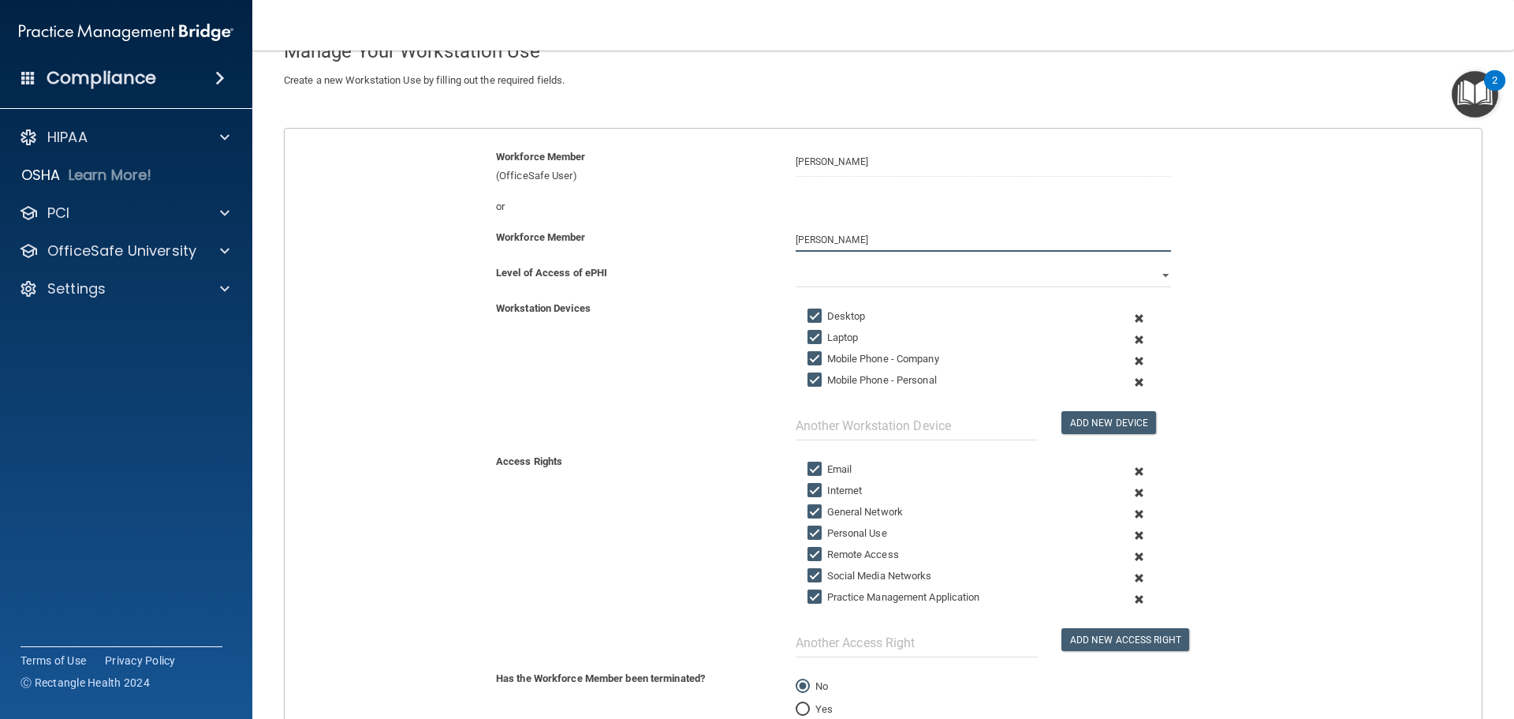
scroll to position [95, 0]
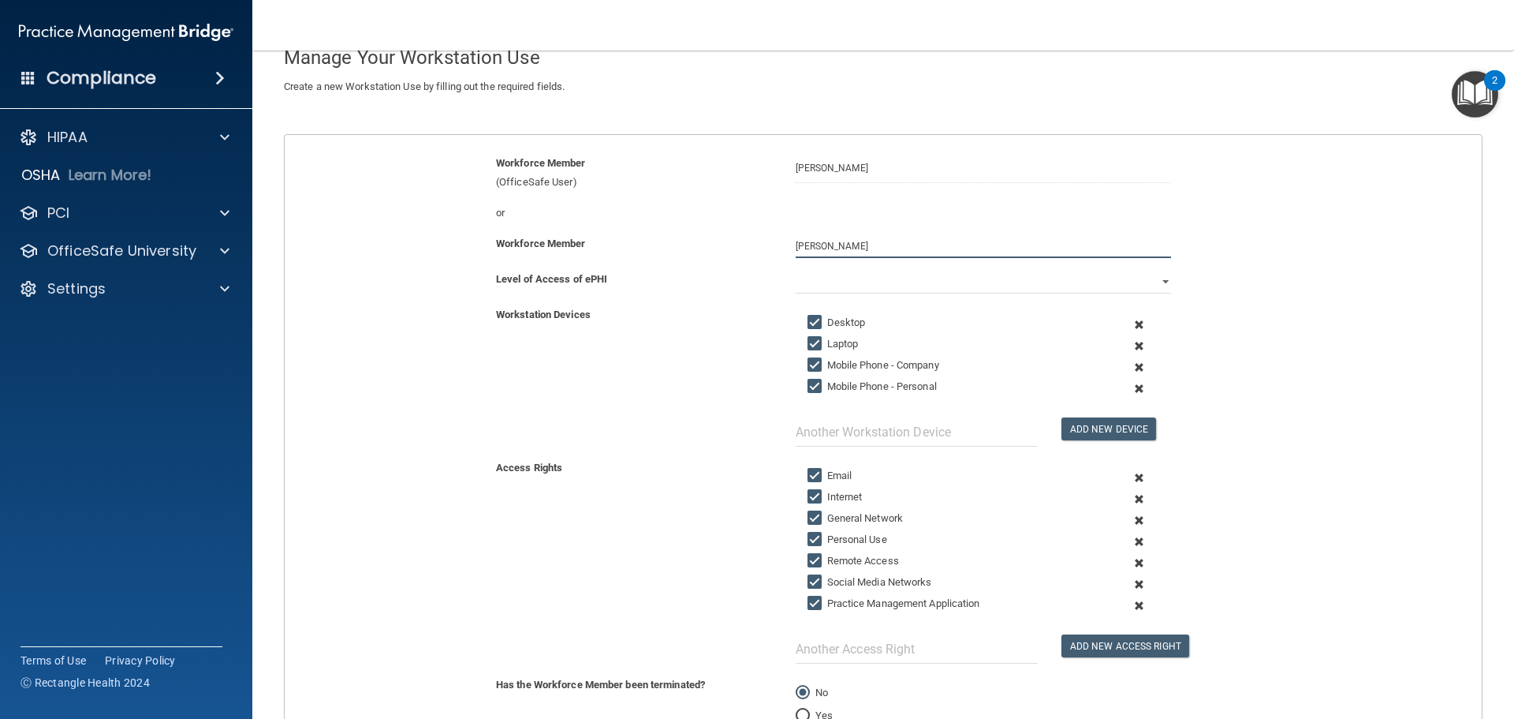
type input "[PERSON_NAME]"
click at [1132, 387] on span at bounding box center [1139, 388] width 39 height 21
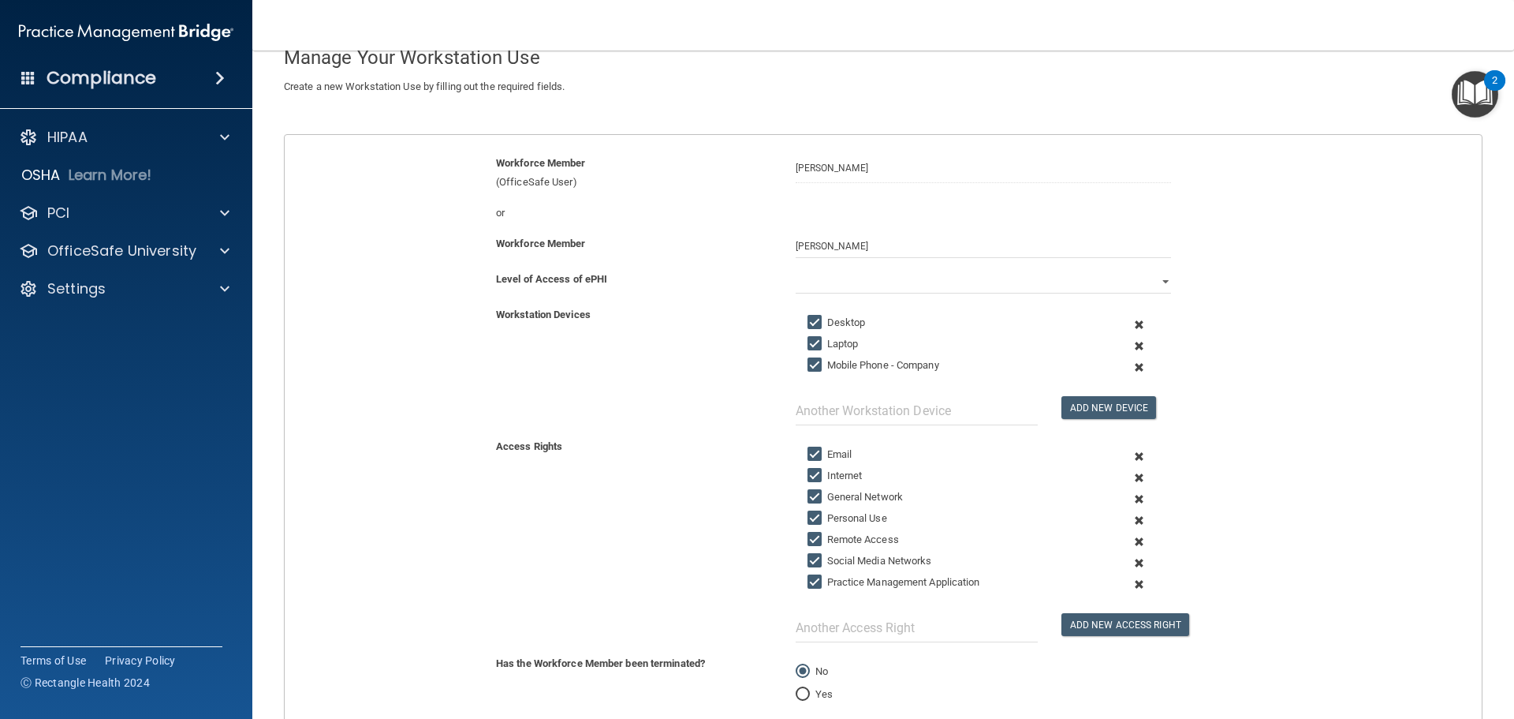
click at [1134, 498] on span at bounding box center [1139, 498] width 39 height 21
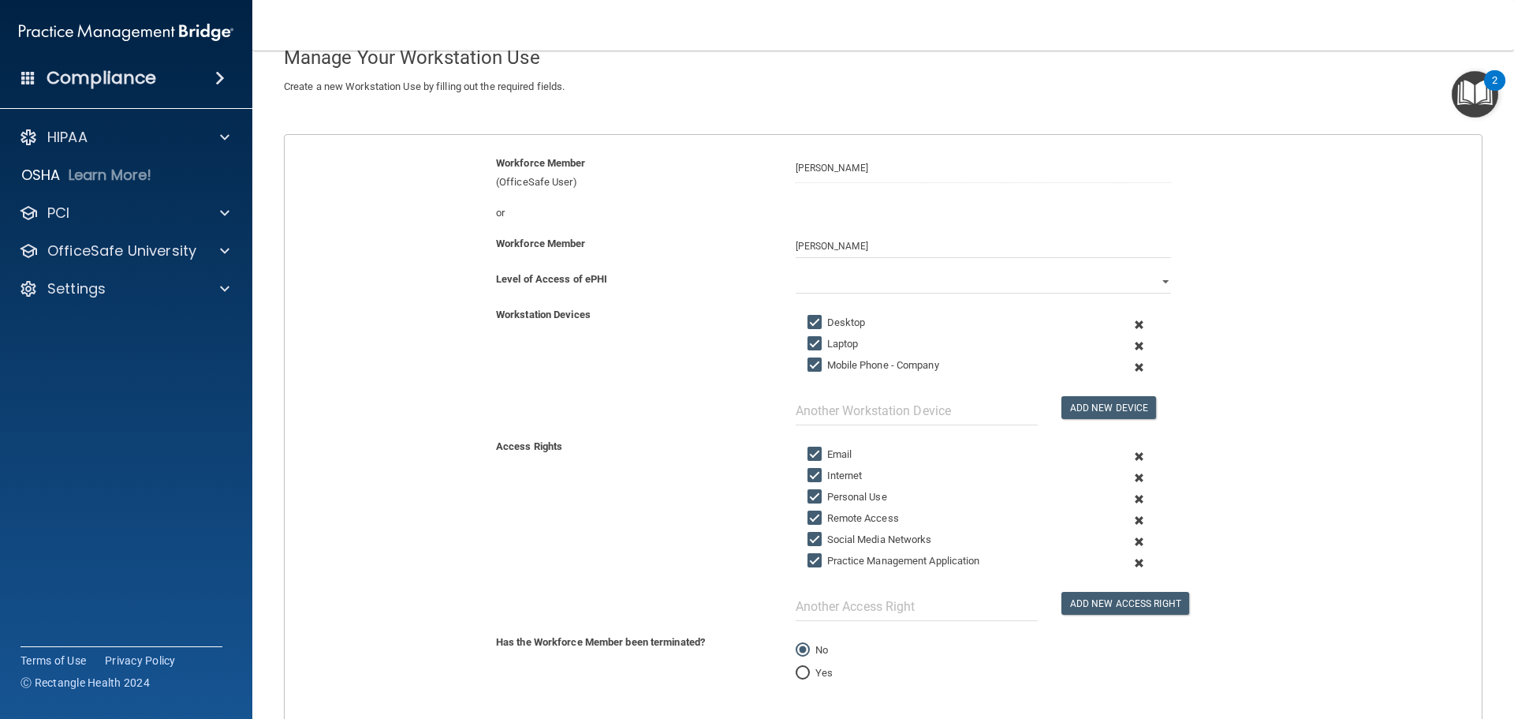
click at [1135, 502] on span at bounding box center [1139, 498] width 39 height 21
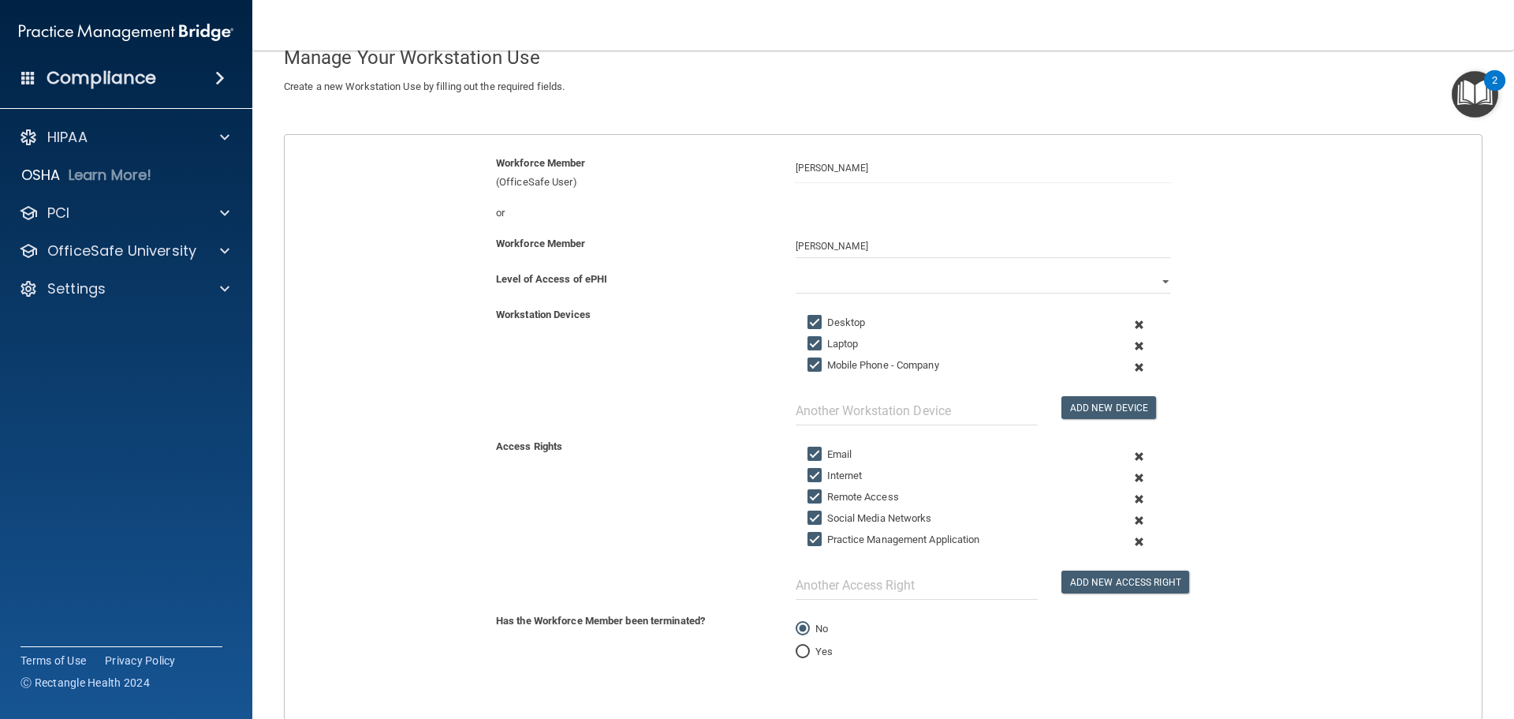
click at [1133, 502] on span at bounding box center [1139, 498] width 39 height 21
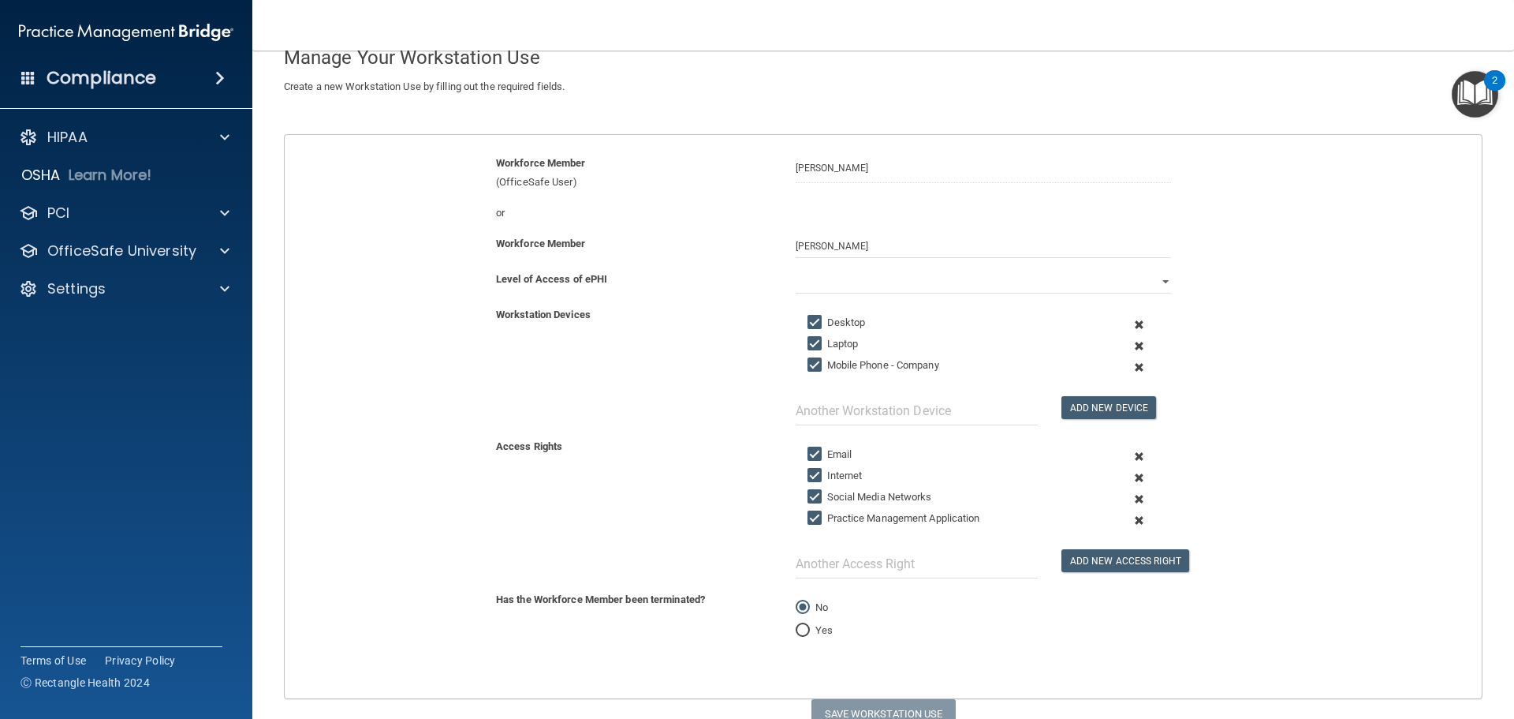
click at [1128, 498] on span at bounding box center [1139, 498] width 39 height 21
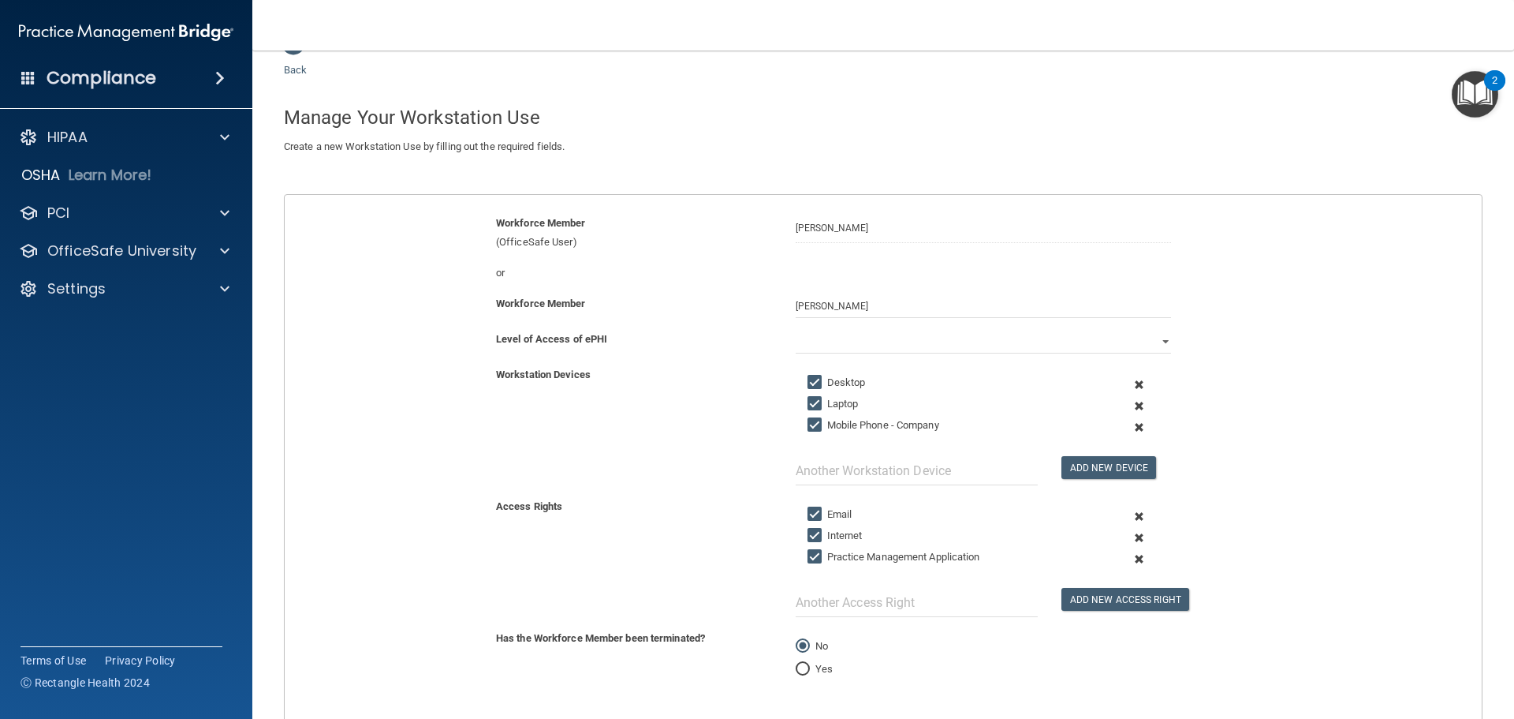
scroll to position [0, 0]
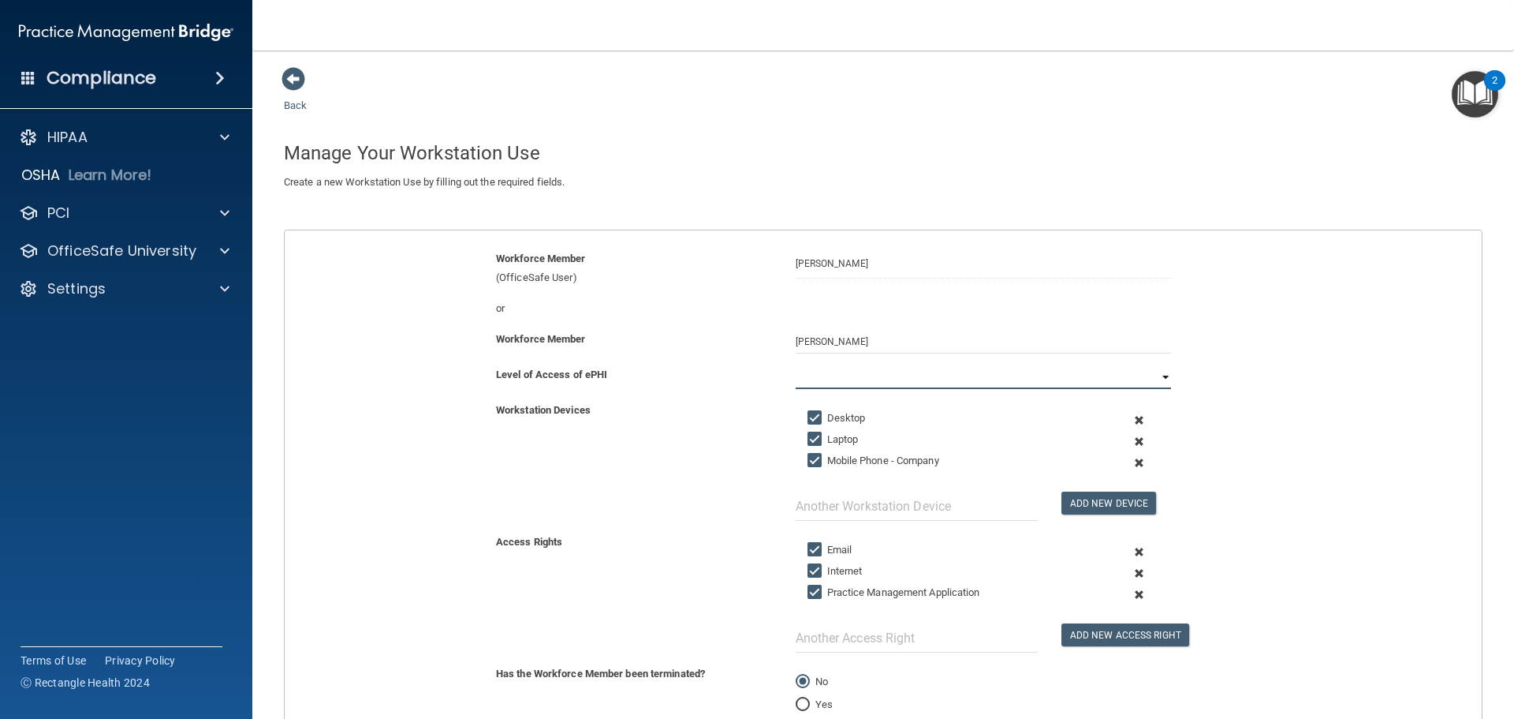
click at [811, 371] on select "Full Limited None" at bounding box center [983, 377] width 375 height 24
click at [796, 365] on select "Full Limited None" at bounding box center [983, 377] width 375 height 24
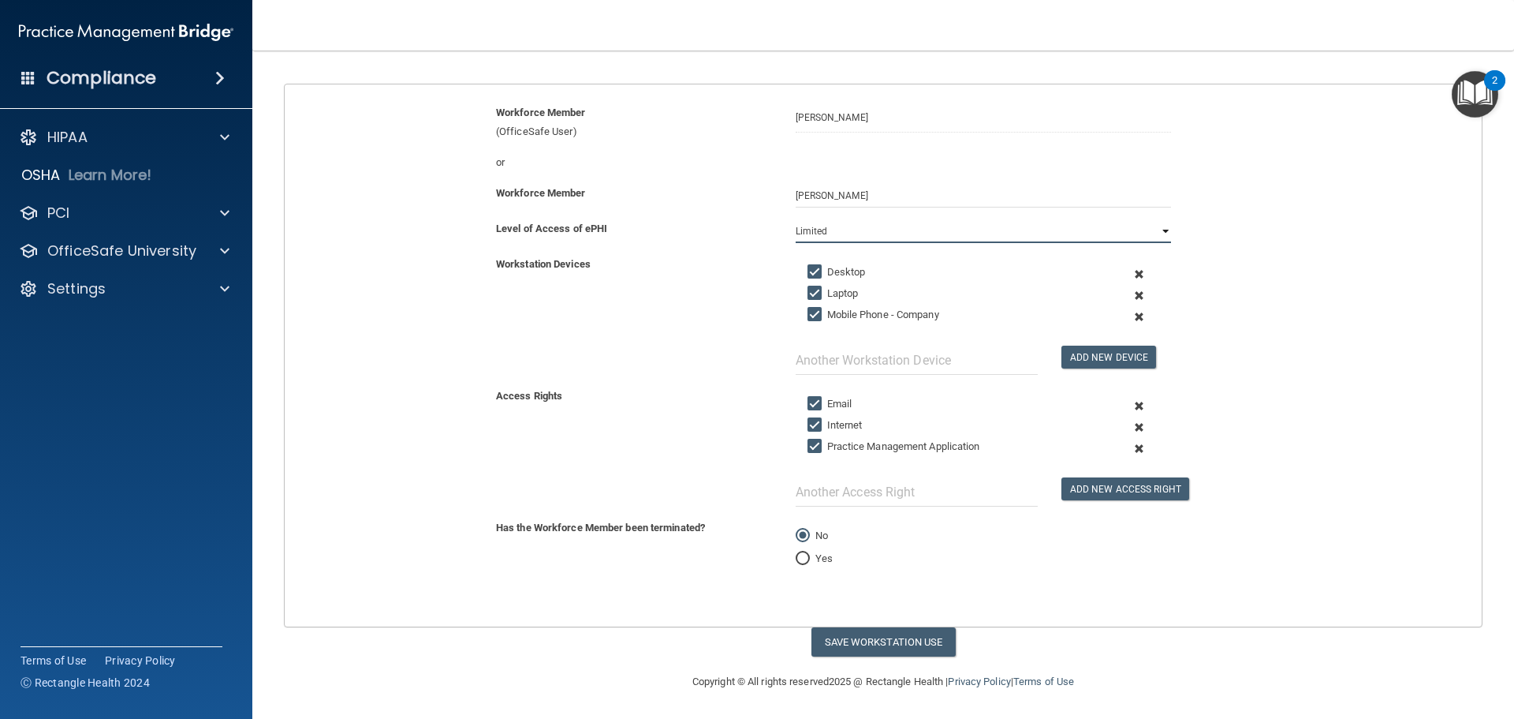
scroll to position [147, 0]
click at [835, 637] on button "Save Workstation Use" at bounding box center [884, 640] width 144 height 29
select select "? string:Full ?"
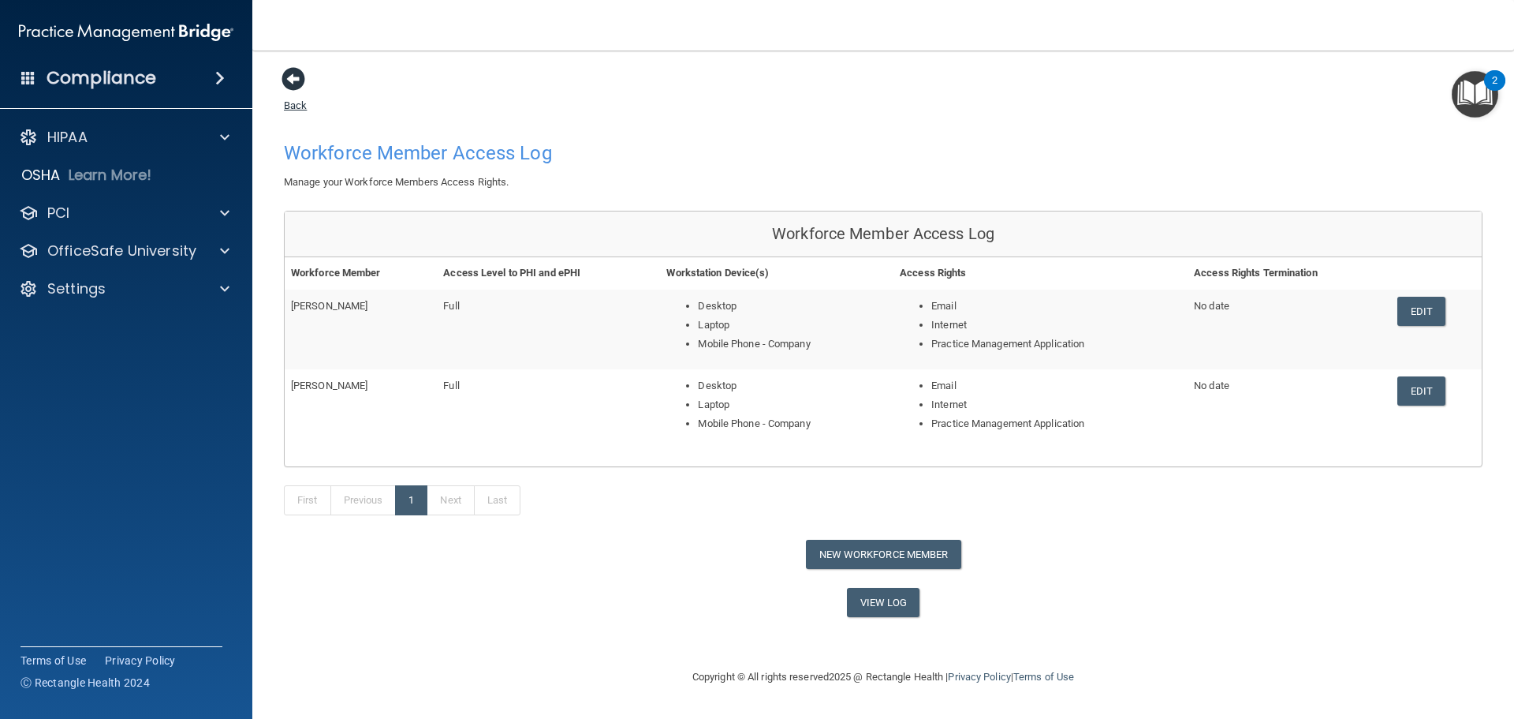
click at [304, 84] on span at bounding box center [294, 79] width 24 height 24
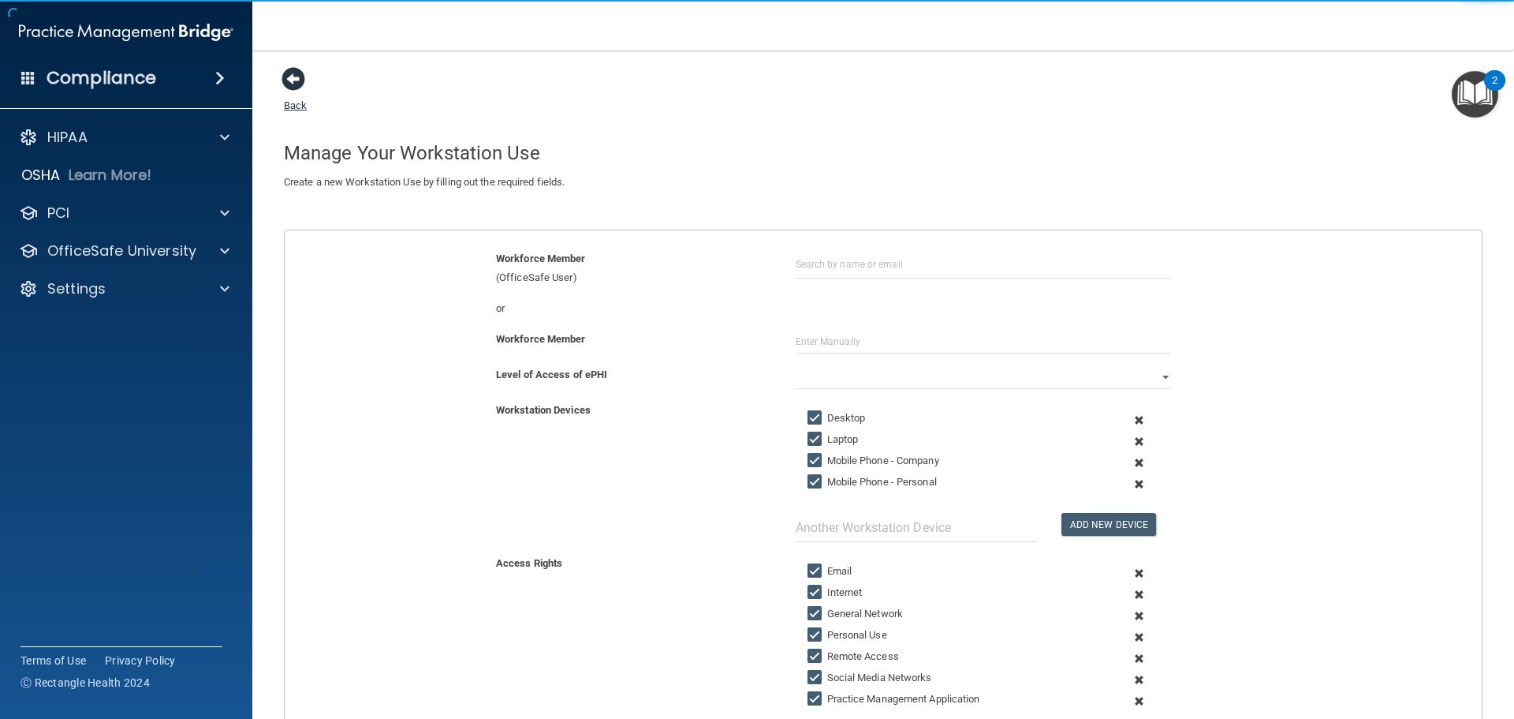
click at [289, 86] on span at bounding box center [294, 79] width 24 height 24
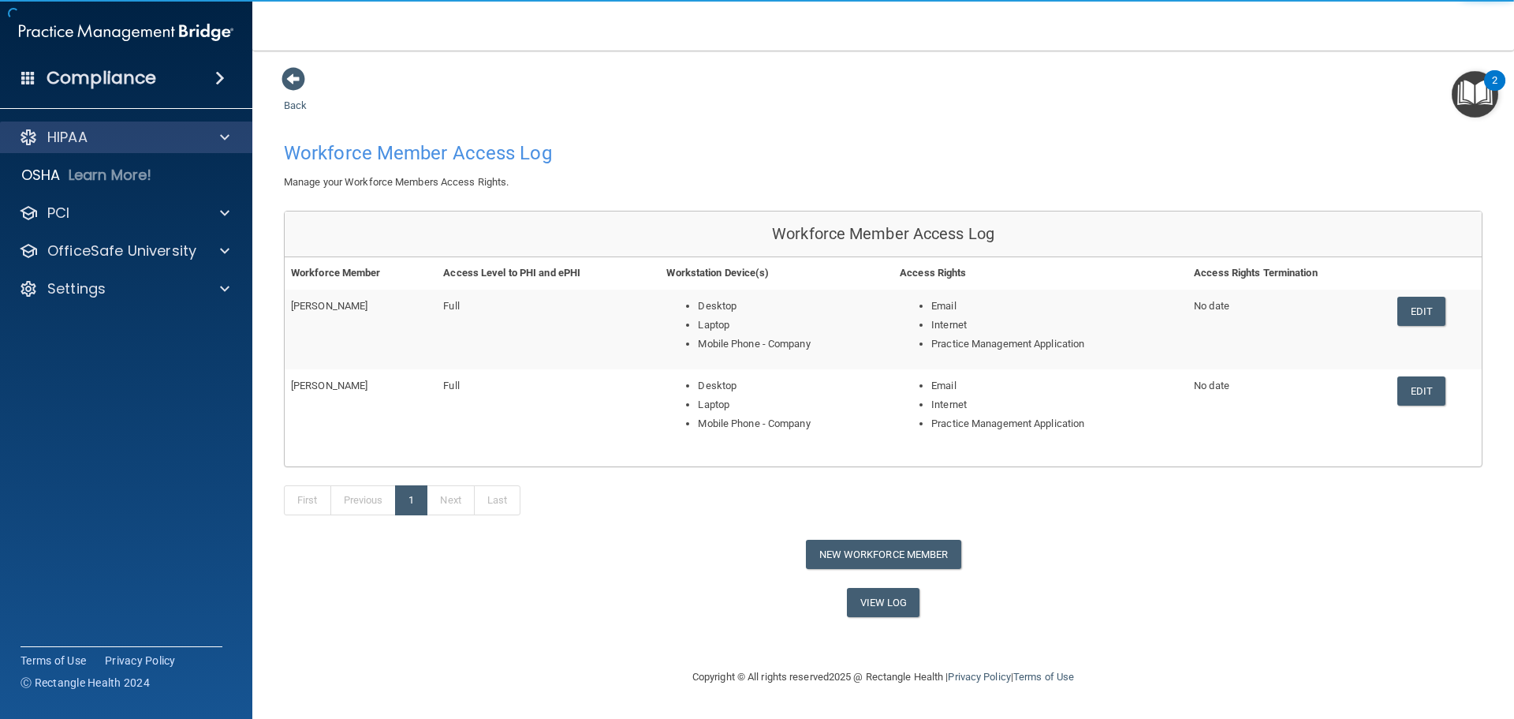
click at [114, 127] on div "HIPAA" at bounding box center [126, 137] width 253 height 32
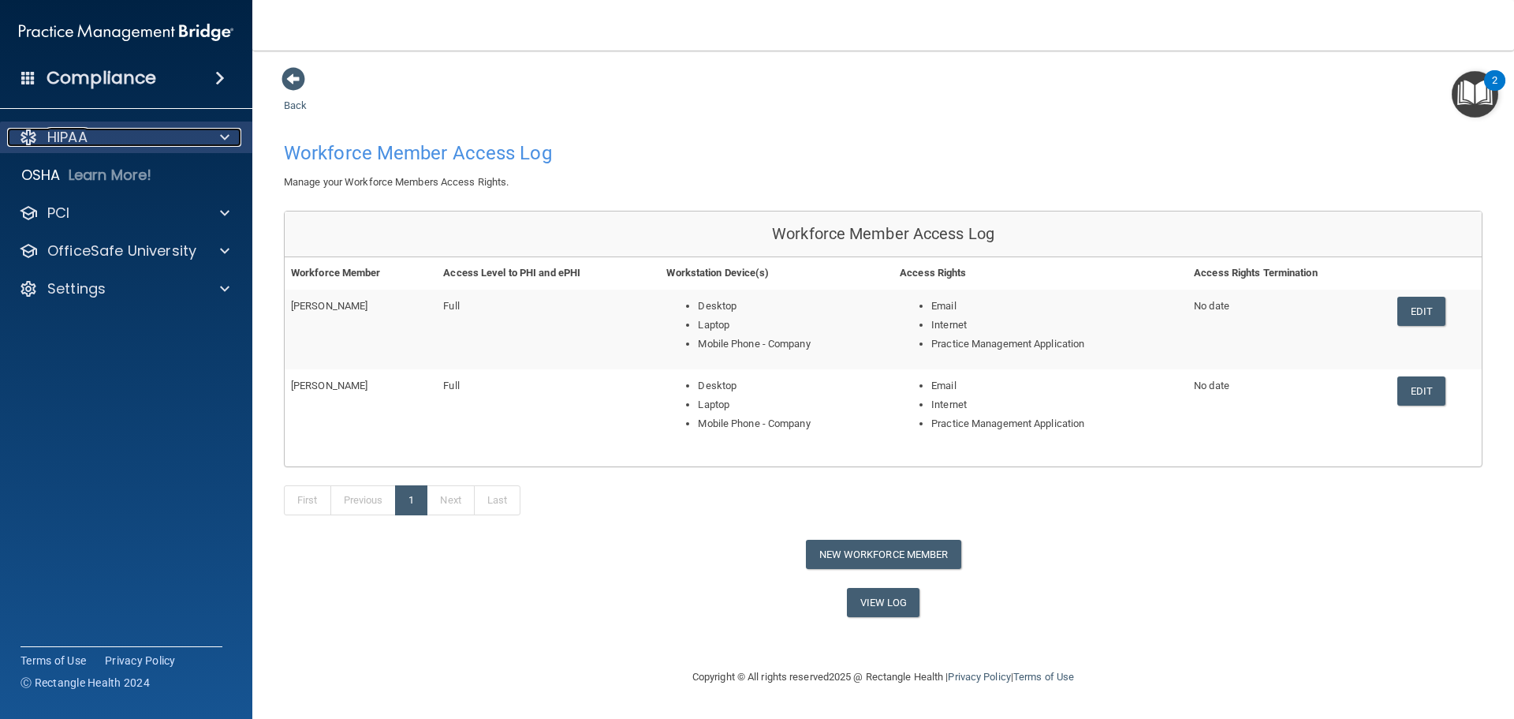
click at [90, 137] on div "HIPAA" at bounding box center [105, 137] width 196 height 19
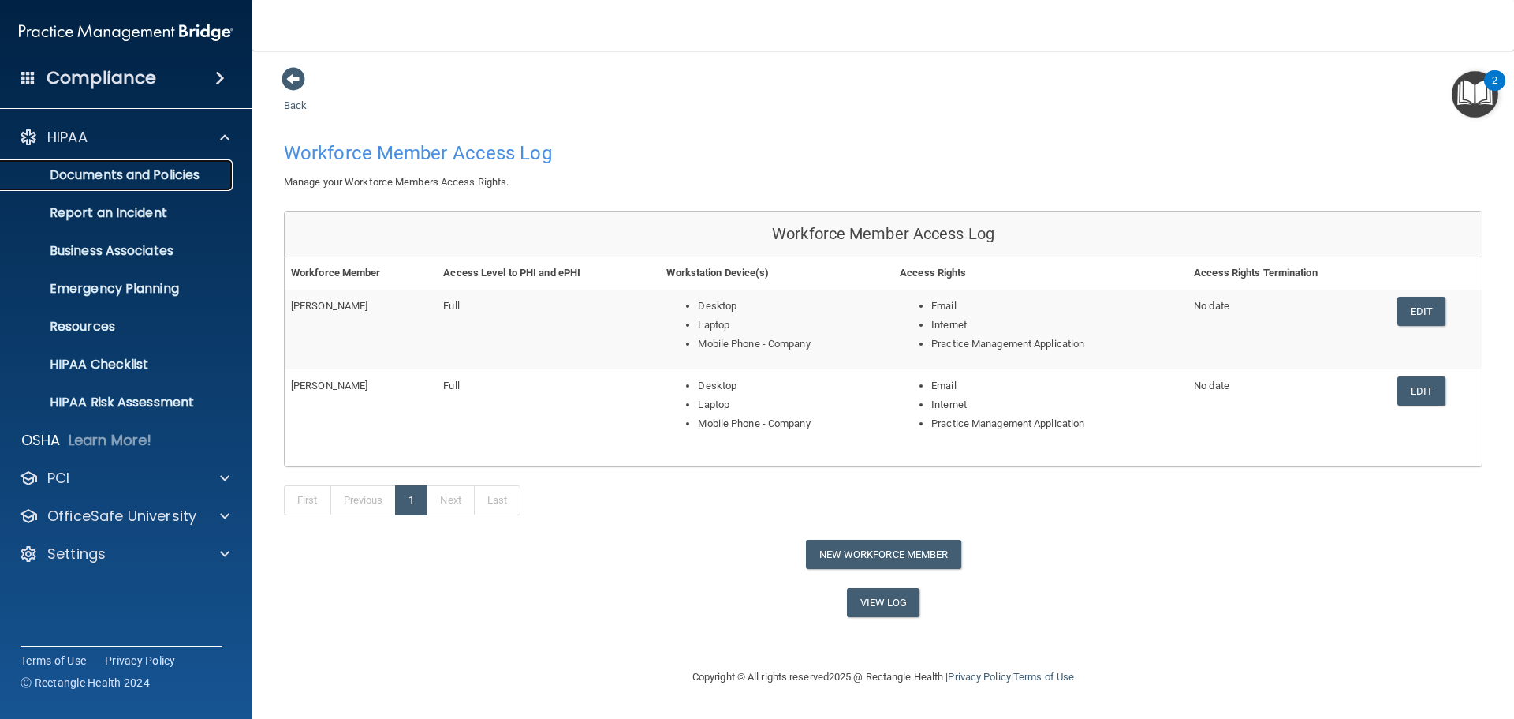
click at [106, 171] on p "Documents and Policies" at bounding box center [117, 175] width 215 height 16
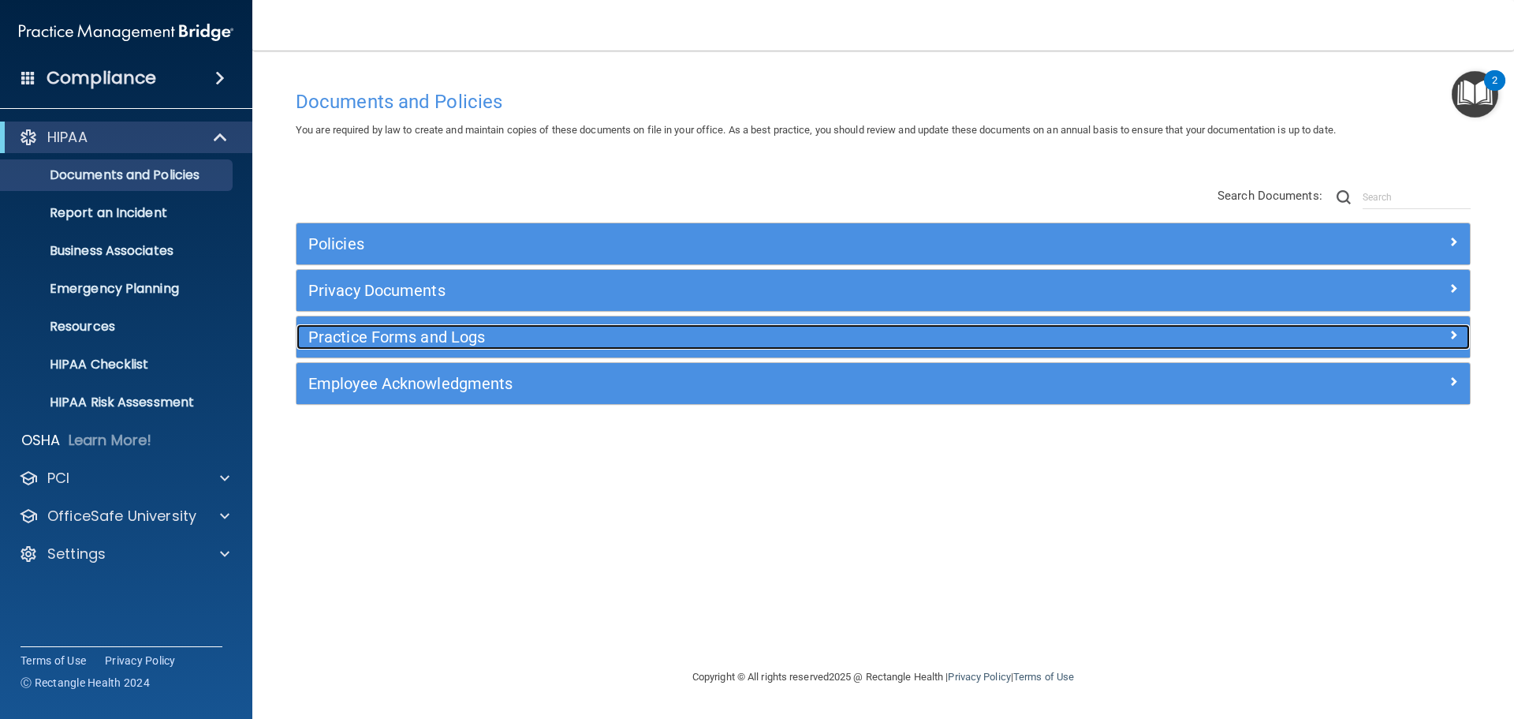
click at [368, 332] on h5 "Practice Forms and Logs" at bounding box center [736, 336] width 857 height 17
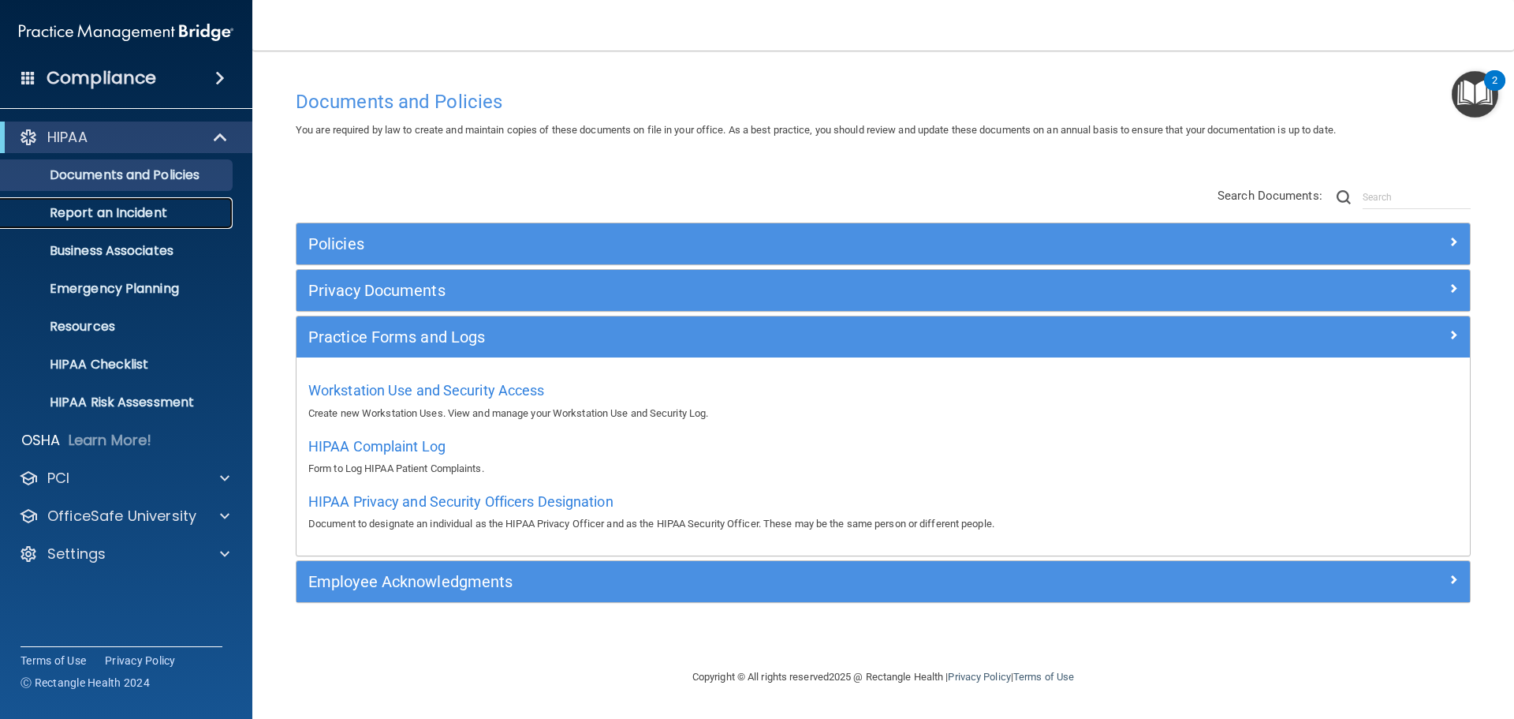
click at [135, 210] on p "Report an Incident" at bounding box center [117, 213] width 215 height 16
